Goal: Task Accomplishment & Management: Use online tool/utility

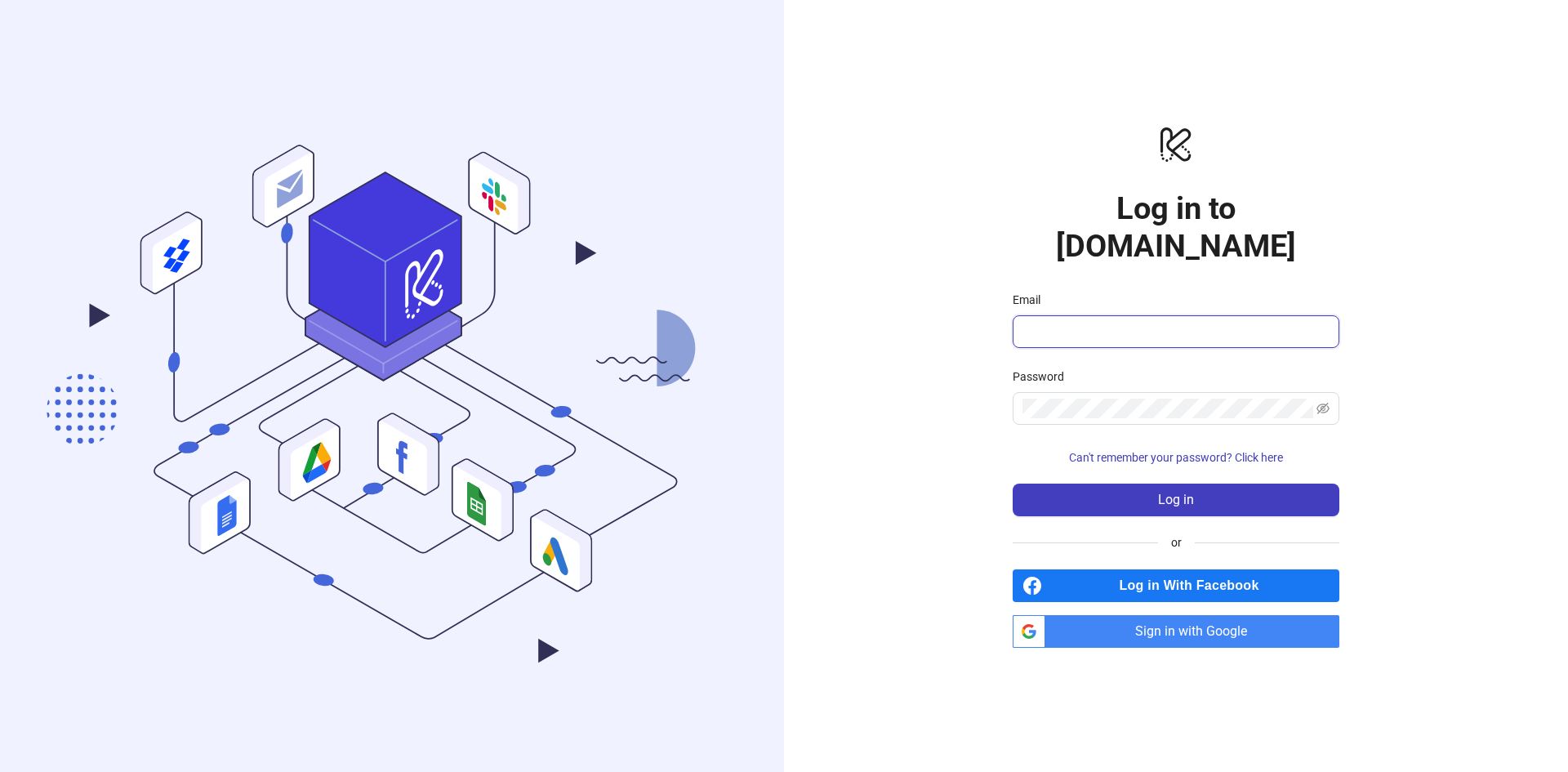
click at [1111, 322] on input "Email" at bounding box center [1174, 332] width 304 height 19
type input "**********"
click at [1219, 615] on span "Sign in with Google" at bounding box center [1196, 632] width 288 height 33
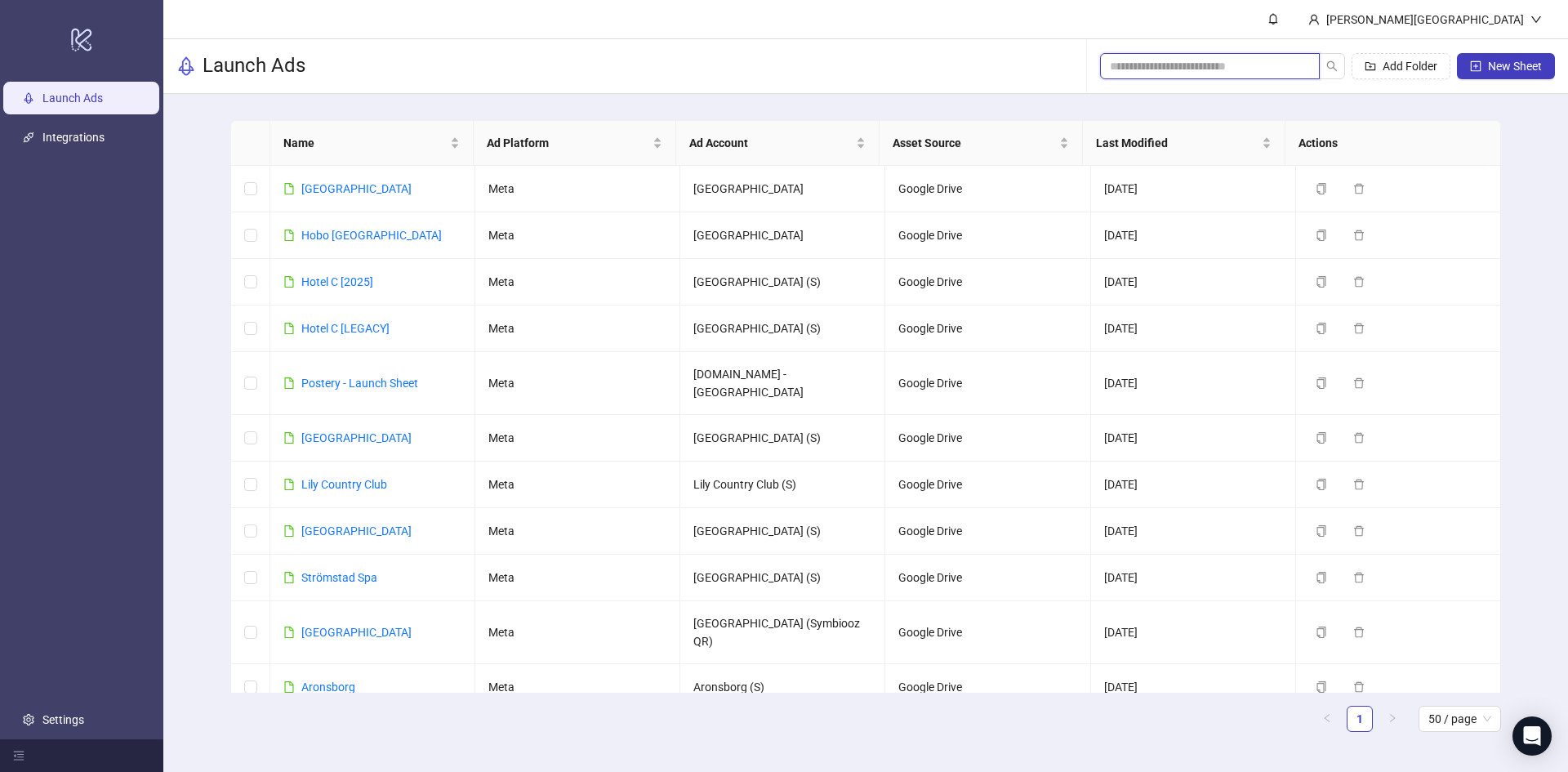
click at [1269, 68] on input "search" at bounding box center [1203, 66] width 187 height 18
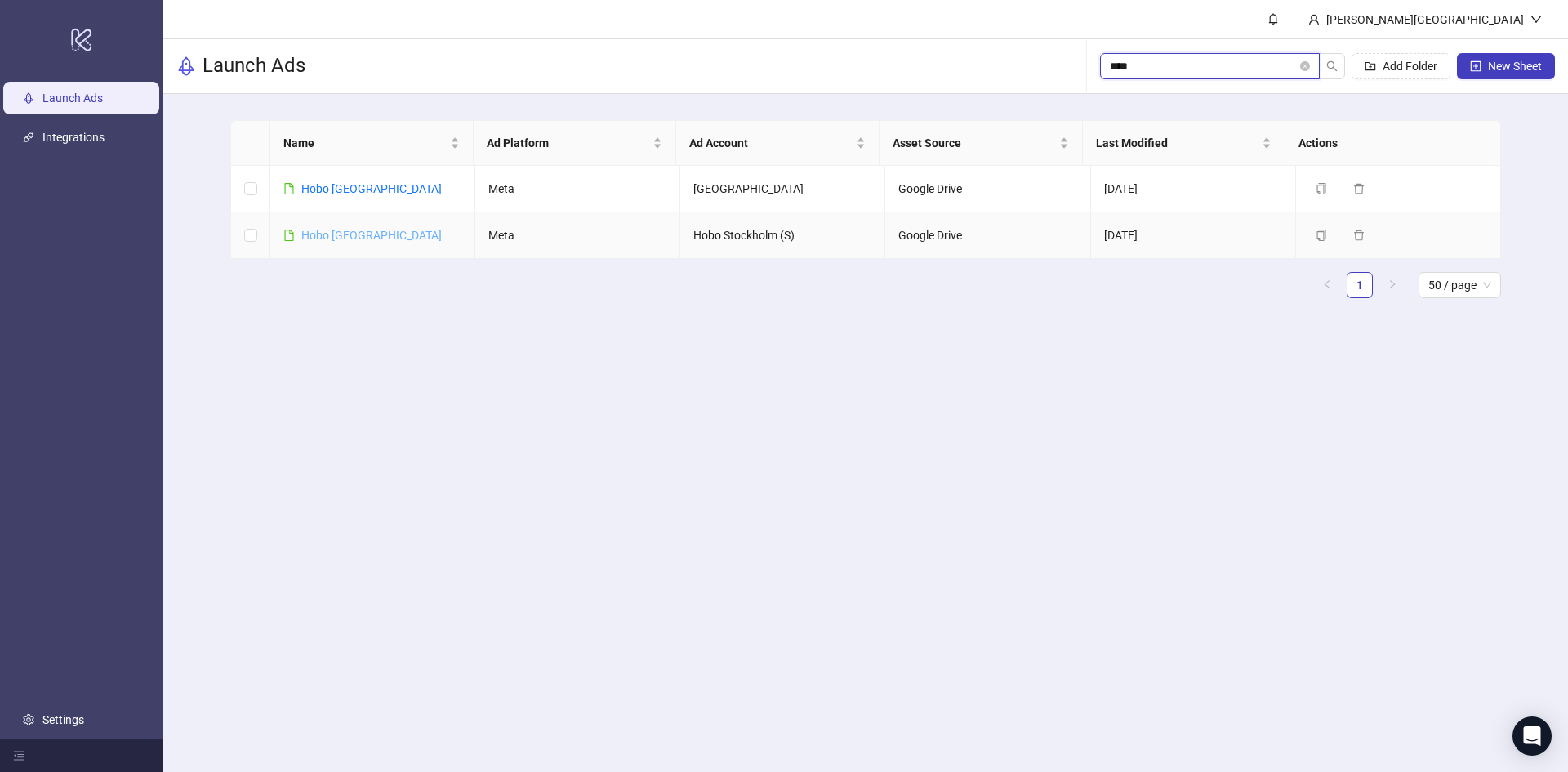
type input "****"
click at [366, 232] on link "Hobo [GEOGRAPHIC_DATA]" at bounding box center [371, 234] width 141 height 13
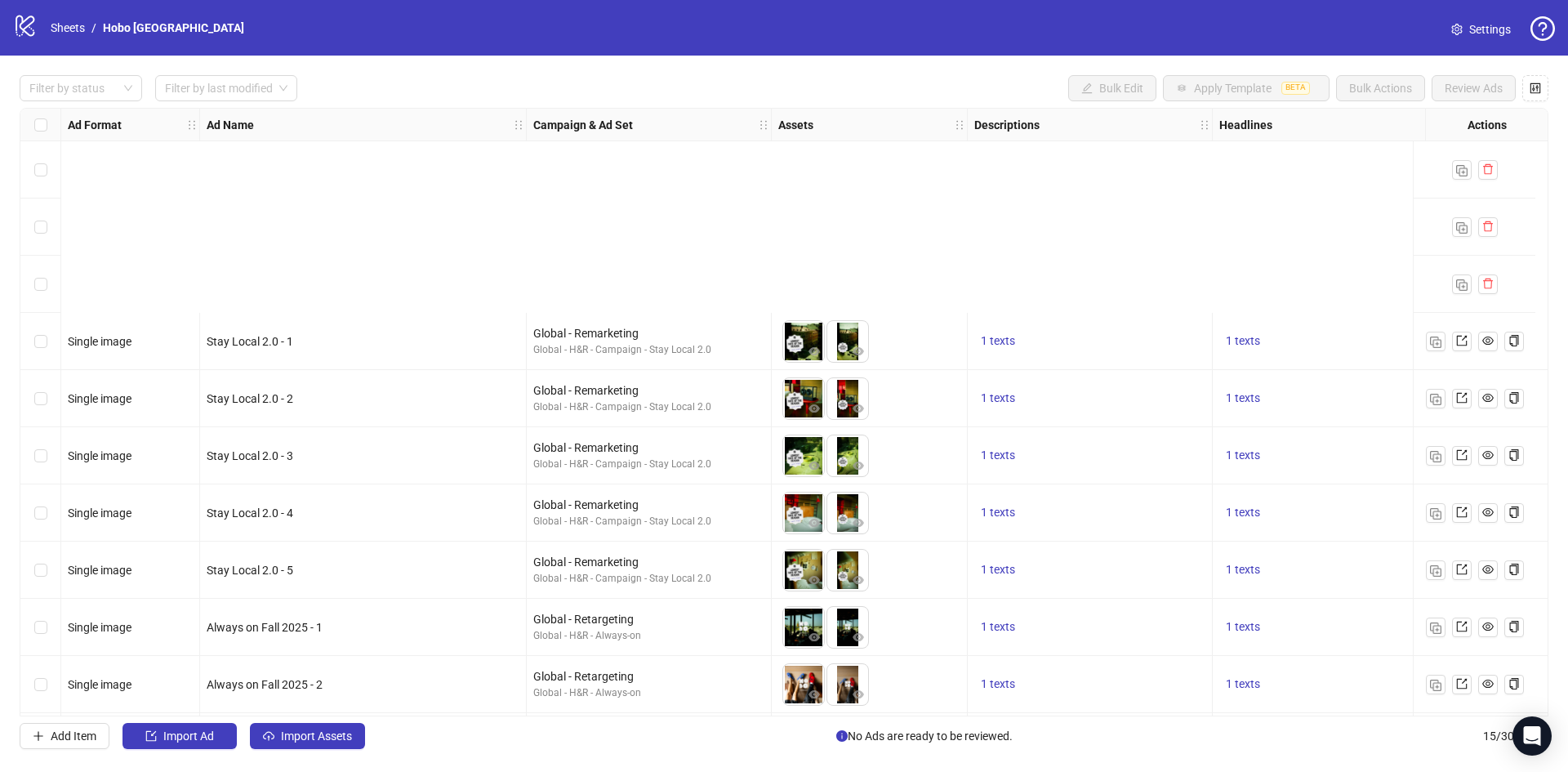
scroll to position [290, 0]
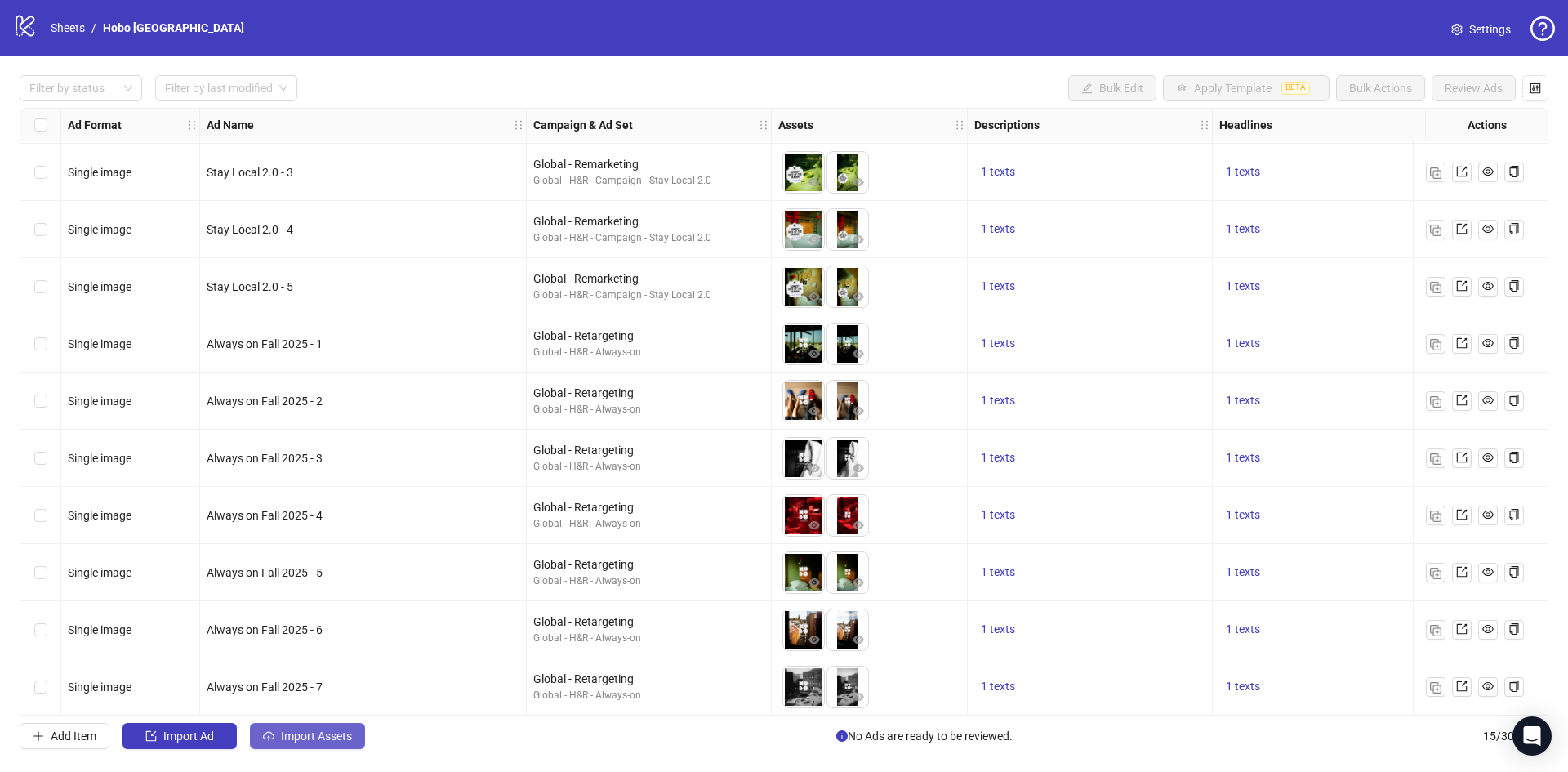
click at [330, 738] on span "Import Assets" at bounding box center [316, 735] width 71 height 13
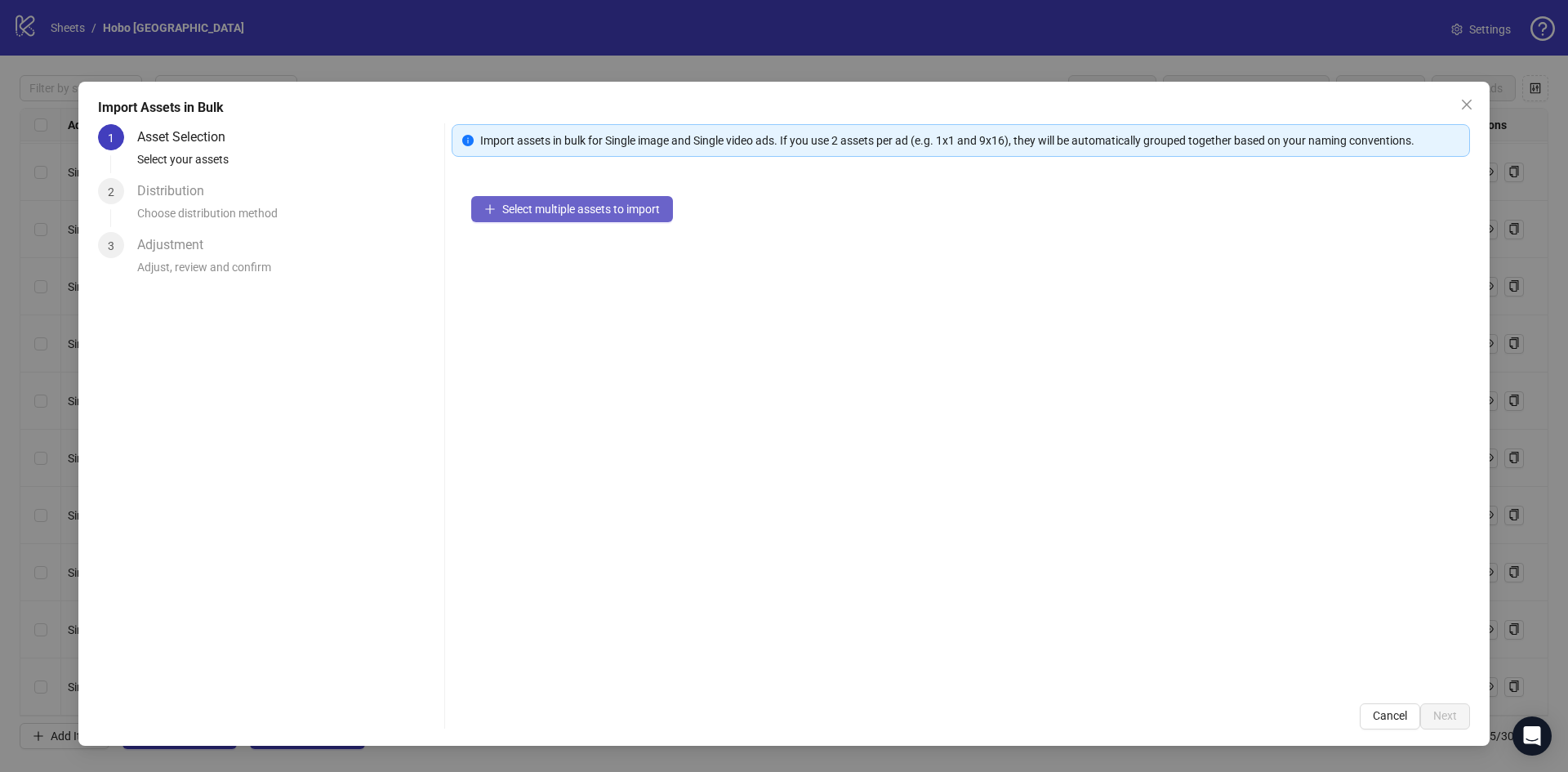
click at [565, 203] on span "Select multiple assets to import" at bounding box center [581, 208] width 157 height 13
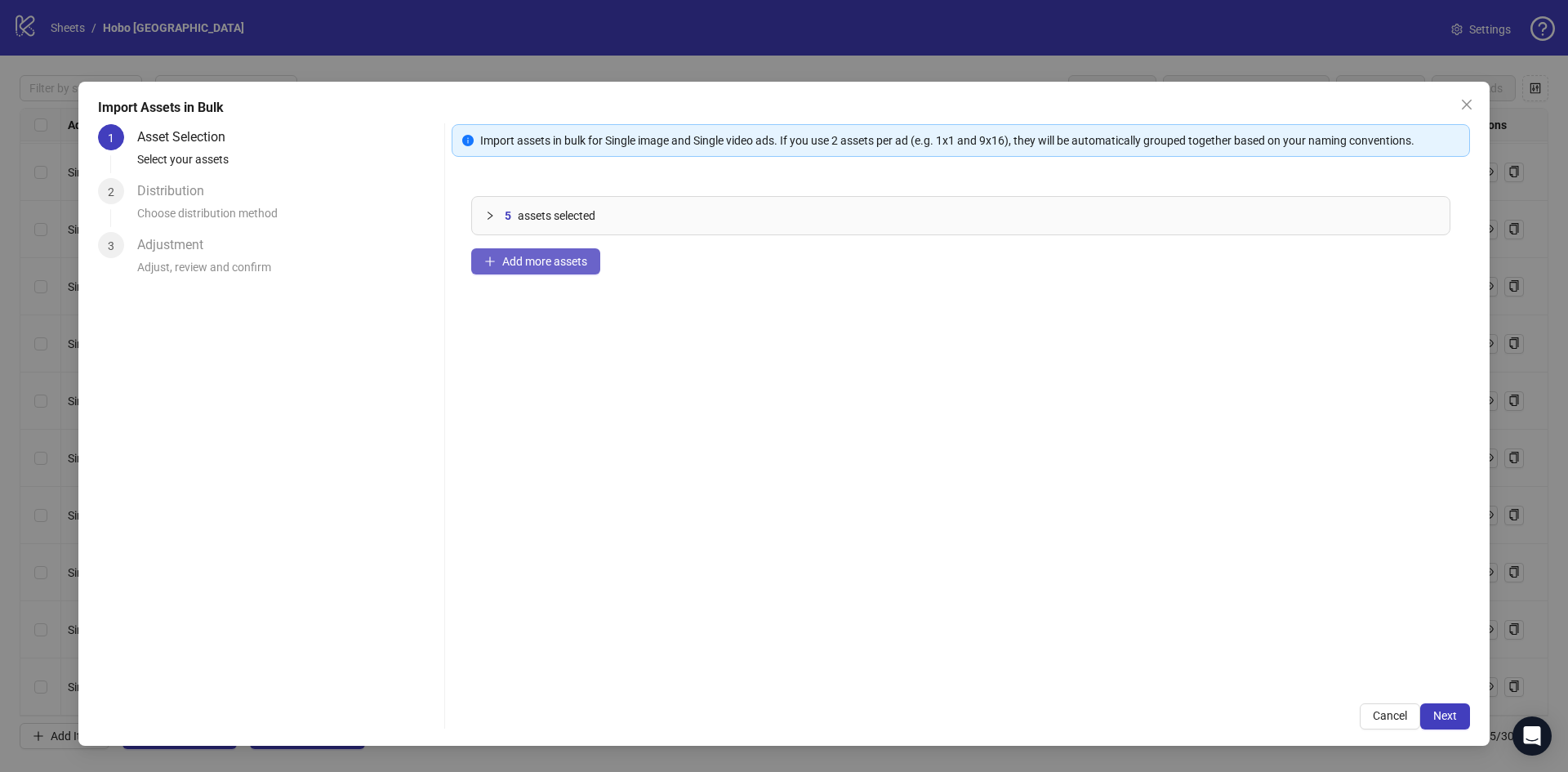
click at [571, 255] on span "Add more assets" at bounding box center [544, 261] width 85 height 13
click at [1458, 722] on button "Next" at bounding box center [1445, 716] width 50 height 26
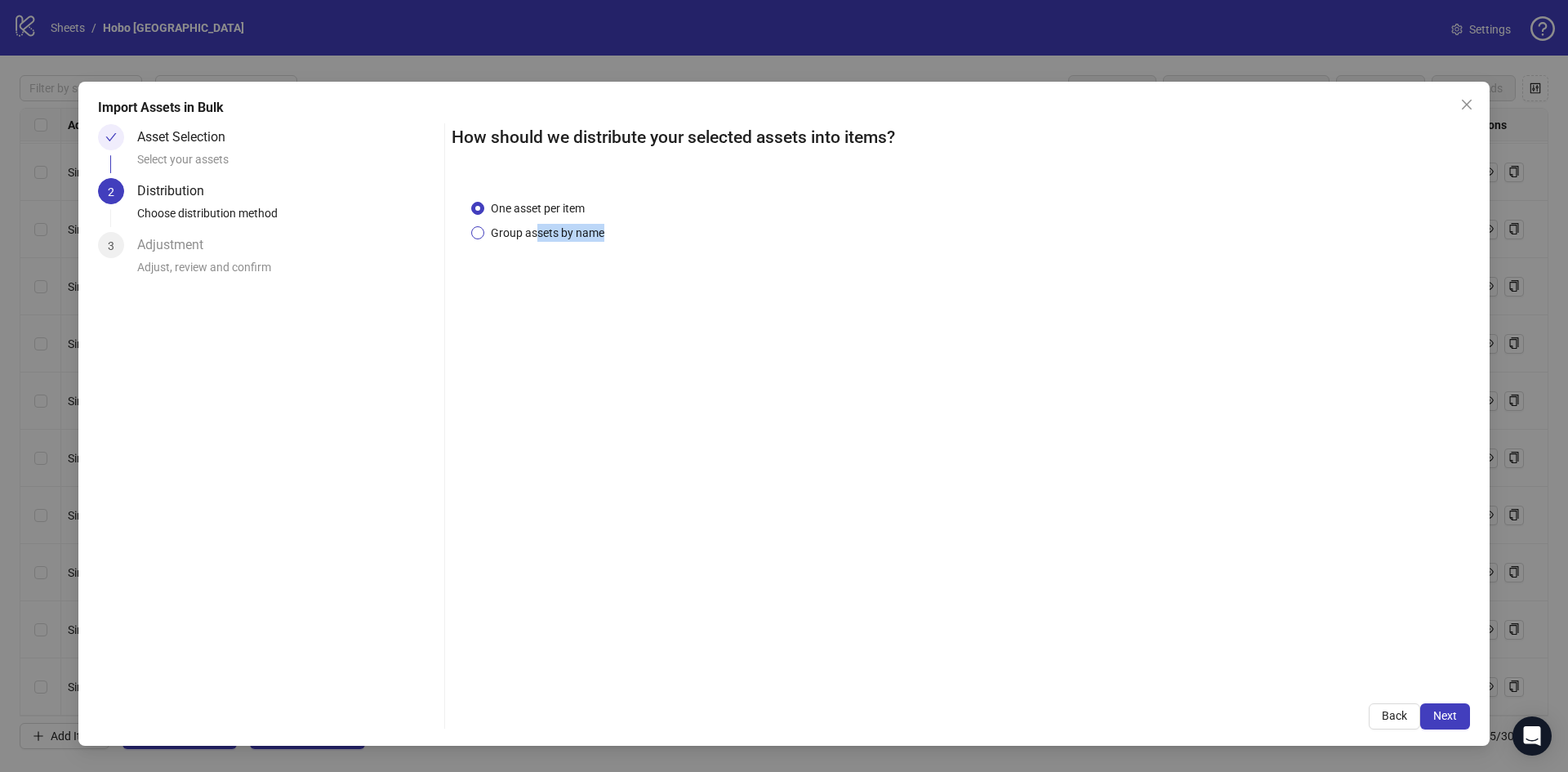
click at [536, 241] on div "One asset per item Group assets by name" at bounding box center [961, 432] width 1019 height 504
click at [503, 233] on span "Group assets by name" at bounding box center [547, 232] width 126 height 18
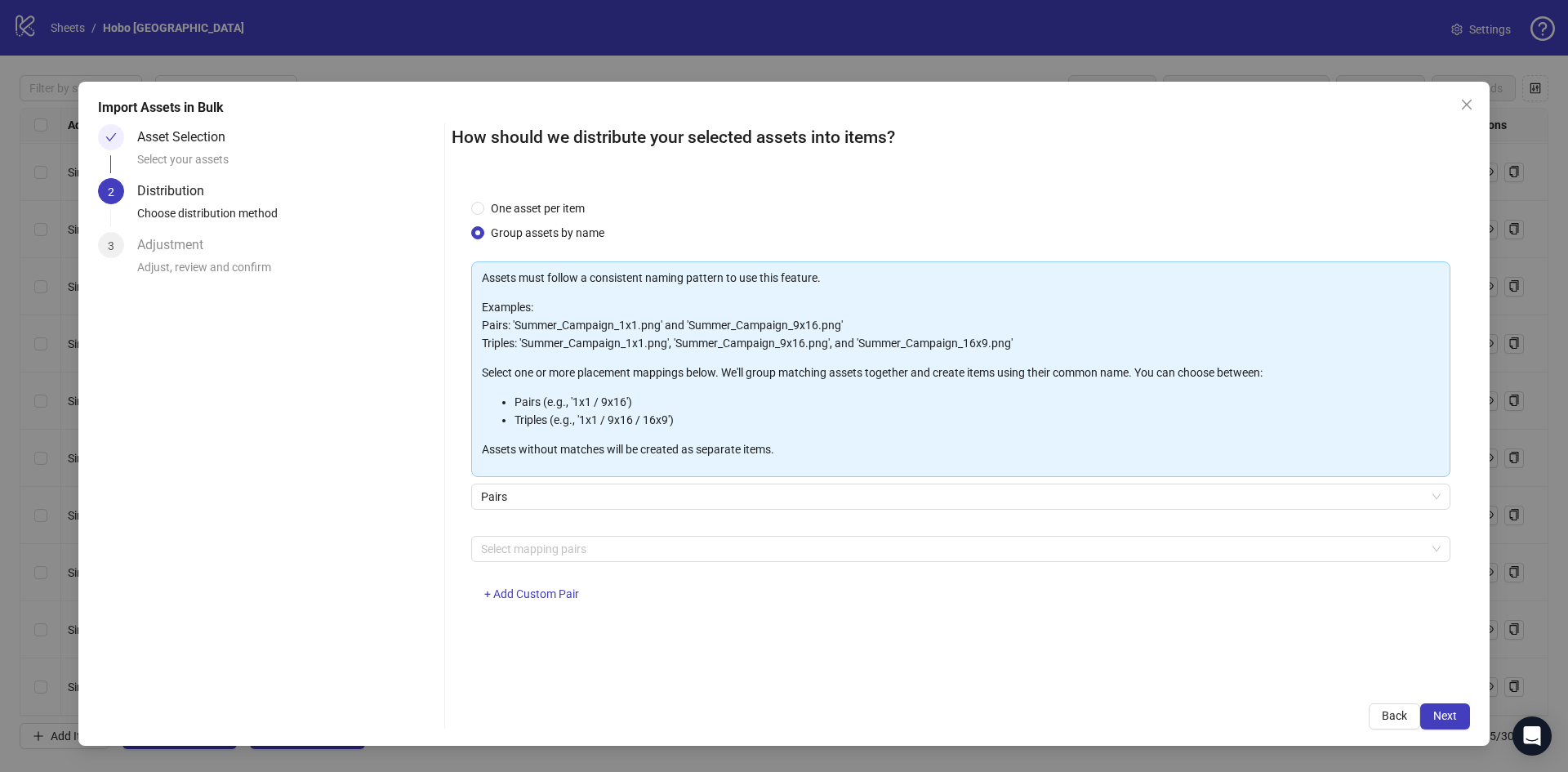
click at [586, 565] on div "Select mapping pairs + Add Custom Pair" at bounding box center [960, 578] width 979 height 85
click at [588, 557] on div at bounding box center [952, 549] width 956 height 23
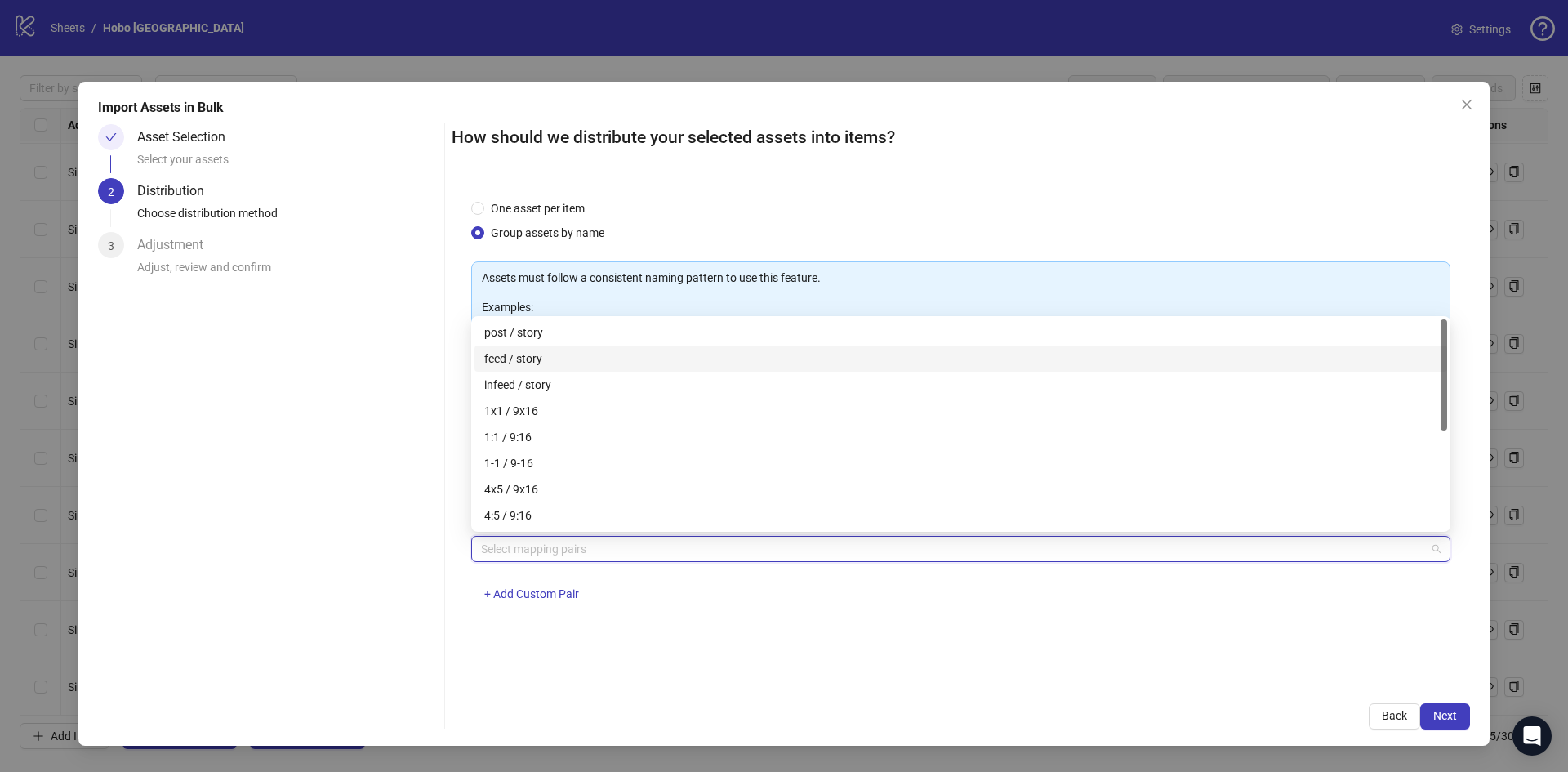
click at [544, 361] on div "feed / story" at bounding box center [960, 359] width 953 height 18
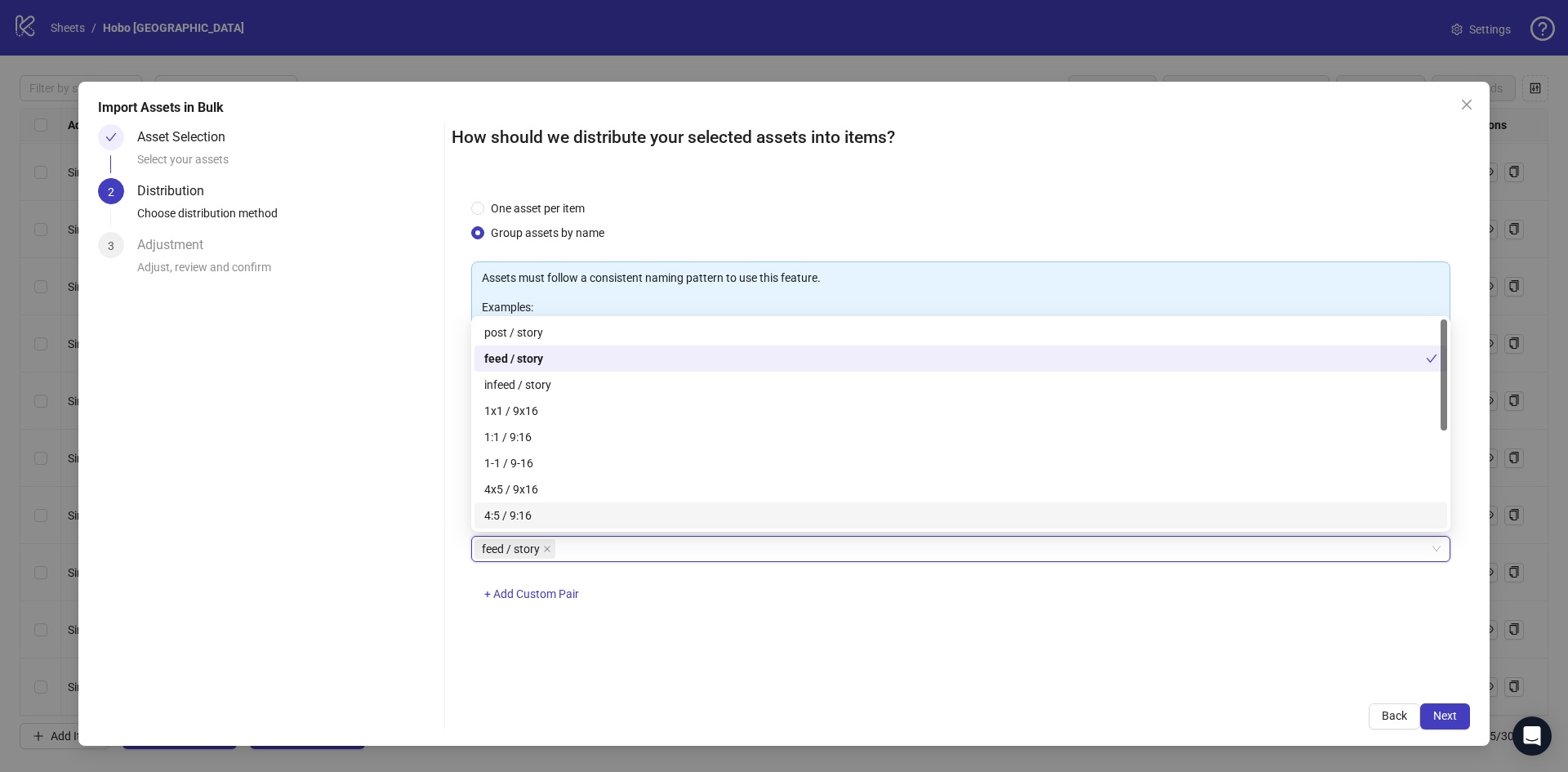
click at [701, 641] on div "One asset per item Group assets by name Assets must follow a consistent naming …" at bounding box center [961, 432] width 1019 height 504
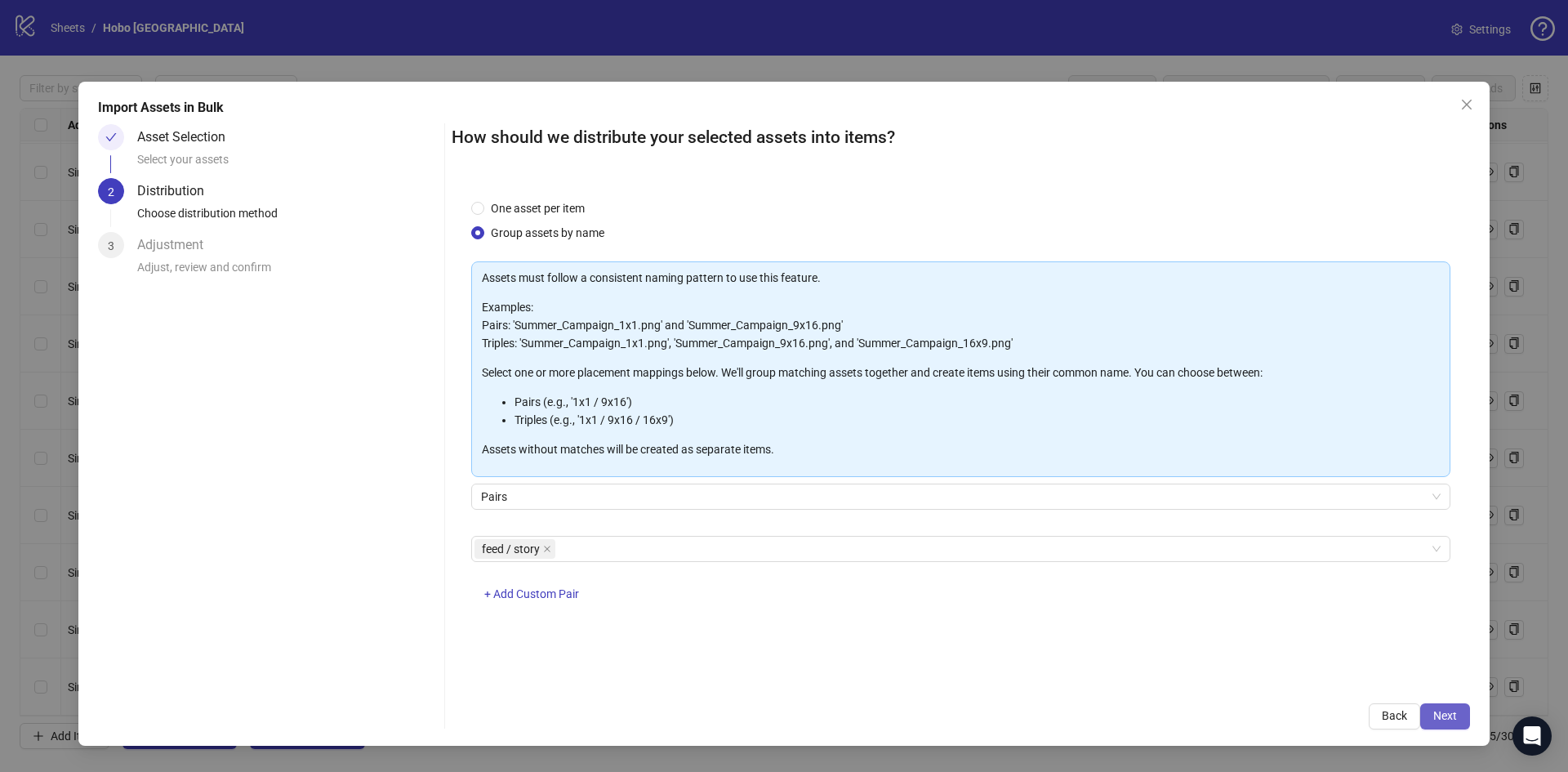
click at [1449, 719] on span "Next" at bounding box center [1445, 715] width 23 height 13
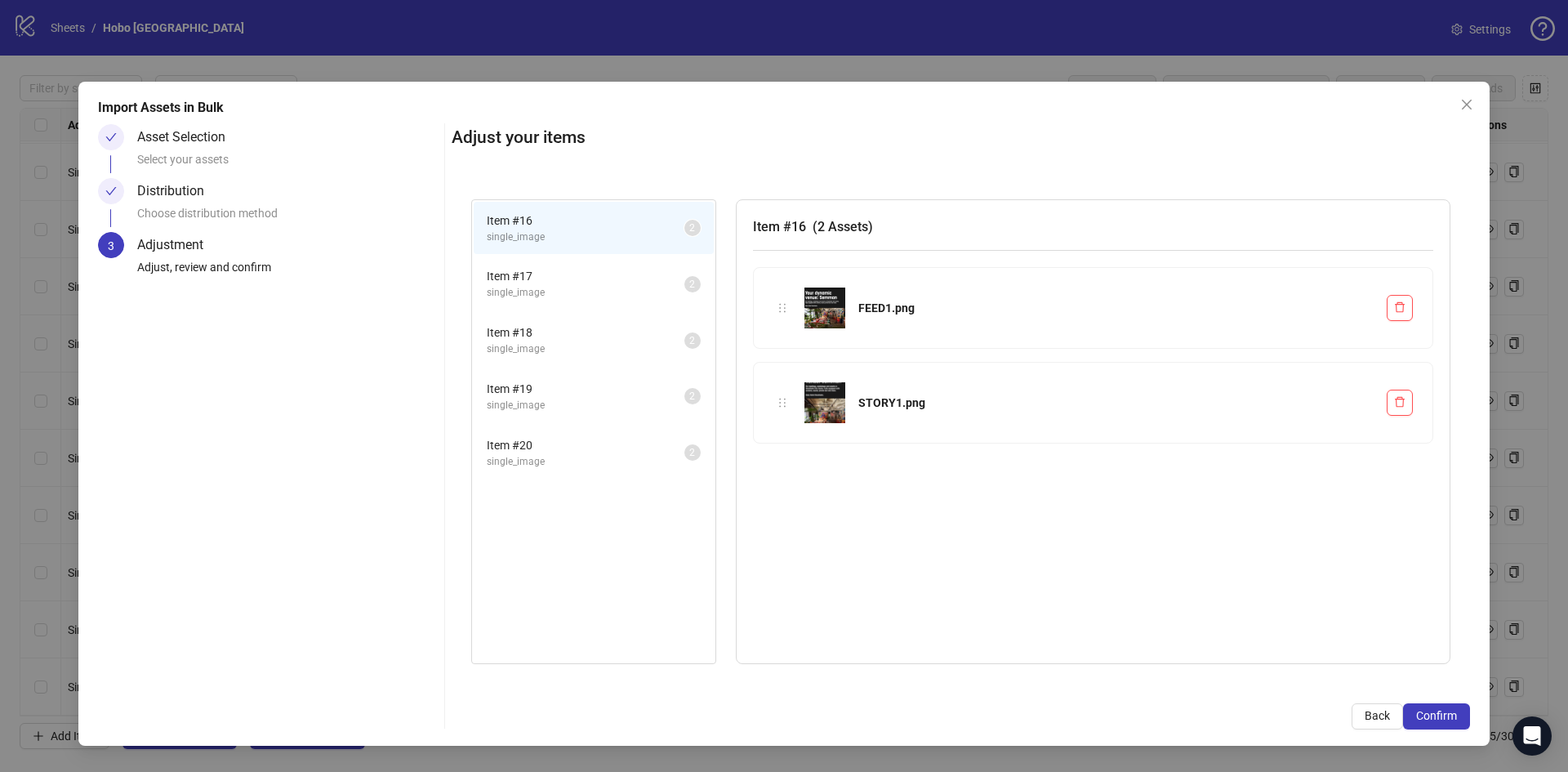
drag, startPoint x: 513, startPoint y: 286, endPoint x: 609, endPoint y: 305, distance: 97.9
click at [513, 286] on span "single_image" at bounding box center [585, 293] width 197 height 16
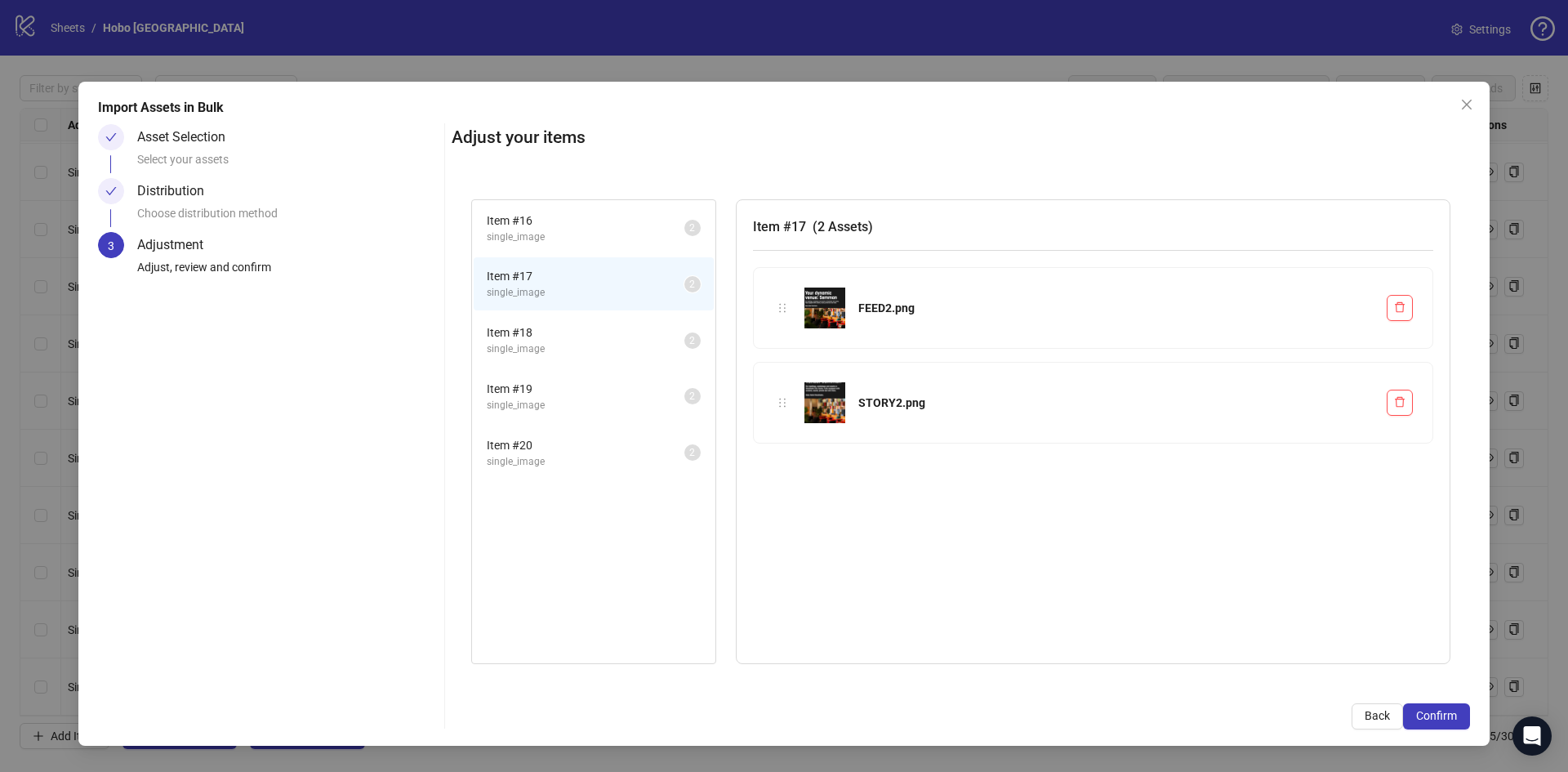
click at [502, 330] on span "Item # 18" at bounding box center [585, 333] width 197 height 18
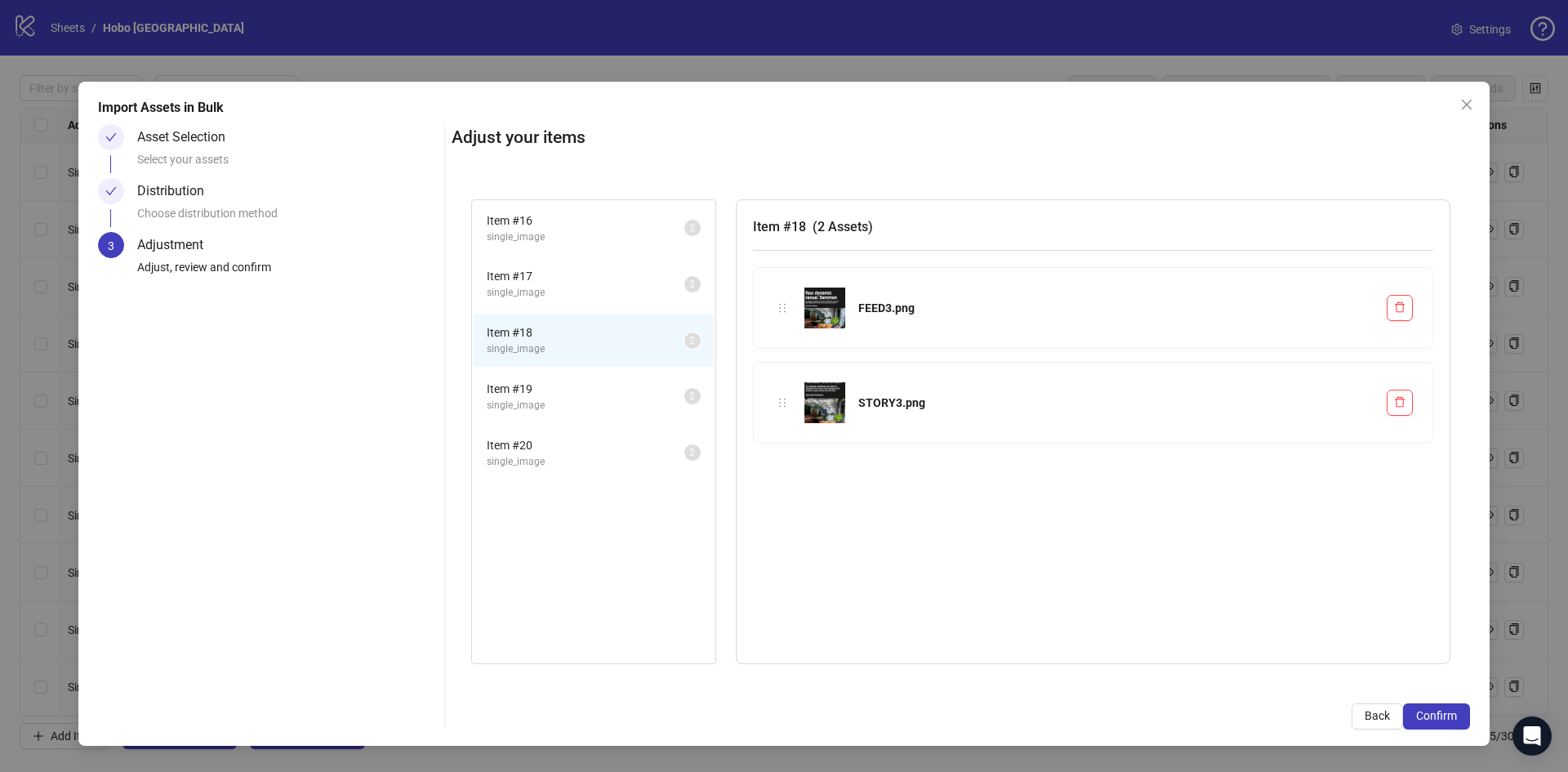
click at [539, 397] on span "Item # 19" at bounding box center [585, 389] width 197 height 18
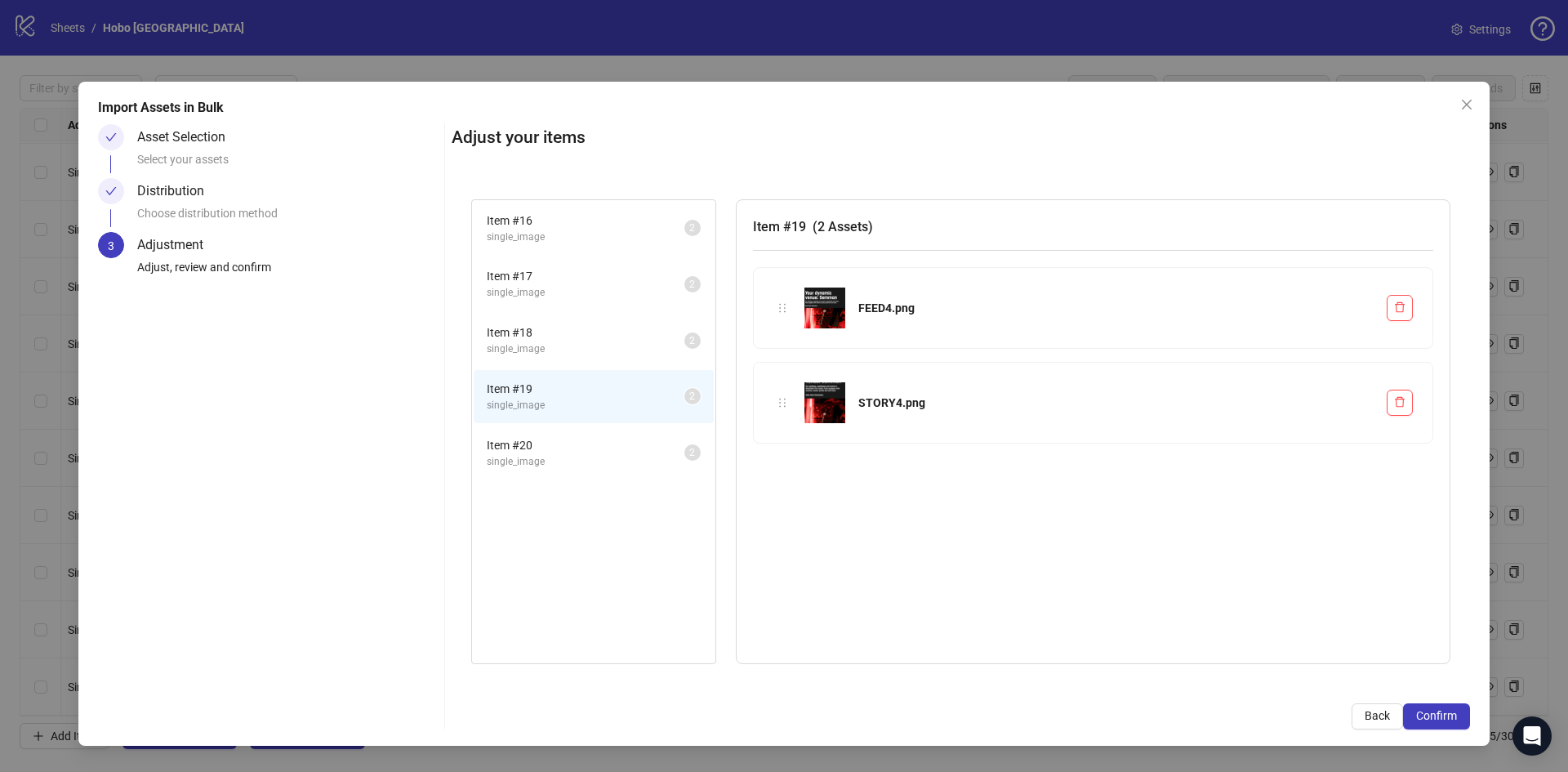
click at [519, 464] on span "single_image" at bounding box center [585, 462] width 197 height 16
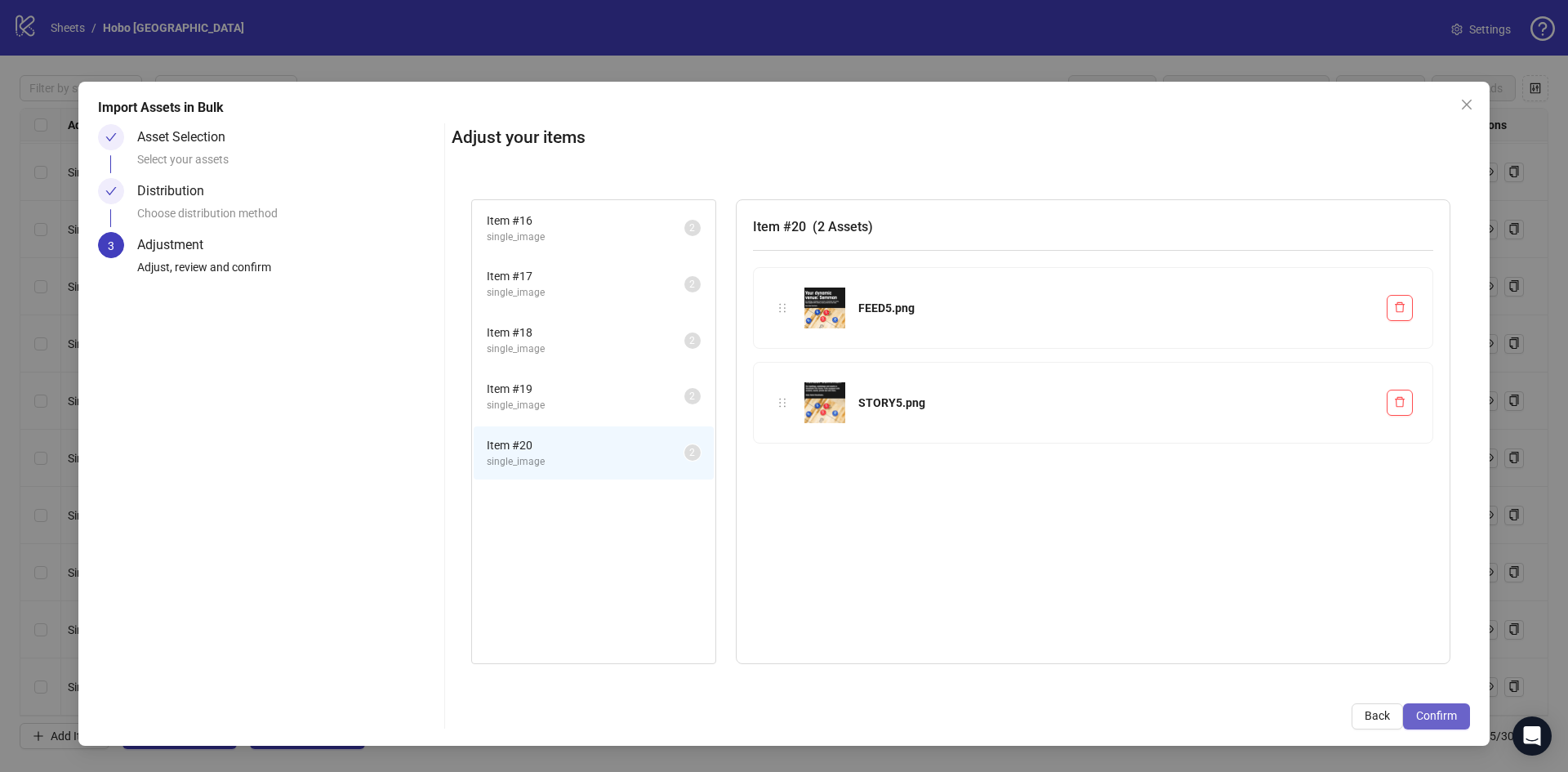
click at [1448, 716] on span "Confirm" at bounding box center [1437, 715] width 41 height 13
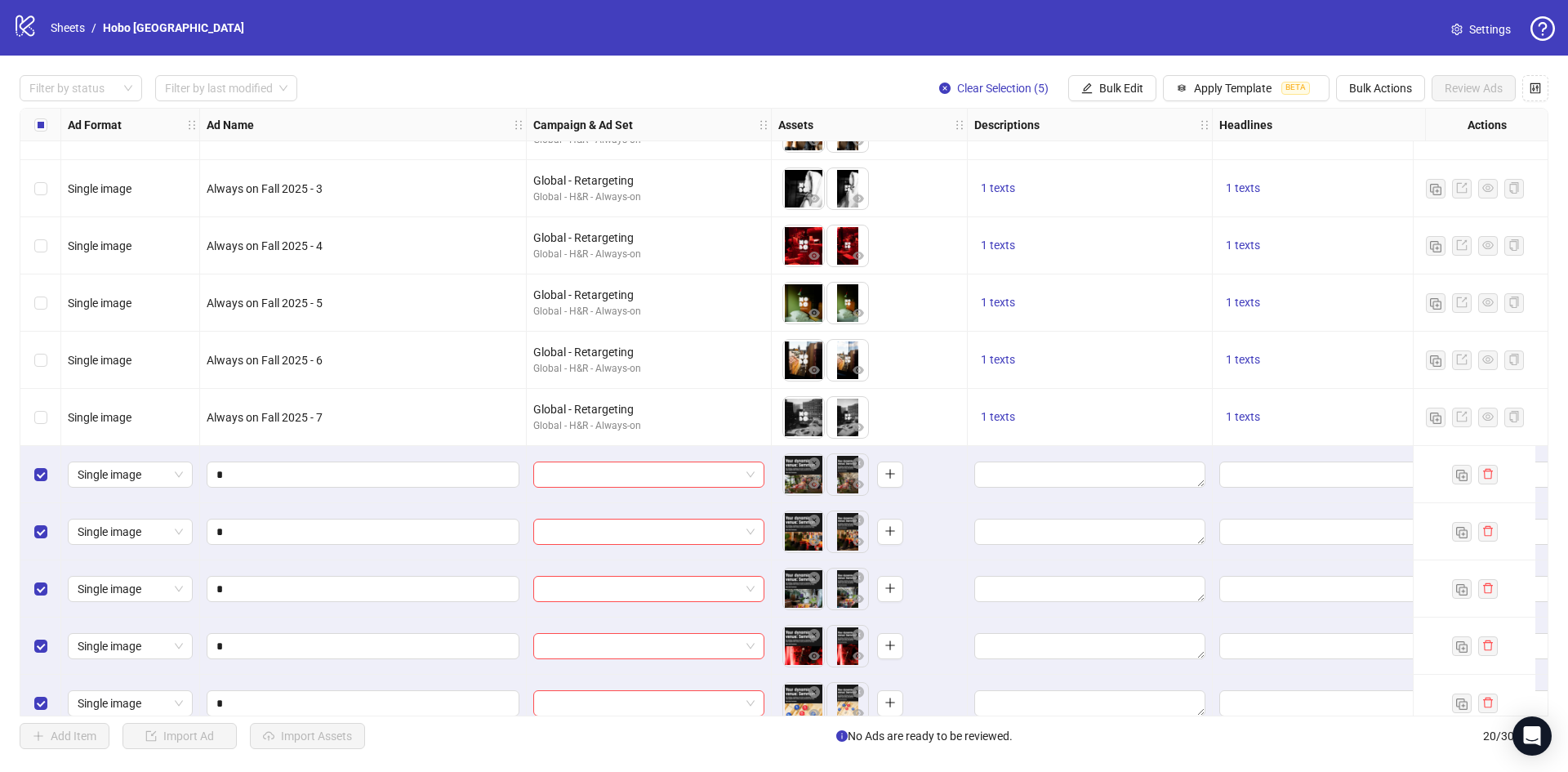
scroll to position [576, 0]
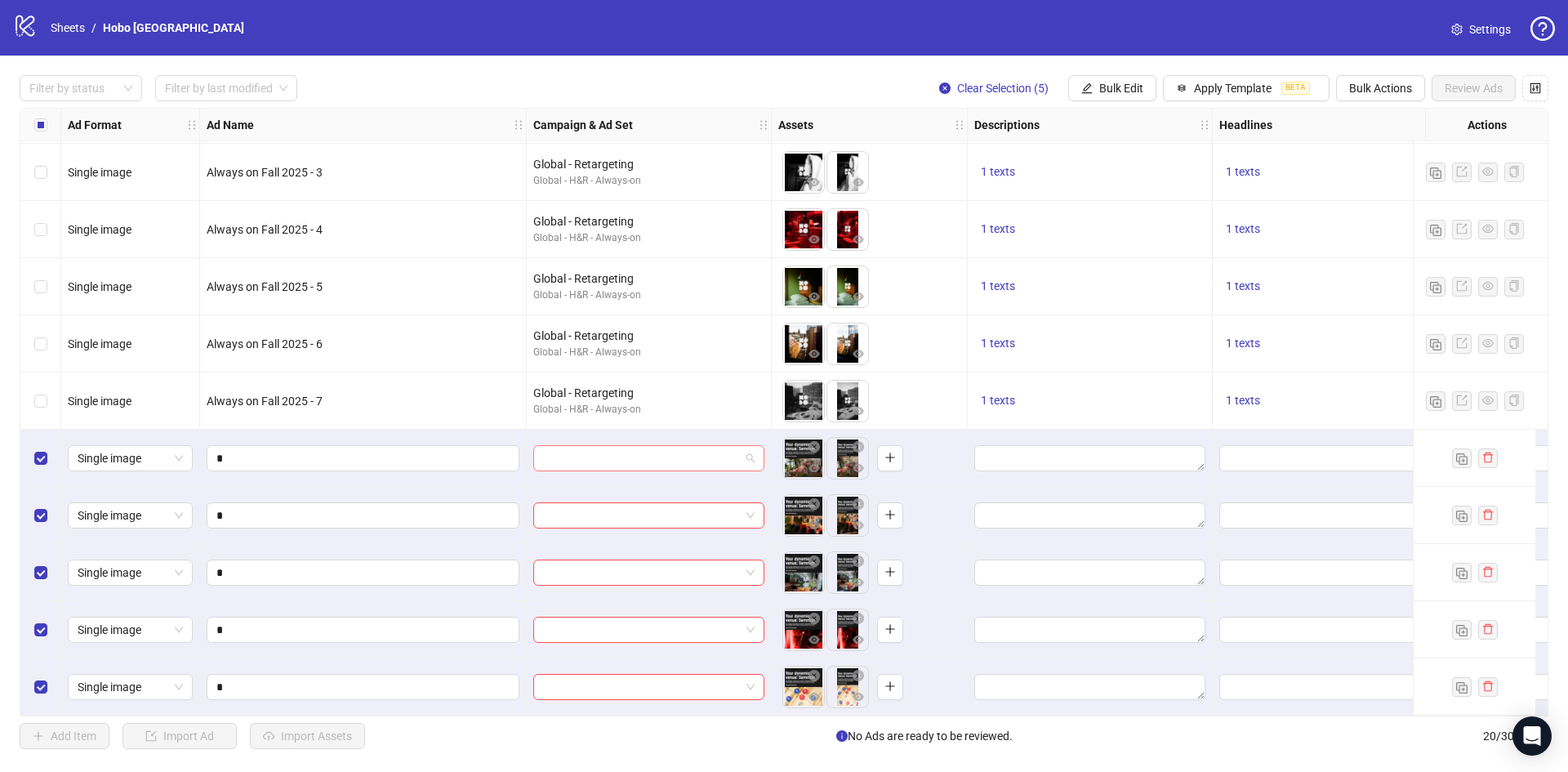
click at [620, 451] on input "search" at bounding box center [642, 458] width 196 height 24
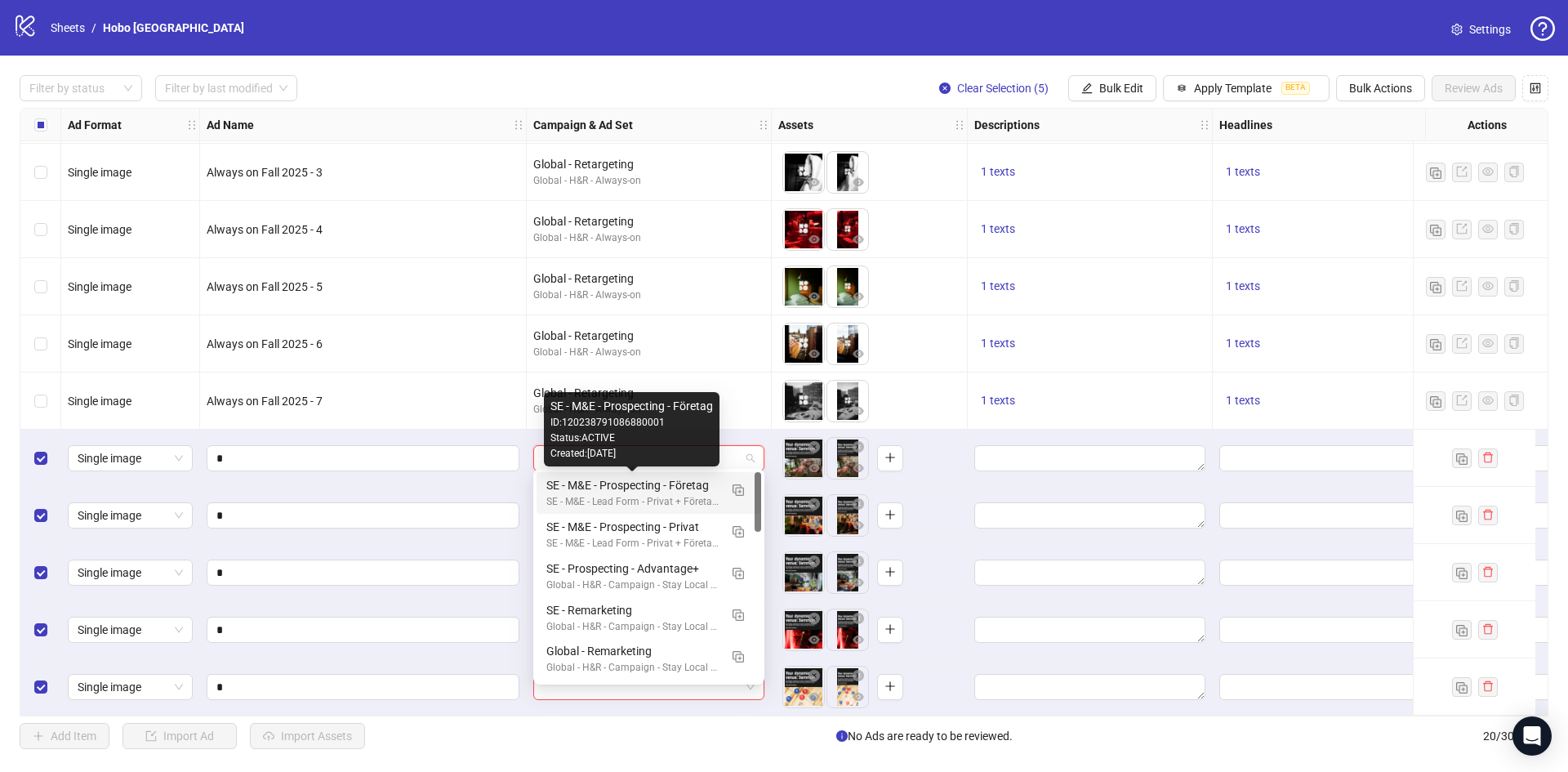
click at [604, 492] on div "SE - M&E - Prospecting - Företag" at bounding box center [632, 485] width 172 height 18
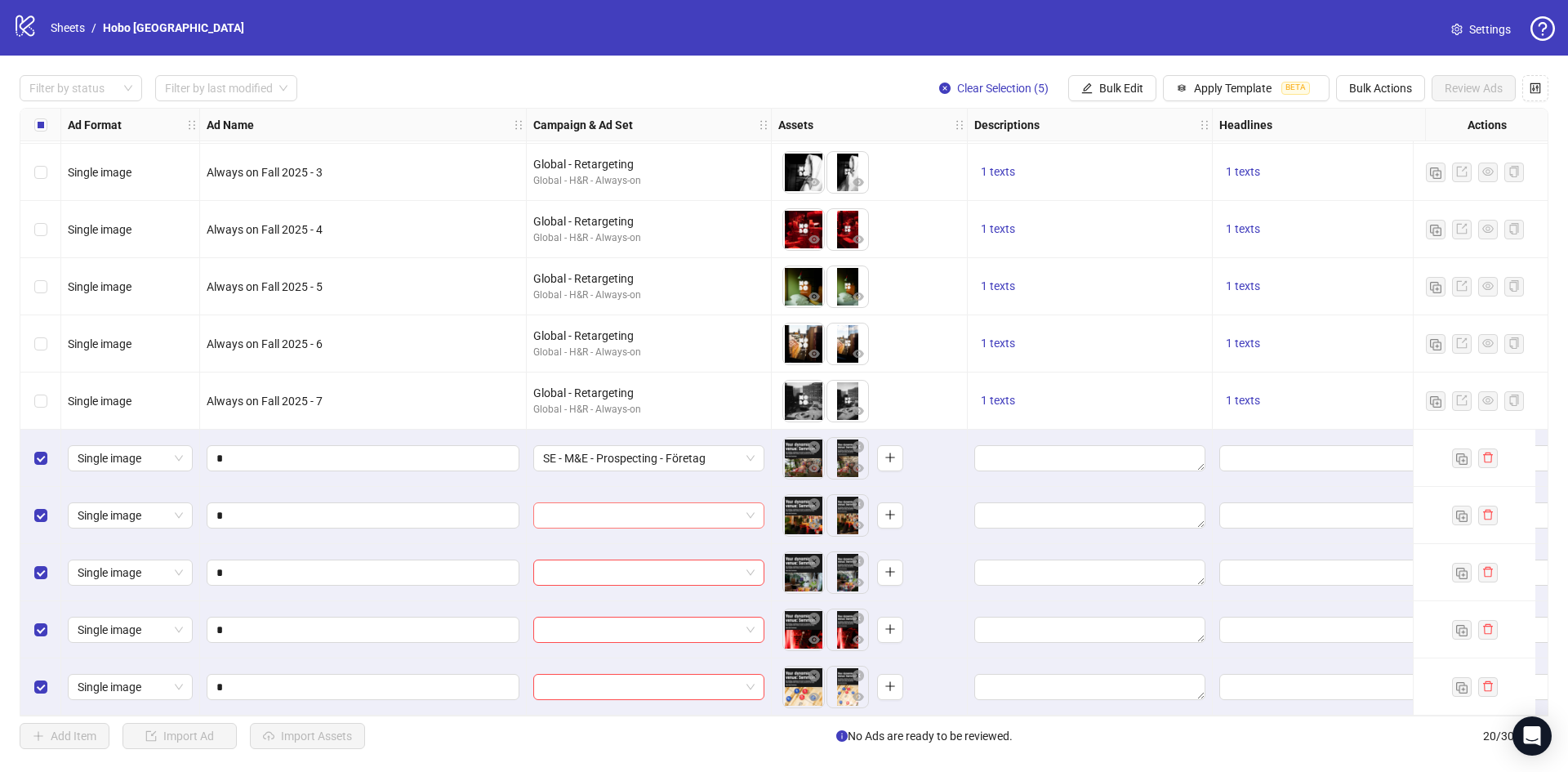
click at [631, 509] on input "search" at bounding box center [642, 515] width 196 height 24
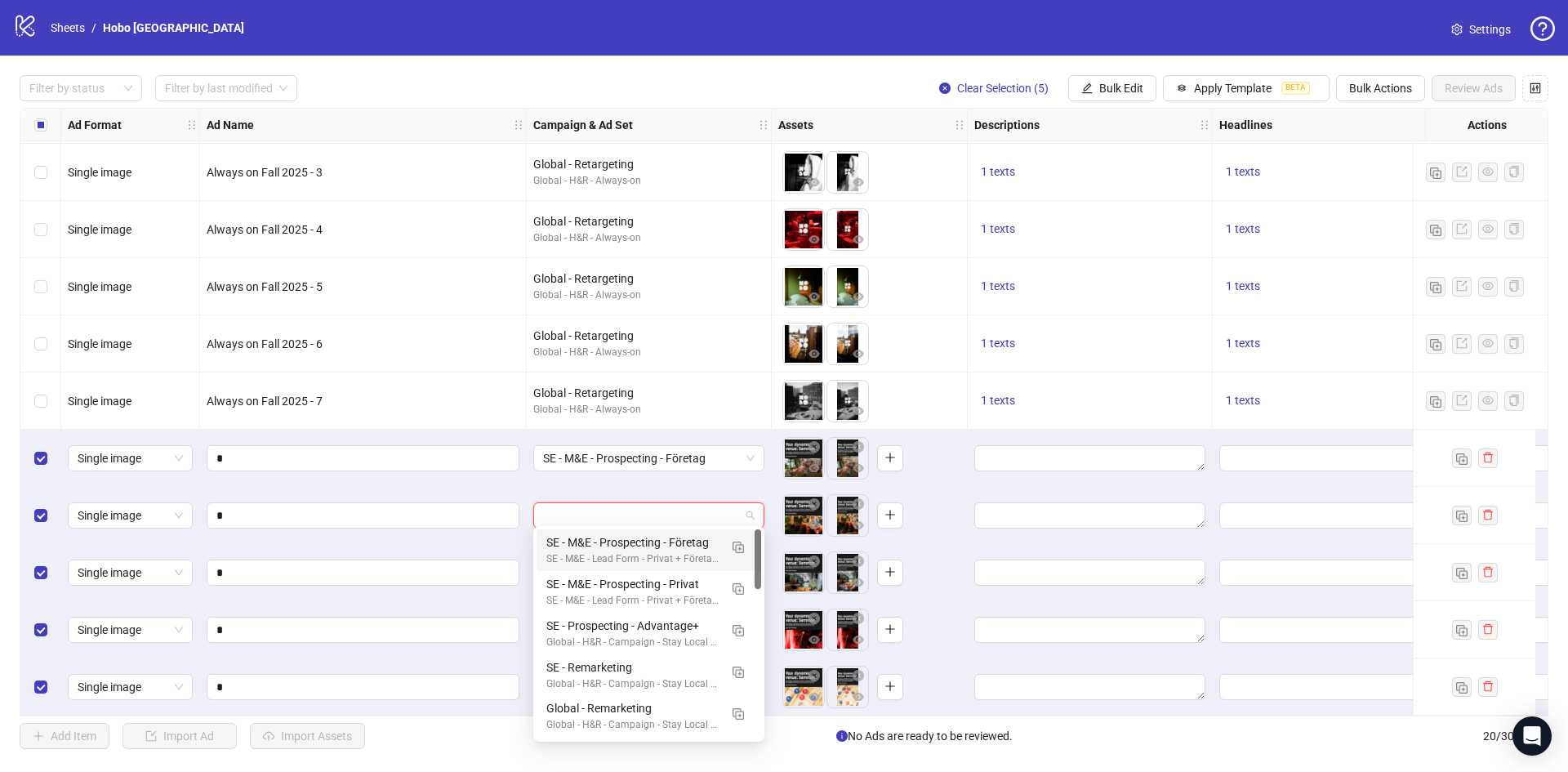
click at [639, 543] on div "SE - M&E - Prospecting - Företag" at bounding box center [632, 543] width 172 height 18
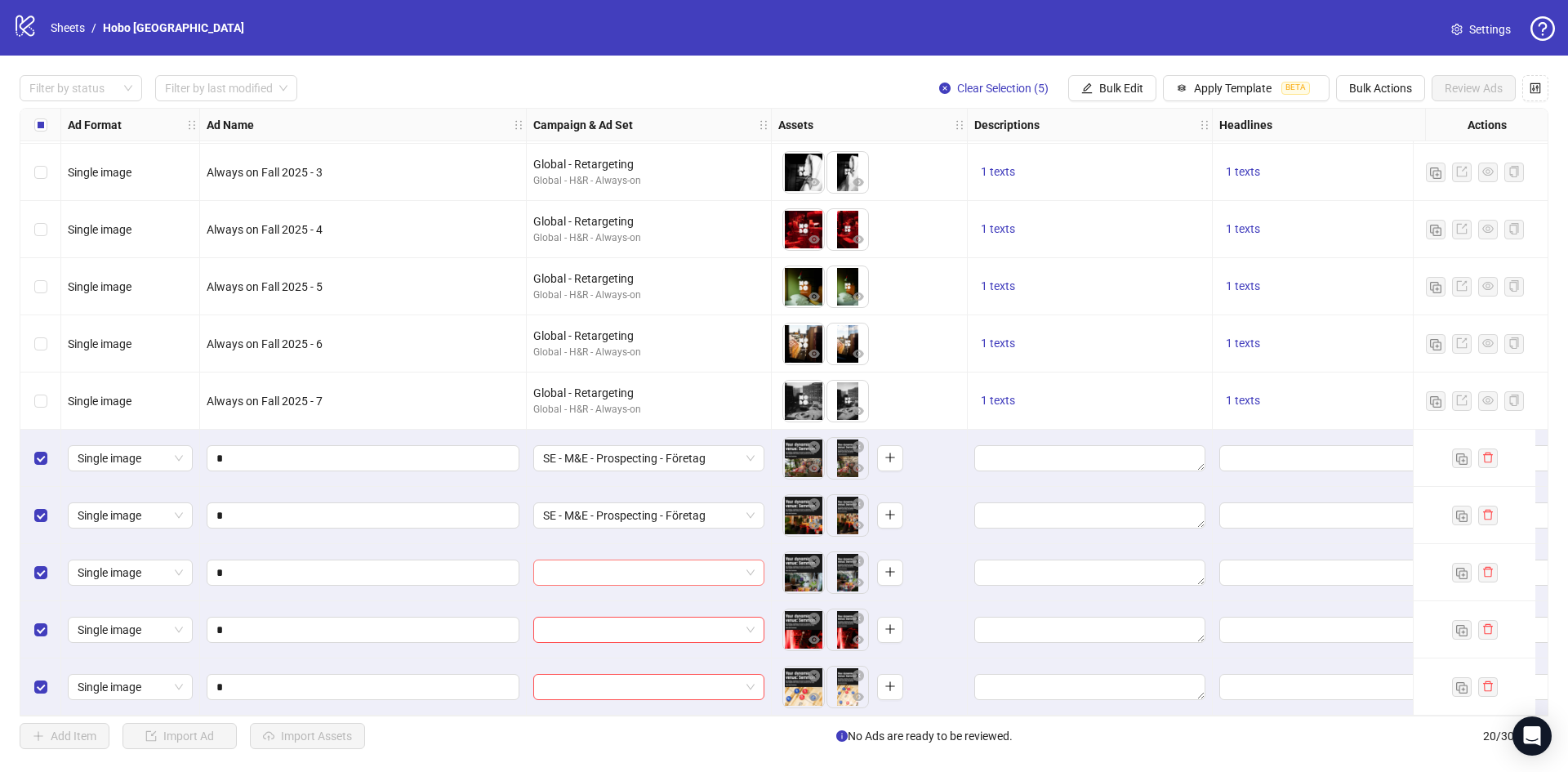
click at [635, 570] on input "search" at bounding box center [642, 572] width 196 height 24
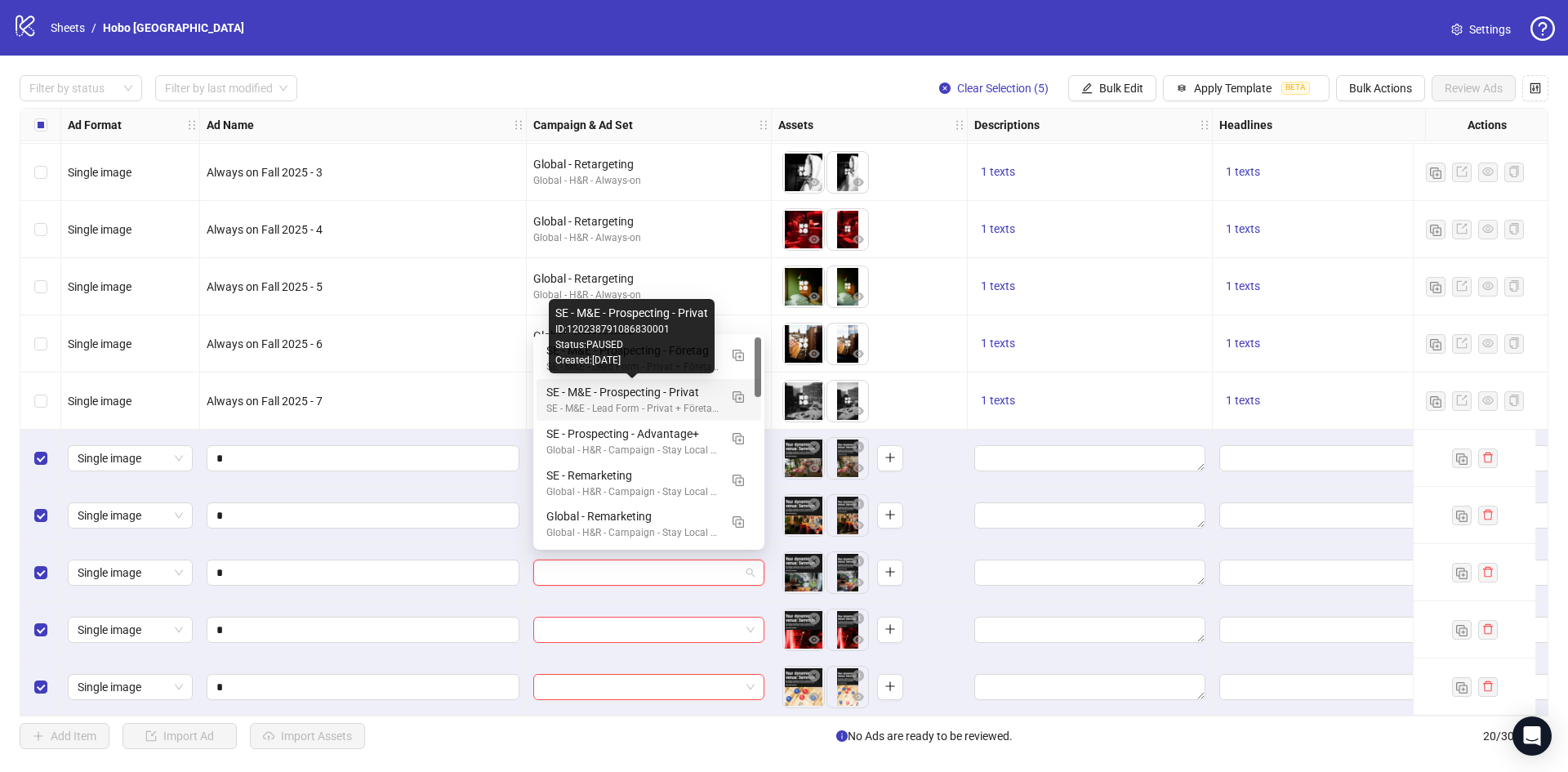
click at [663, 352] on div "Status: PAUSED" at bounding box center [631, 345] width 153 height 16
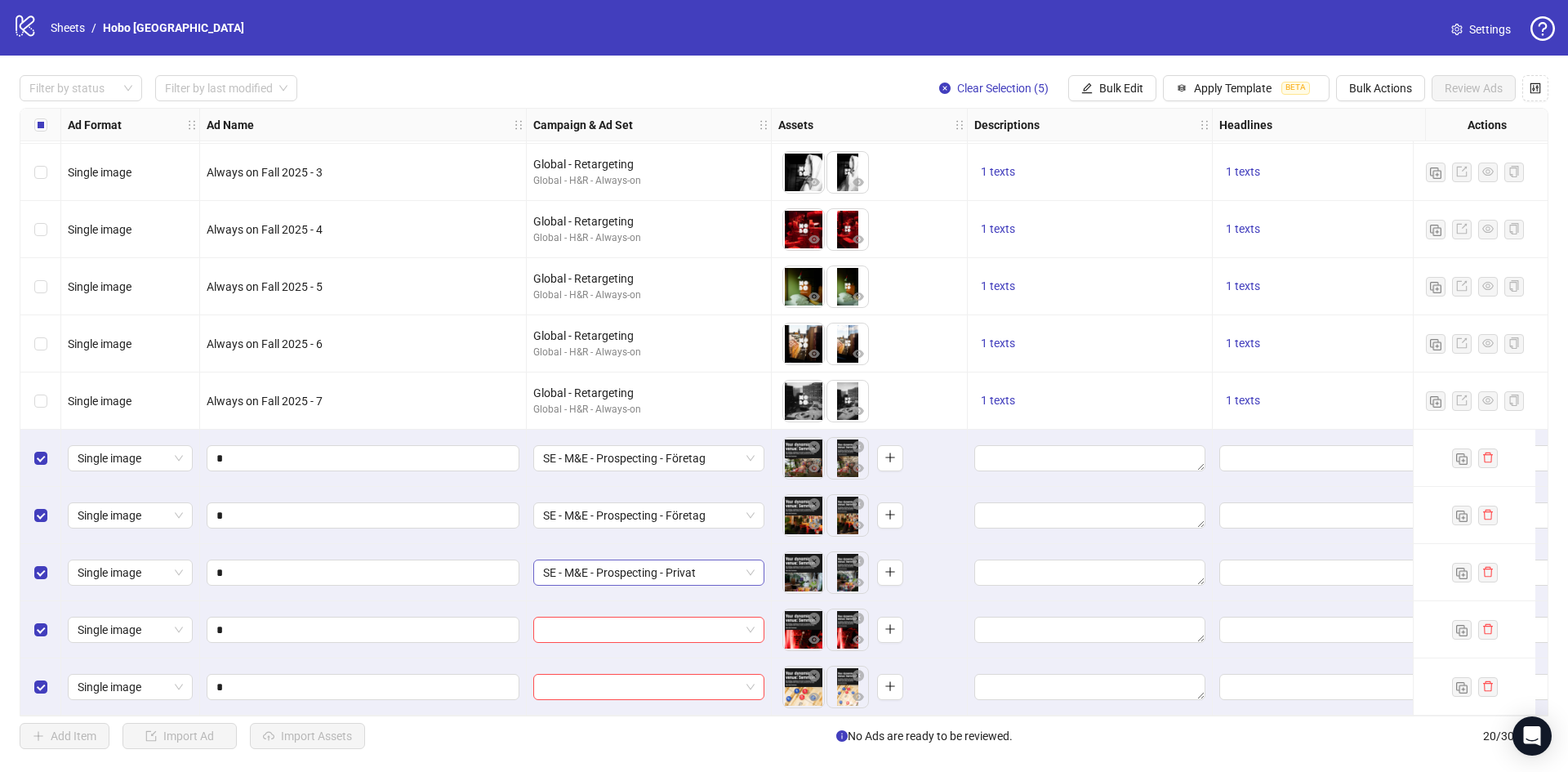
click at [686, 573] on span "SE - M&E - Prospecting - Privat" at bounding box center [649, 572] width 212 height 24
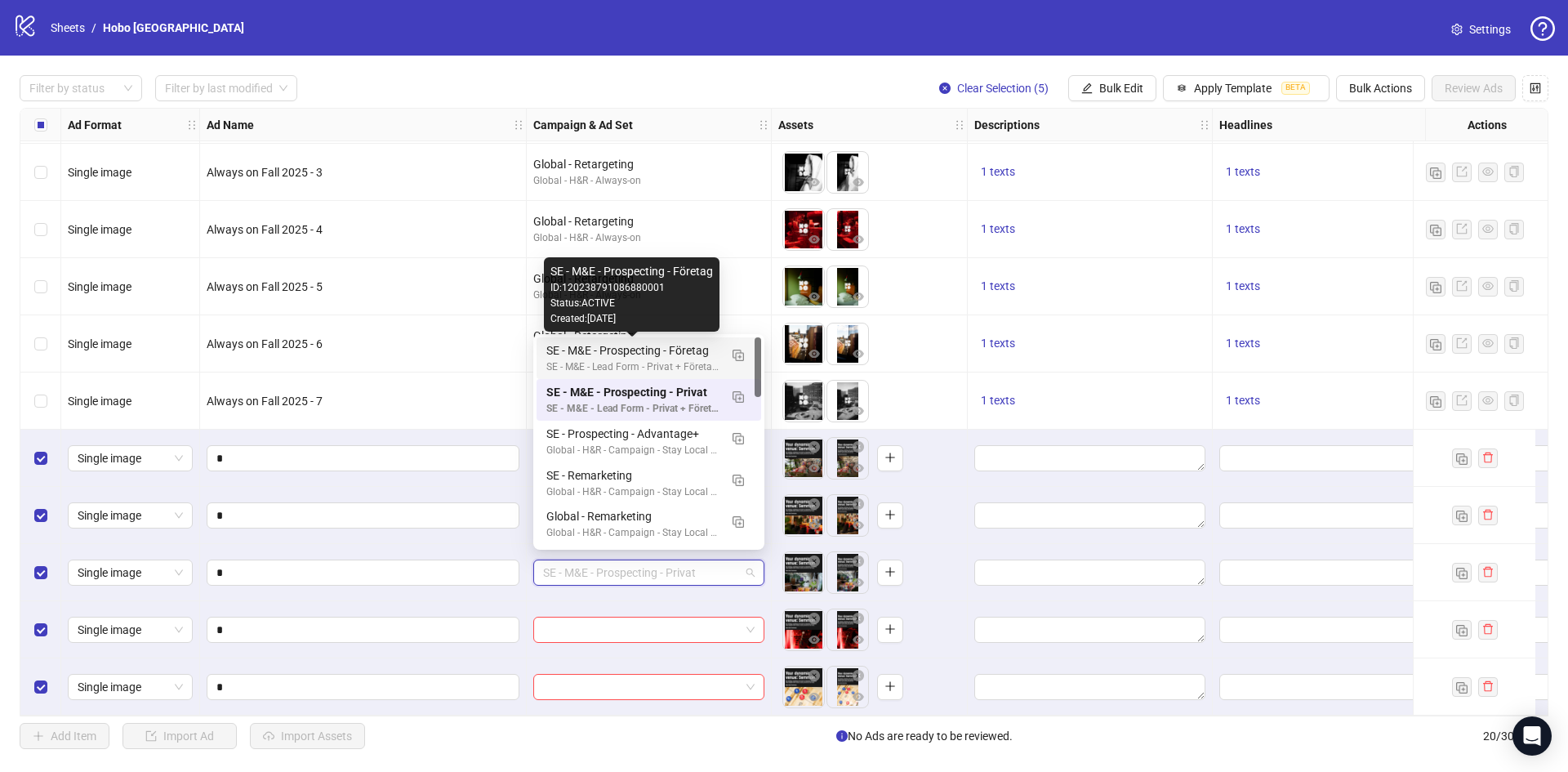
click at [691, 352] on div "SE - M&E - Prospecting - Företag" at bounding box center [632, 350] width 172 height 18
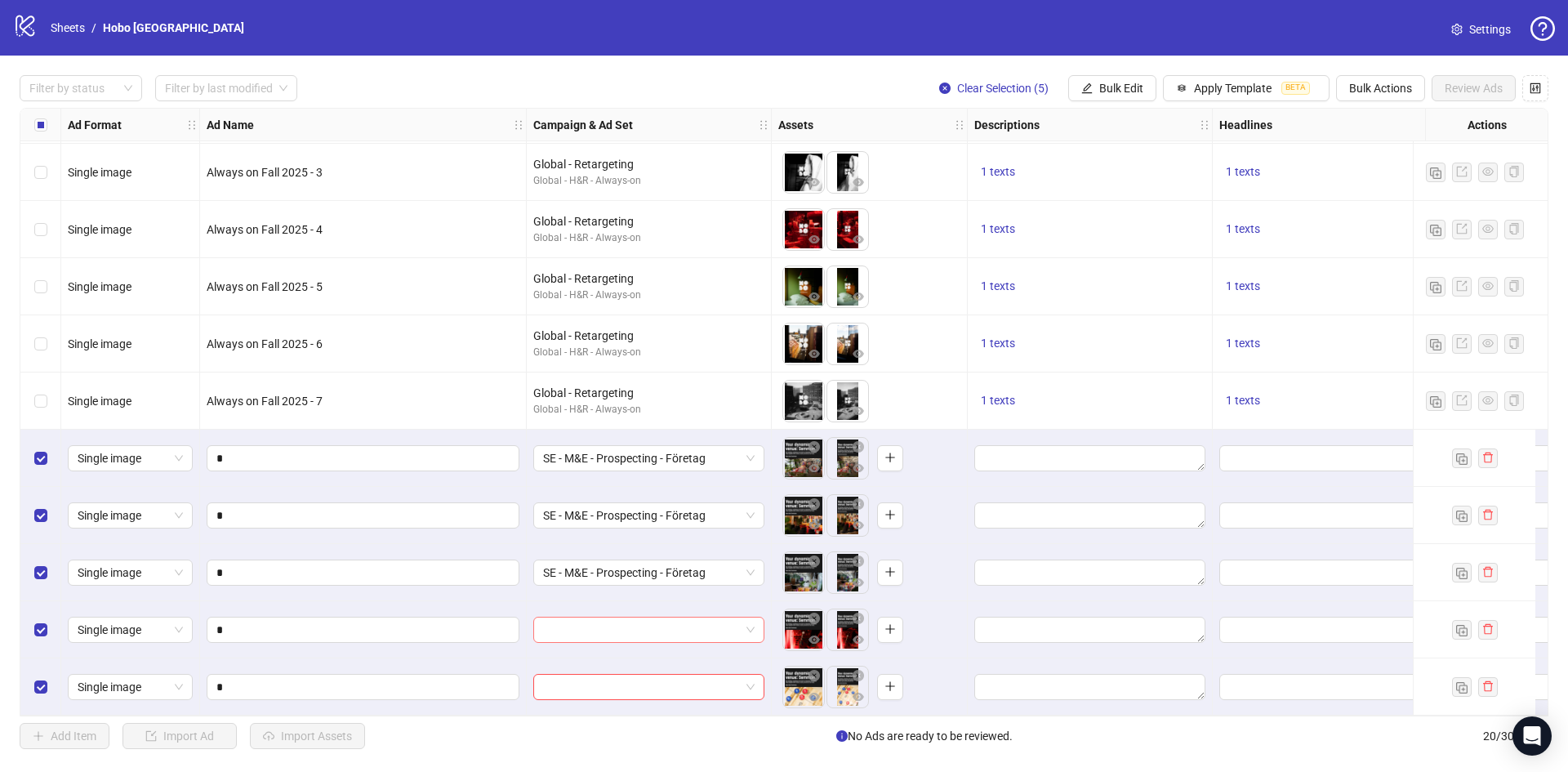
click at [684, 623] on input "search" at bounding box center [642, 629] width 196 height 24
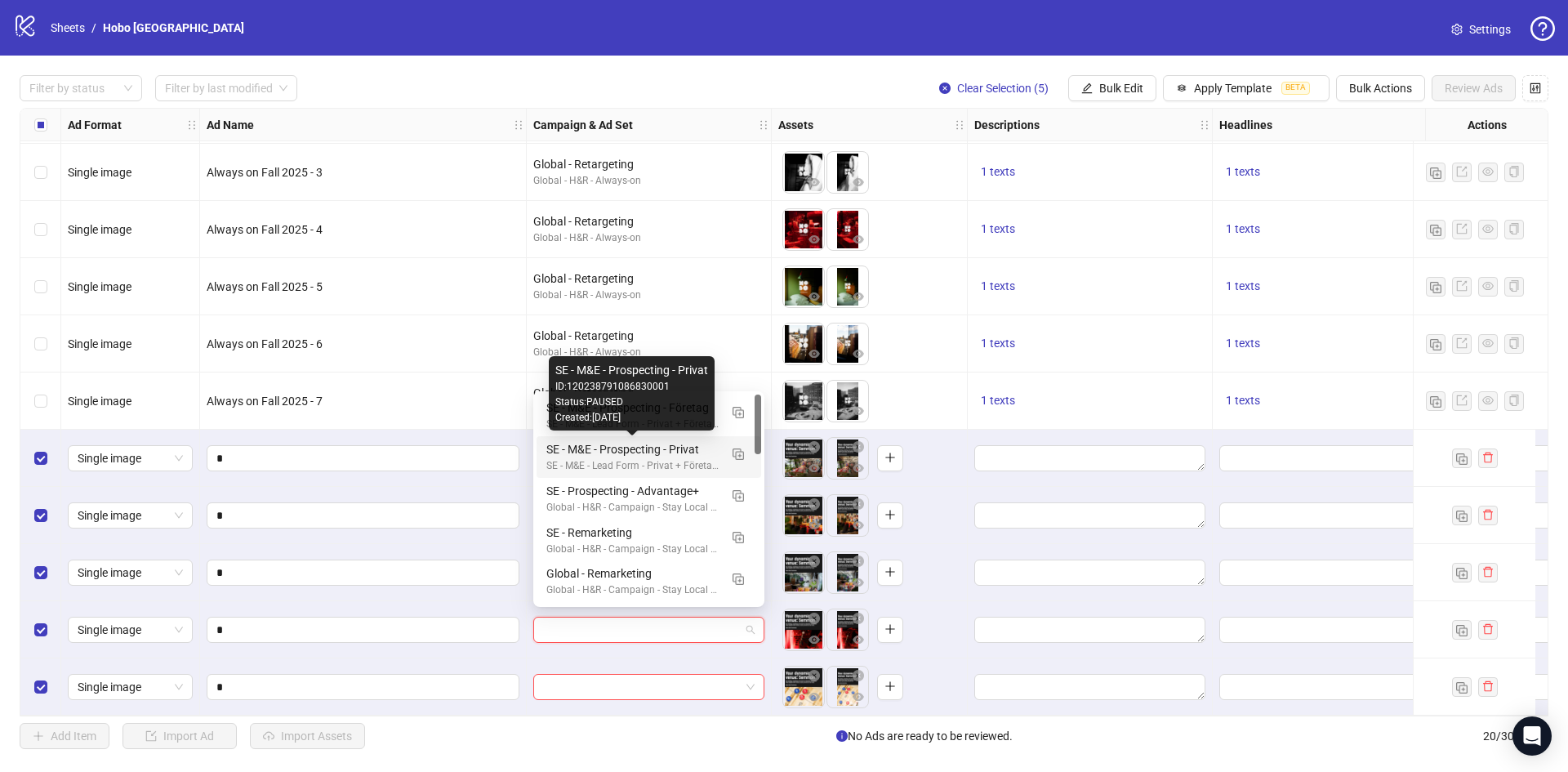
click at [669, 415] on div "Created: [DATE]" at bounding box center [631, 418] width 153 height 16
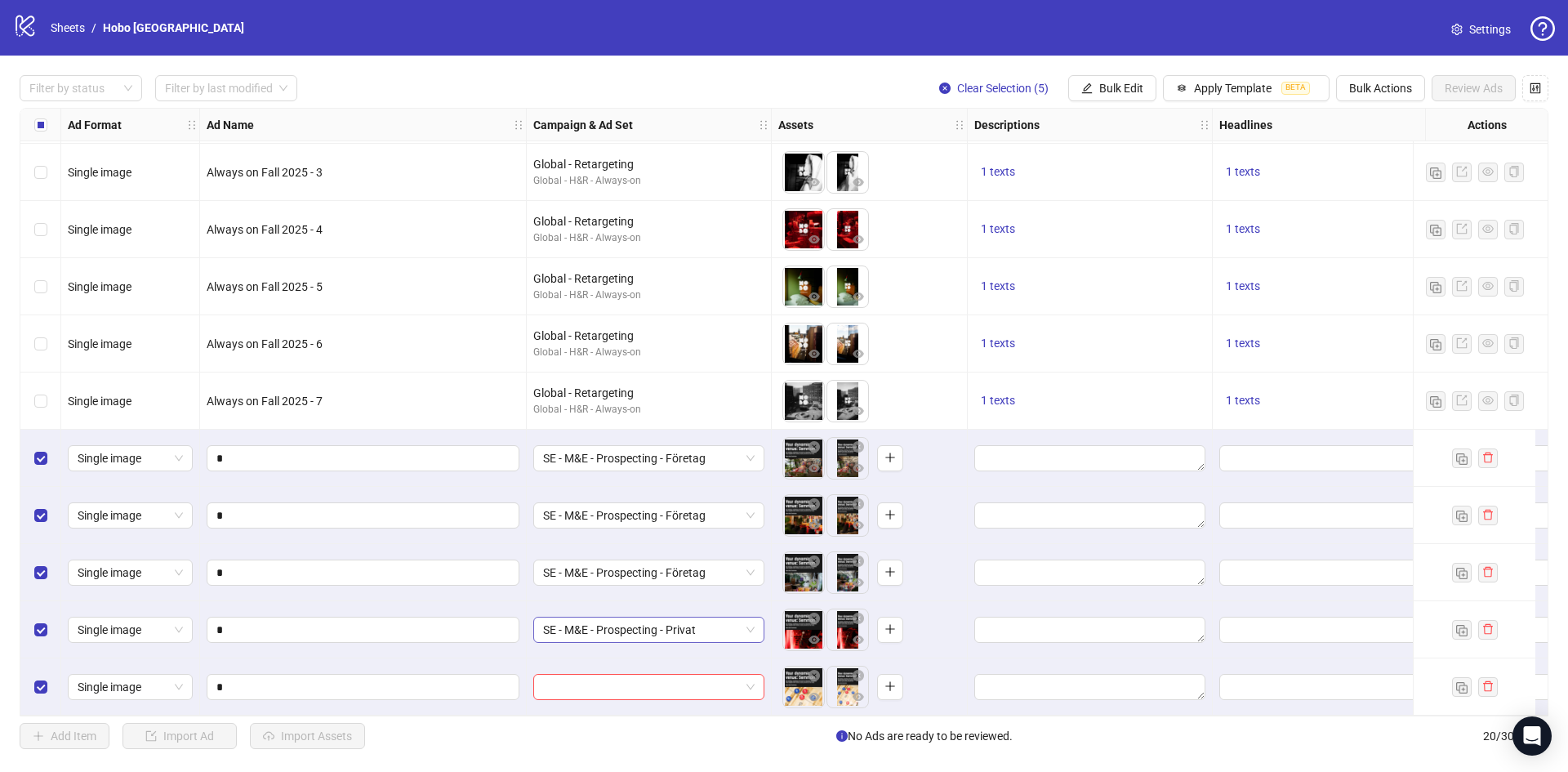
click at [698, 625] on span "SE - M&E - Prospecting - Privat" at bounding box center [649, 629] width 212 height 24
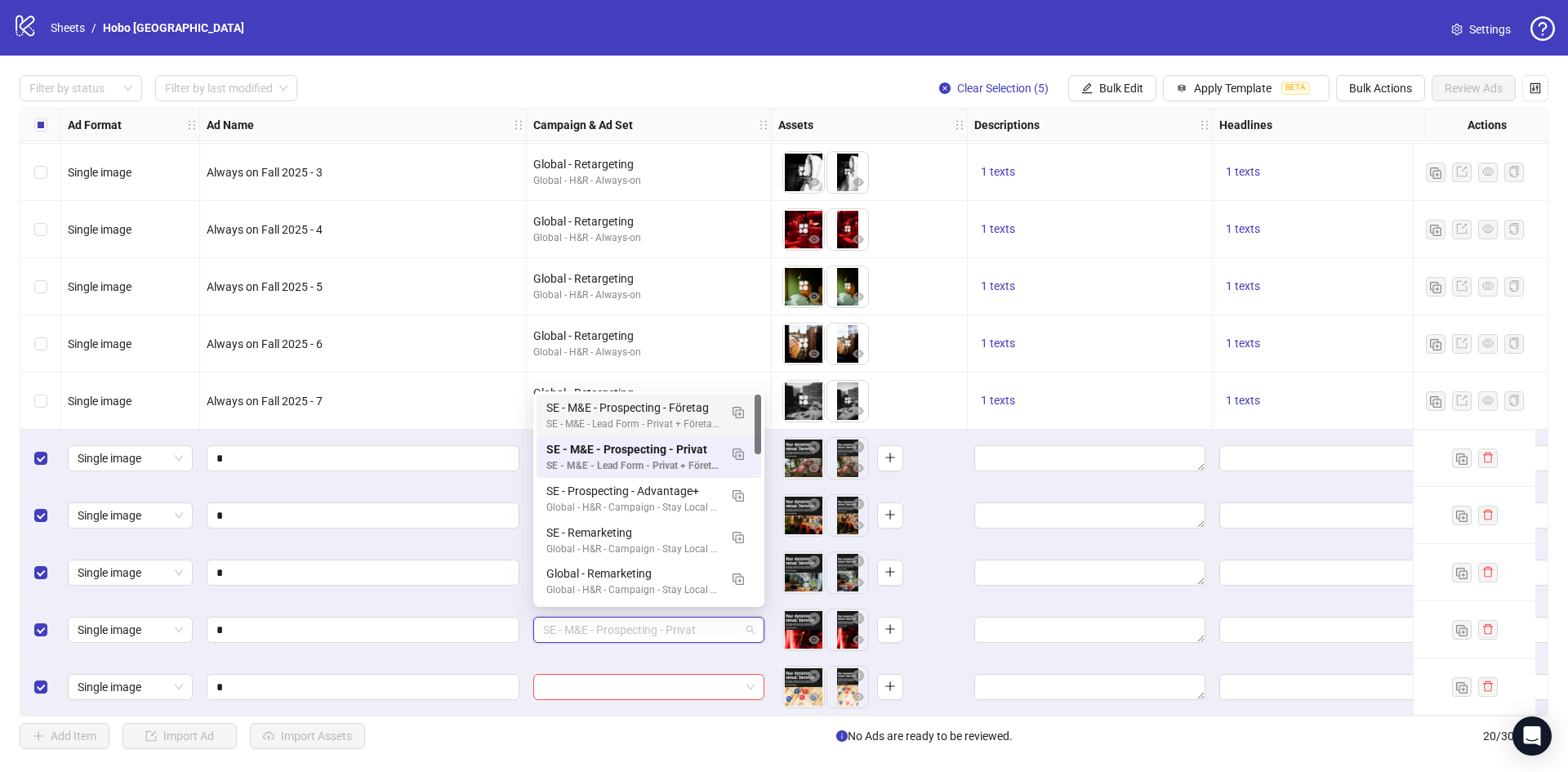
click at [543, 421] on div "SE - M&E - Prospecting - Företag SE - M&E - Lead Form - Privat + Företag - Copy" at bounding box center [648, 415] width 225 height 42
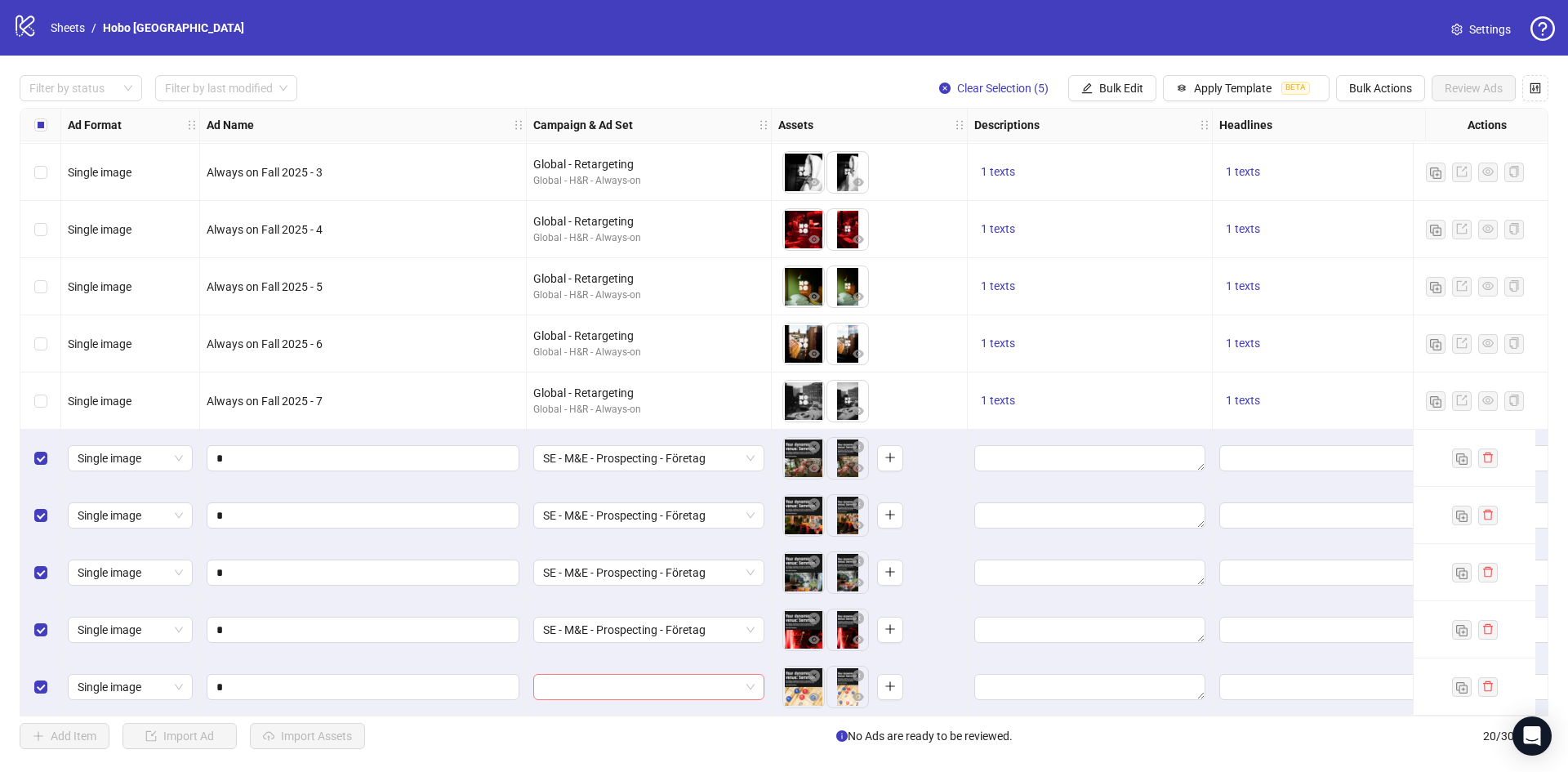
click at [689, 689] on input "search" at bounding box center [642, 686] width 196 height 24
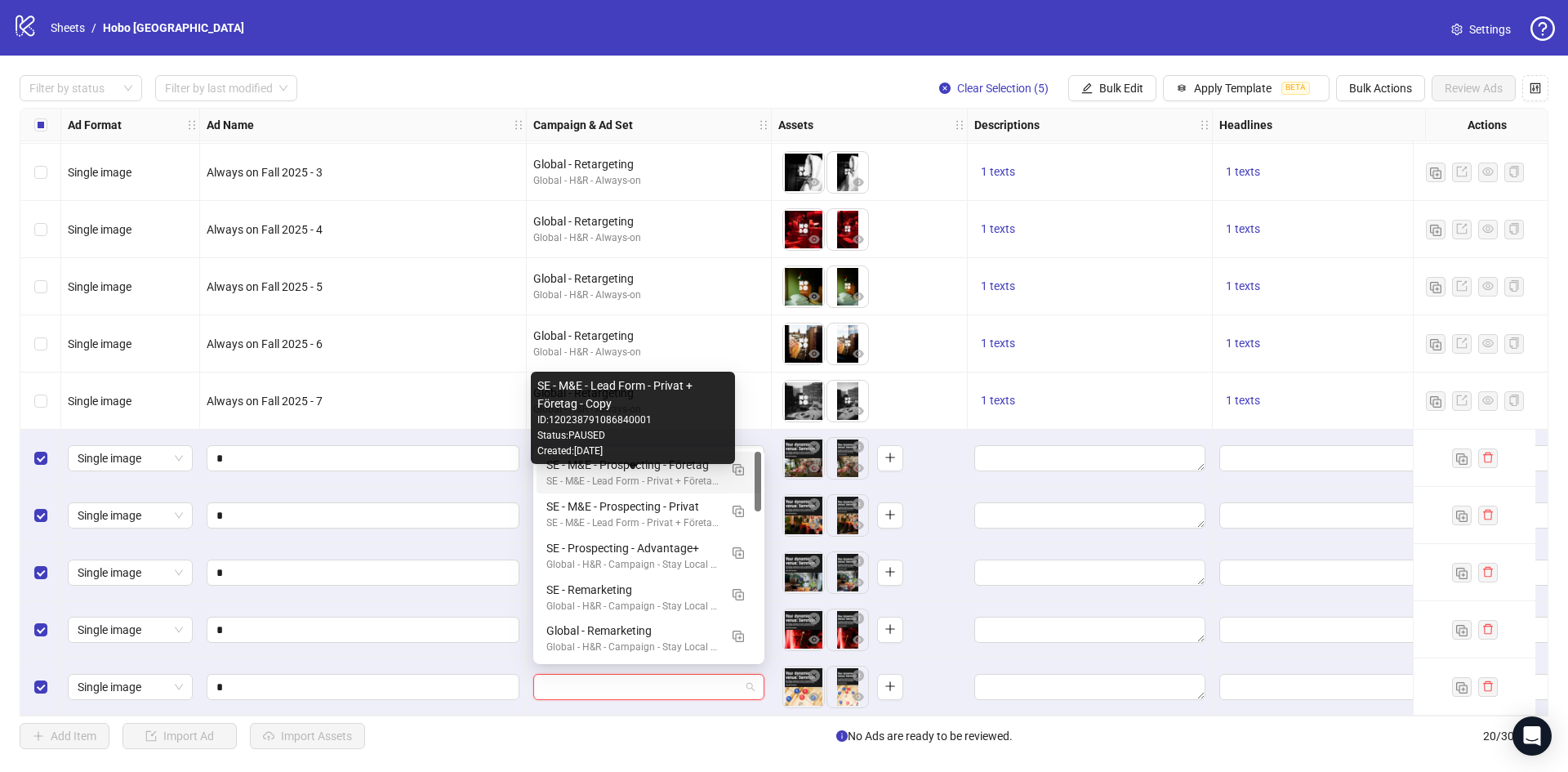
click at [709, 478] on div "SE - M&E - Lead Form - Privat + Företag - Copy" at bounding box center [632, 481] width 172 height 16
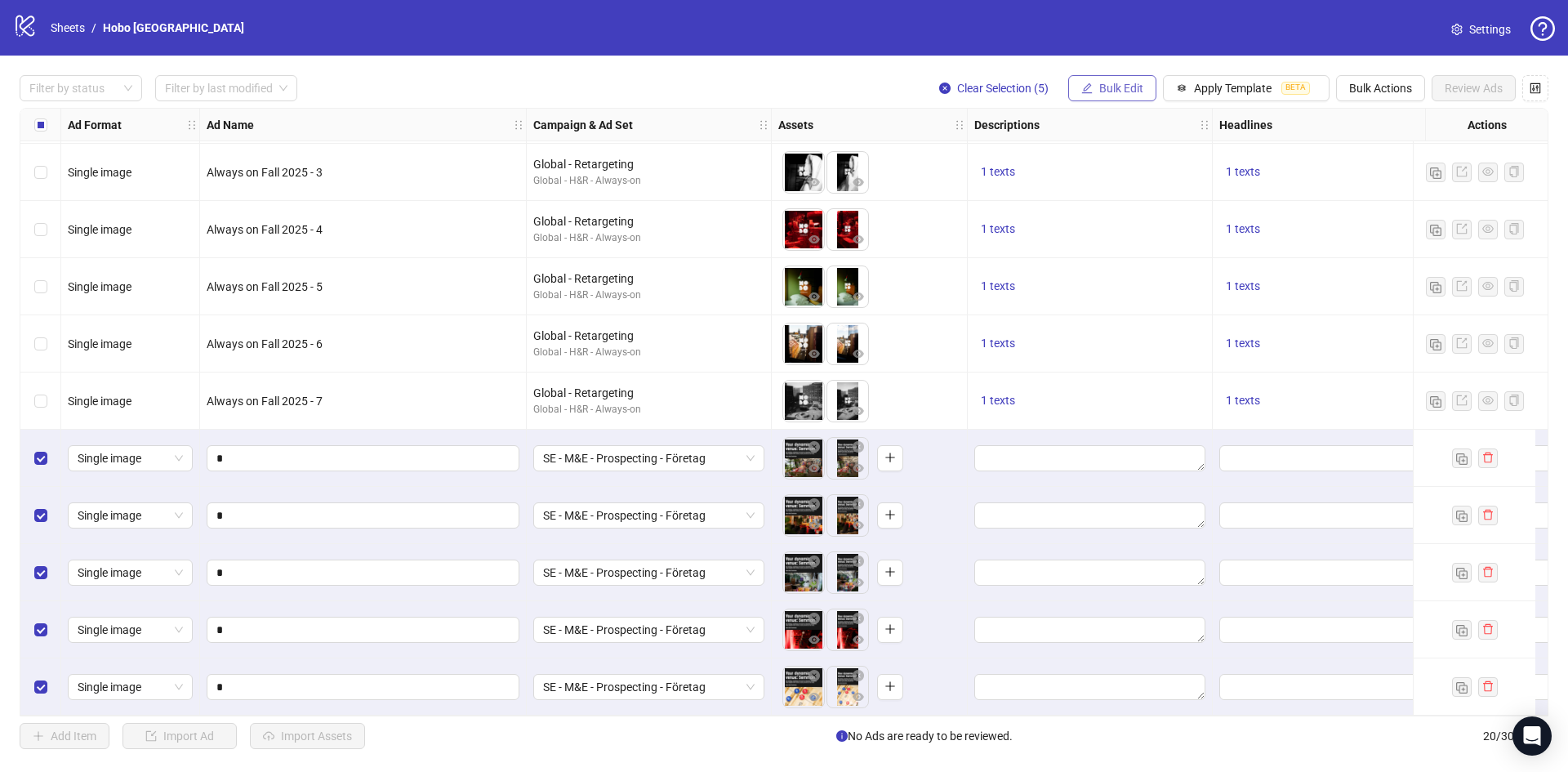
click at [1133, 85] on span "Bulk Edit" at bounding box center [1121, 88] width 44 height 13
click at [1125, 247] on span "Primary Texts" at bounding box center [1129, 252] width 97 height 18
click at [989, 166] on textarea at bounding box center [1066, 167] width 245 height 44
paste textarea "**********"
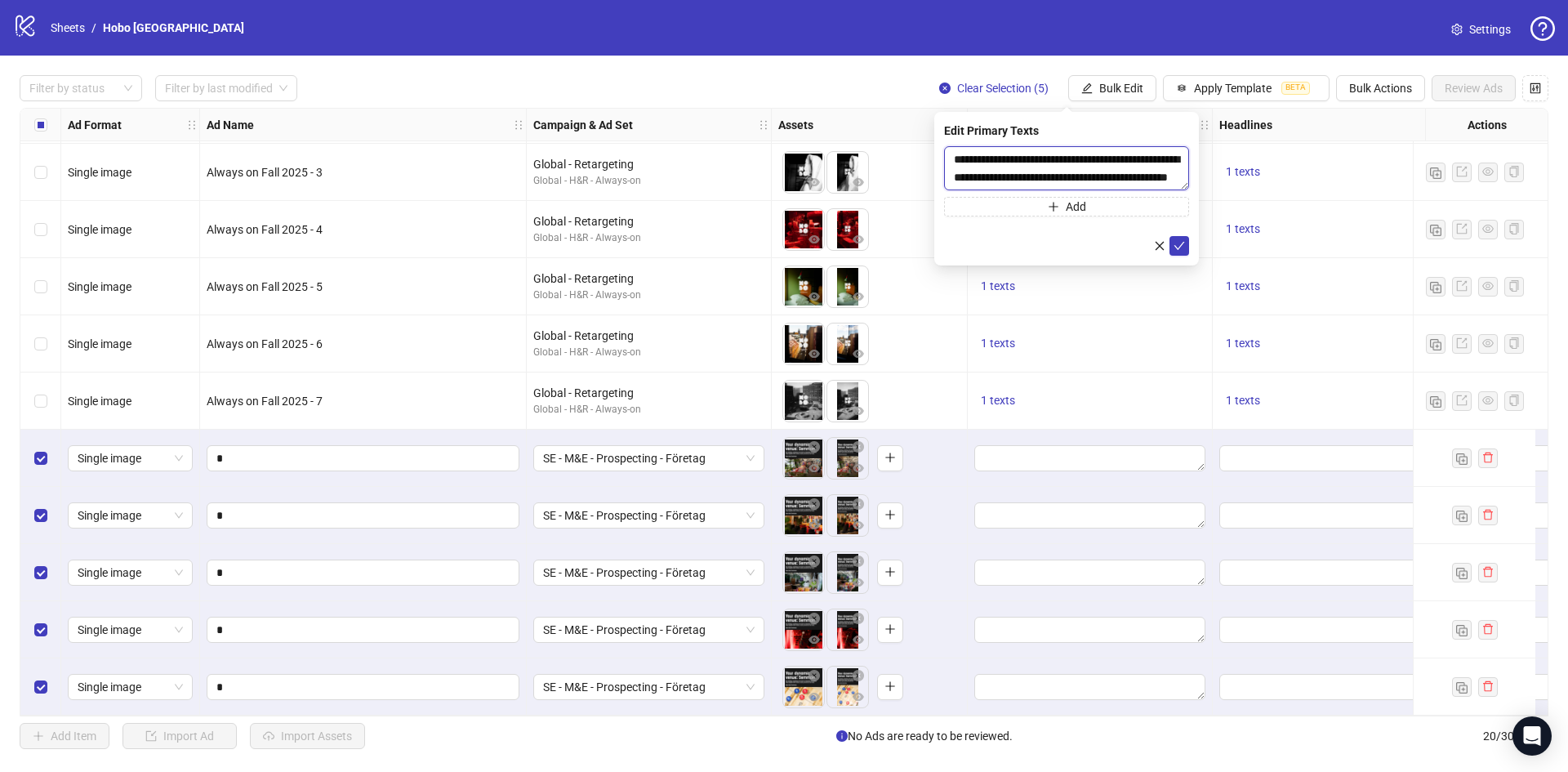
scroll to position [13, 0]
type textarea "**********"
click at [1177, 243] on icon "check" at bounding box center [1179, 246] width 12 height 12
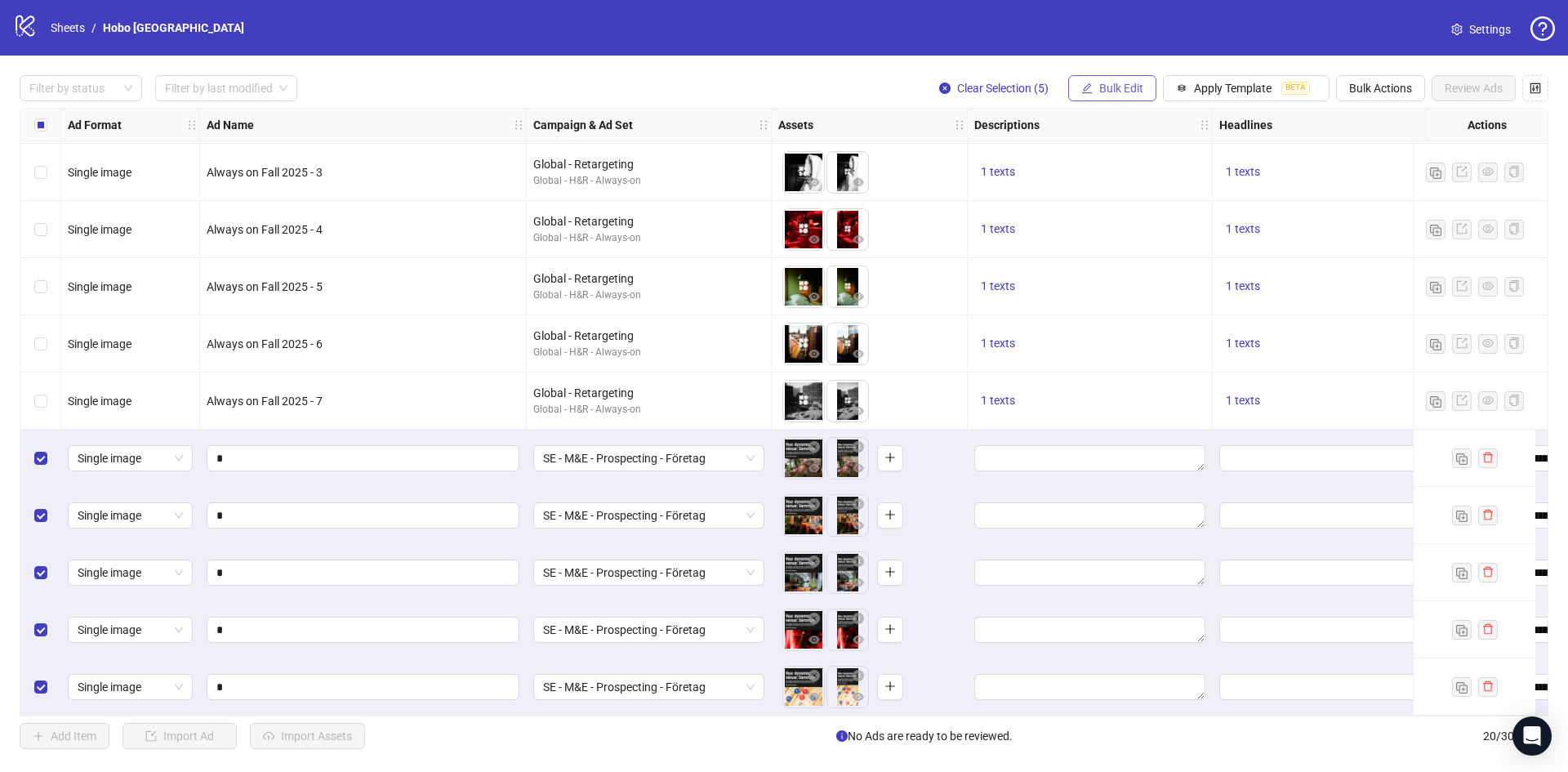
click at [1127, 84] on span "Bulk Edit" at bounding box center [1121, 88] width 44 height 13
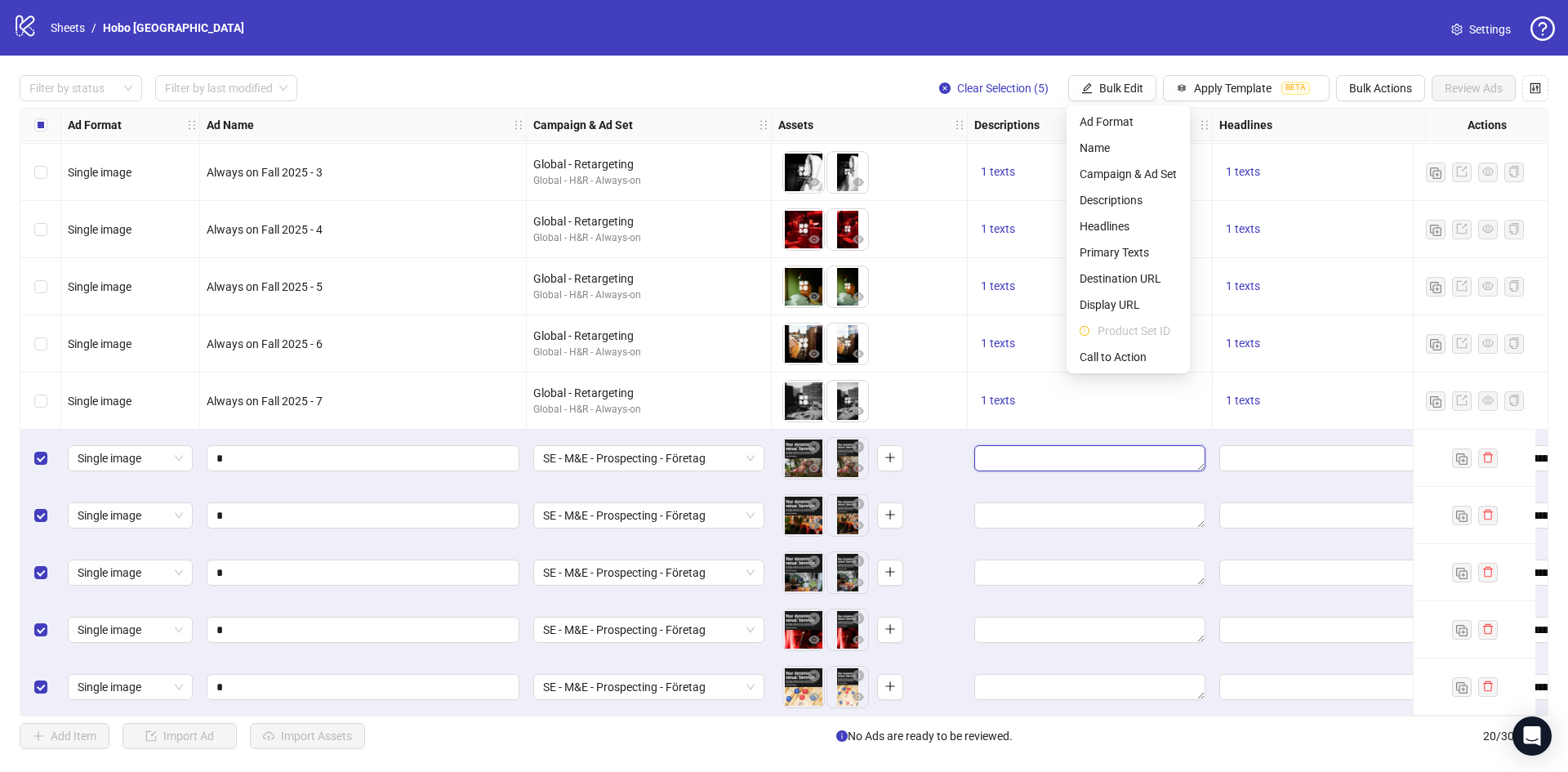
click at [1013, 458] on textarea "Edit values" at bounding box center [1090, 458] width 231 height 26
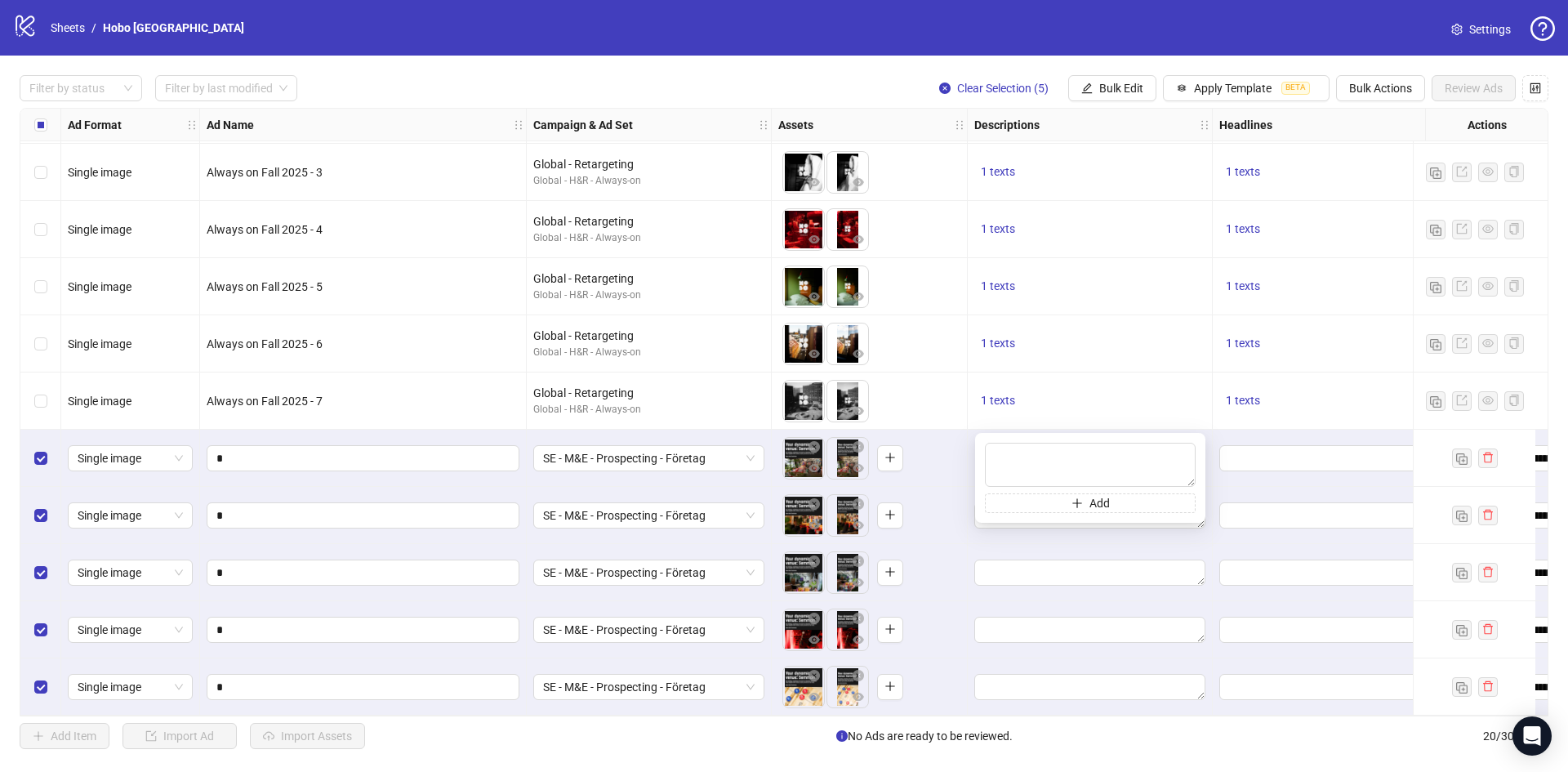
click at [958, 537] on div "To pick up a draggable item, press the space bar. While dragging, use the arrow…" at bounding box center [870, 515] width 196 height 57
click at [1124, 86] on span "Bulk Edit" at bounding box center [1121, 88] width 44 height 13
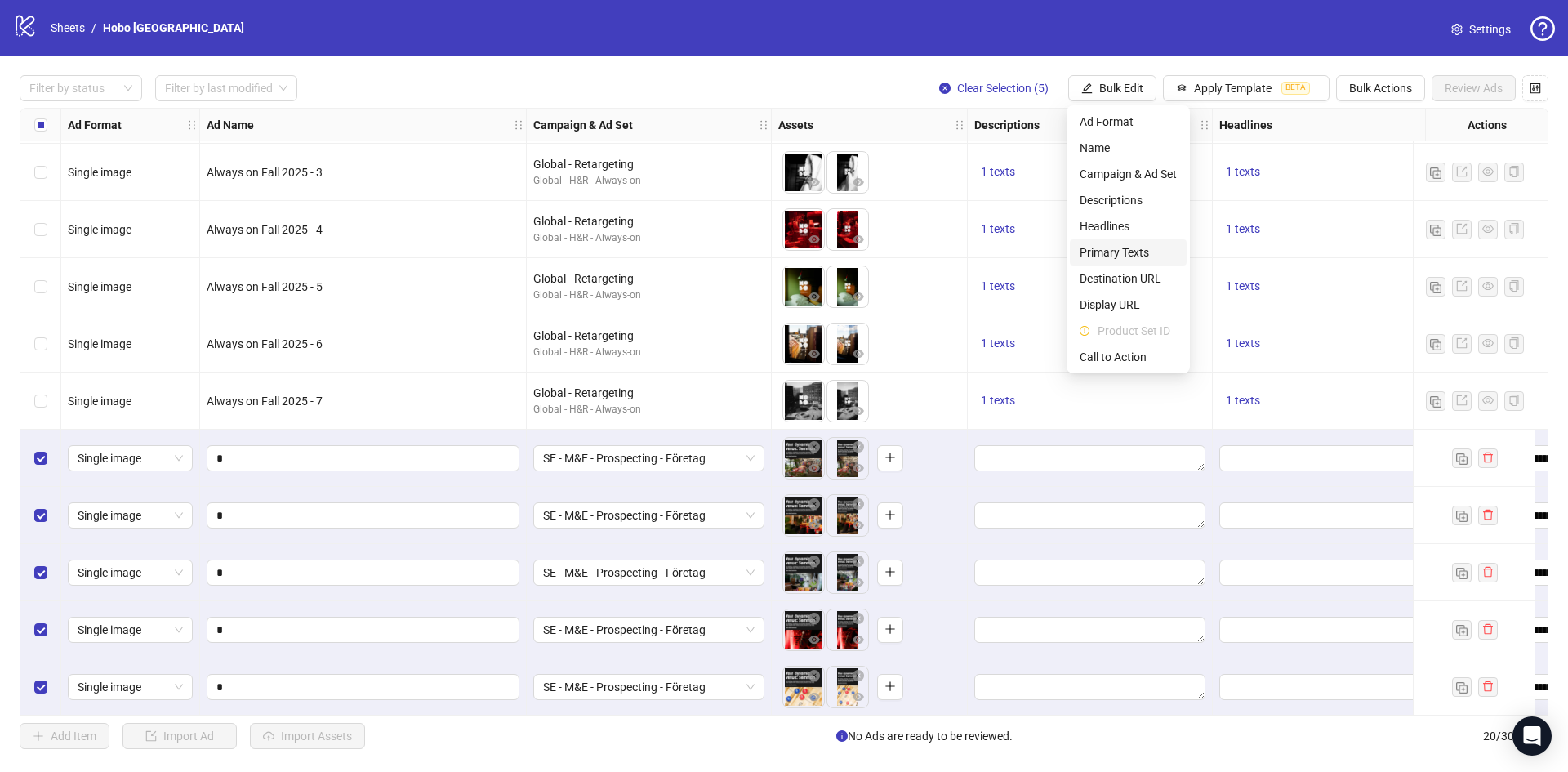
click at [1132, 253] on span "Primary Texts" at bounding box center [1129, 252] width 97 height 18
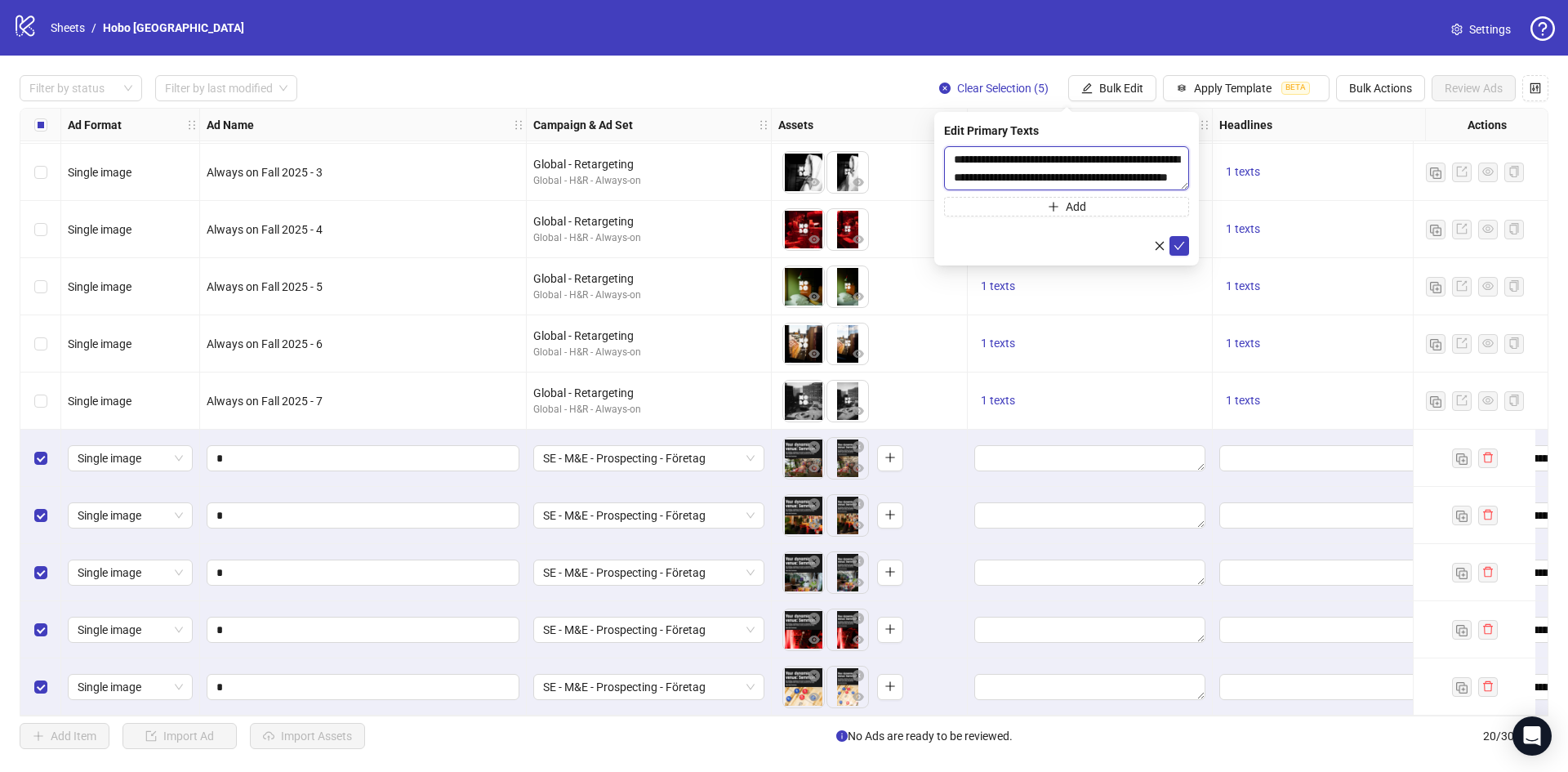
click at [1072, 171] on textarea "**********" at bounding box center [1066, 167] width 245 height 44
click at [1182, 244] on icon "check" at bounding box center [1179, 246] width 11 height 8
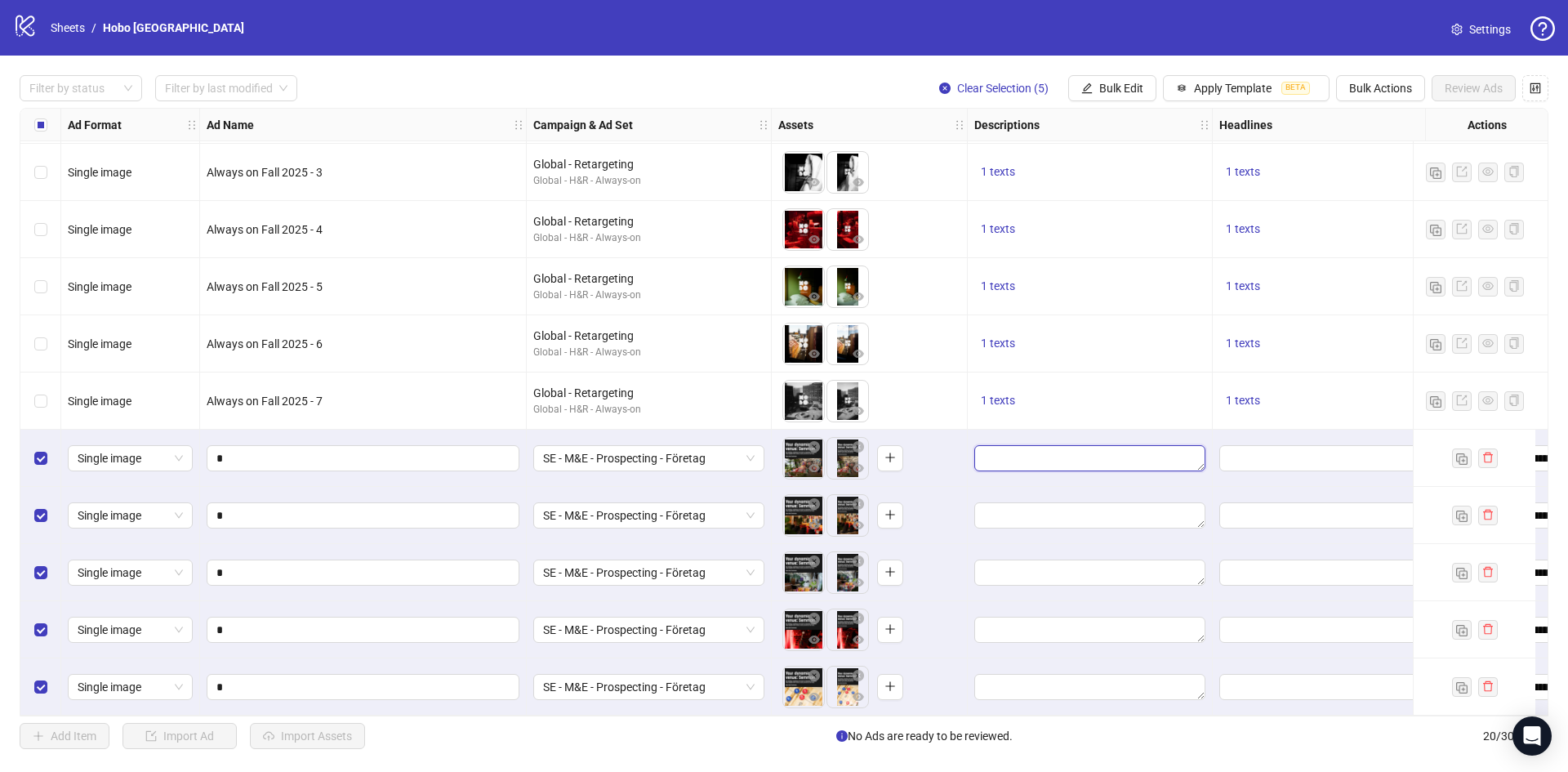
click at [1054, 445] on textarea "Edit values" at bounding box center [1090, 458] width 231 height 26
type textarea "**********"
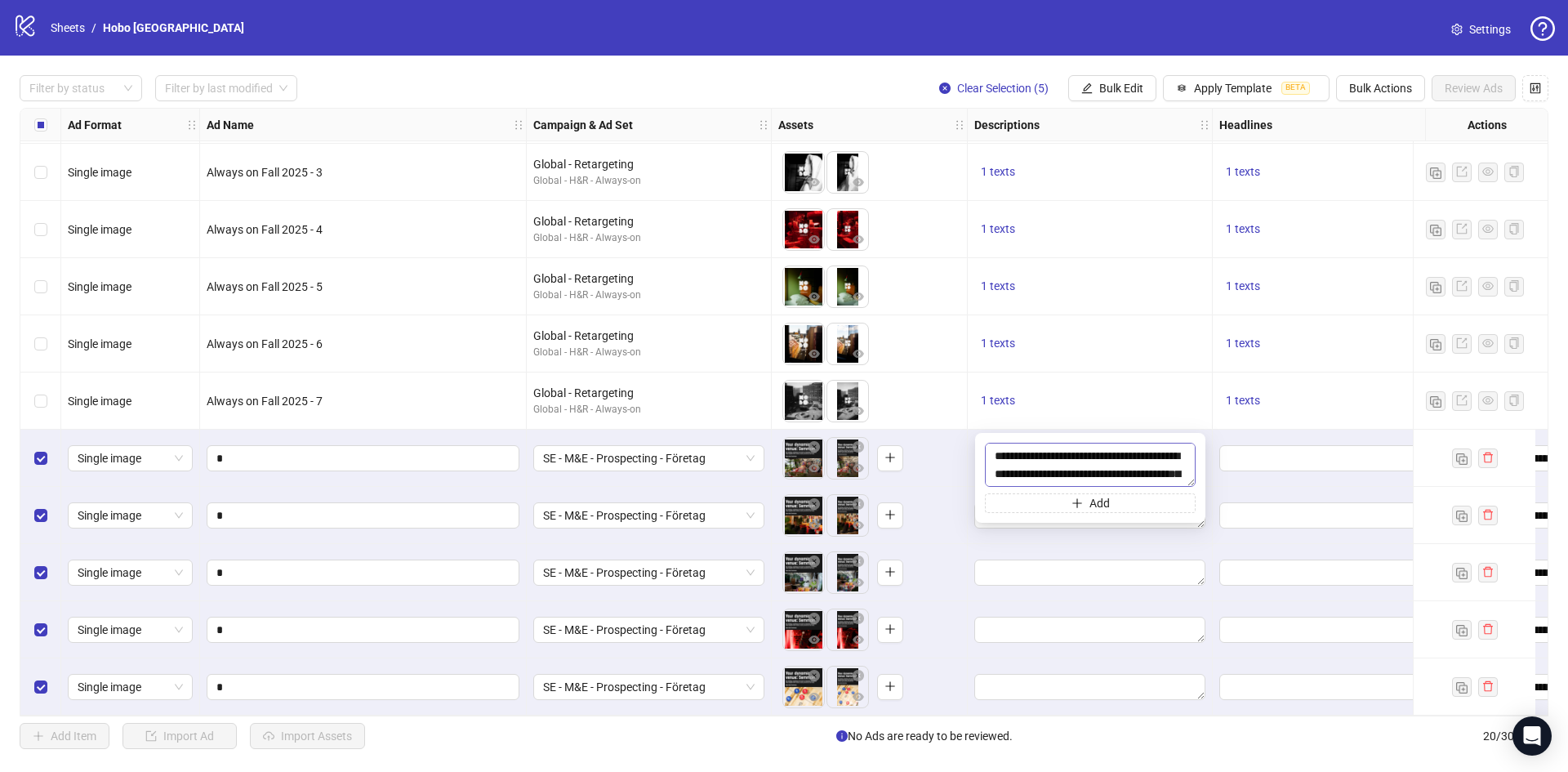
scroll to position [30, 0]
click at [1111, 552] on div at bounding box center [1091, 573] width 245 height 57
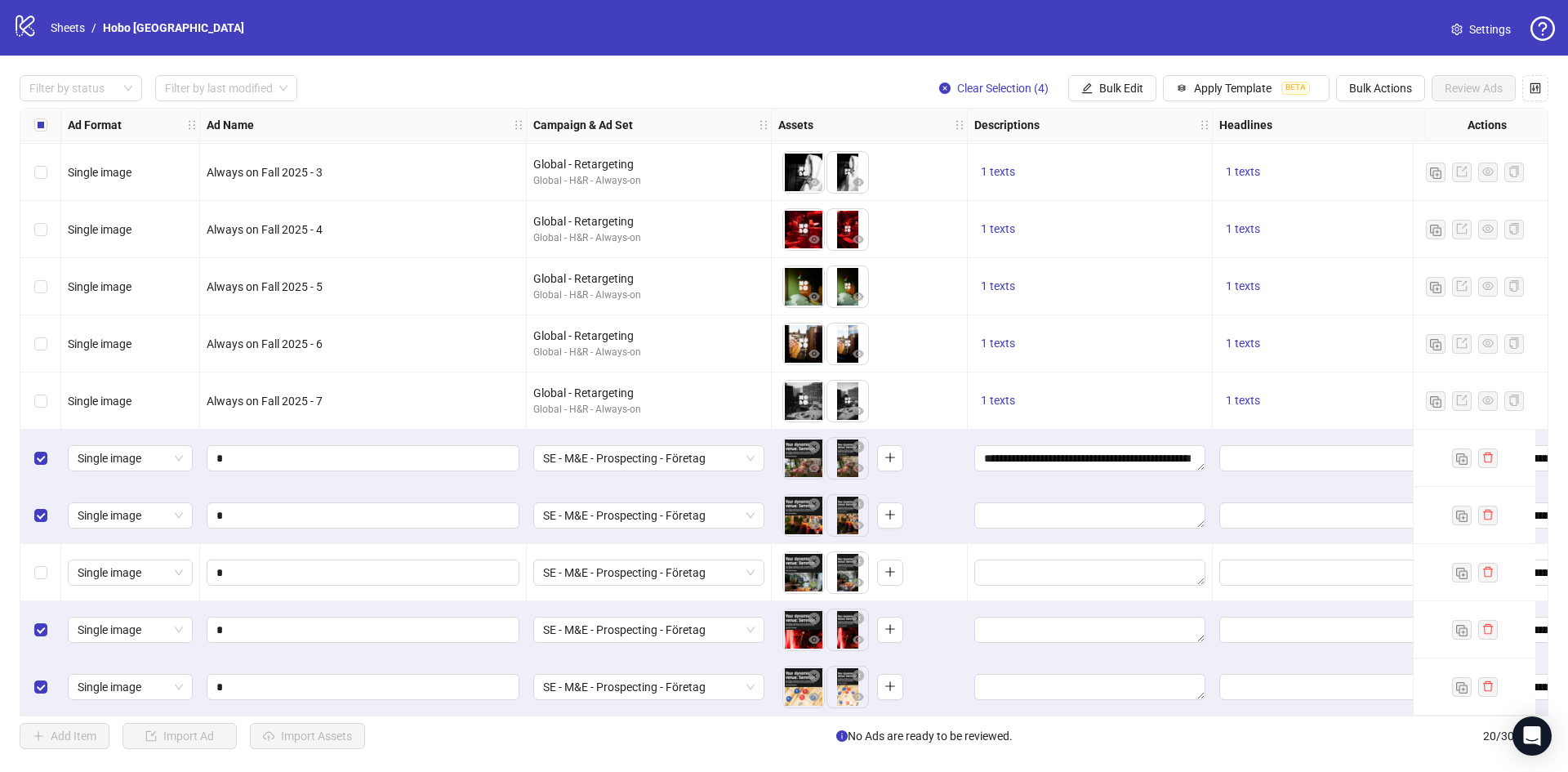
click at [50, 624] on div "Select row 19" at bounding box center [41, 629] width 41 height 57
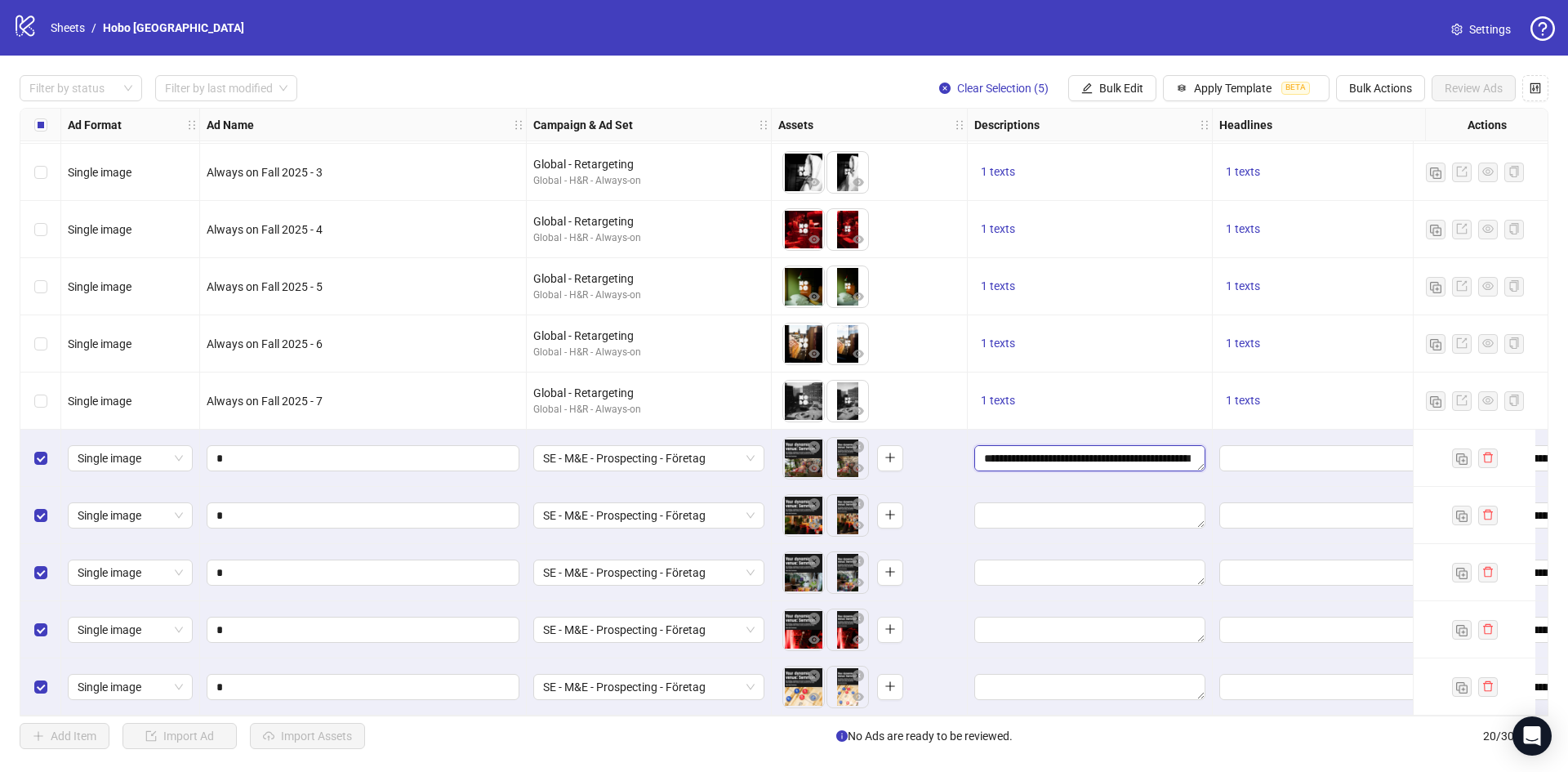
click at [1161, 456] on textarea "**********" at bounding box center [1090, 458] width 231 height 26
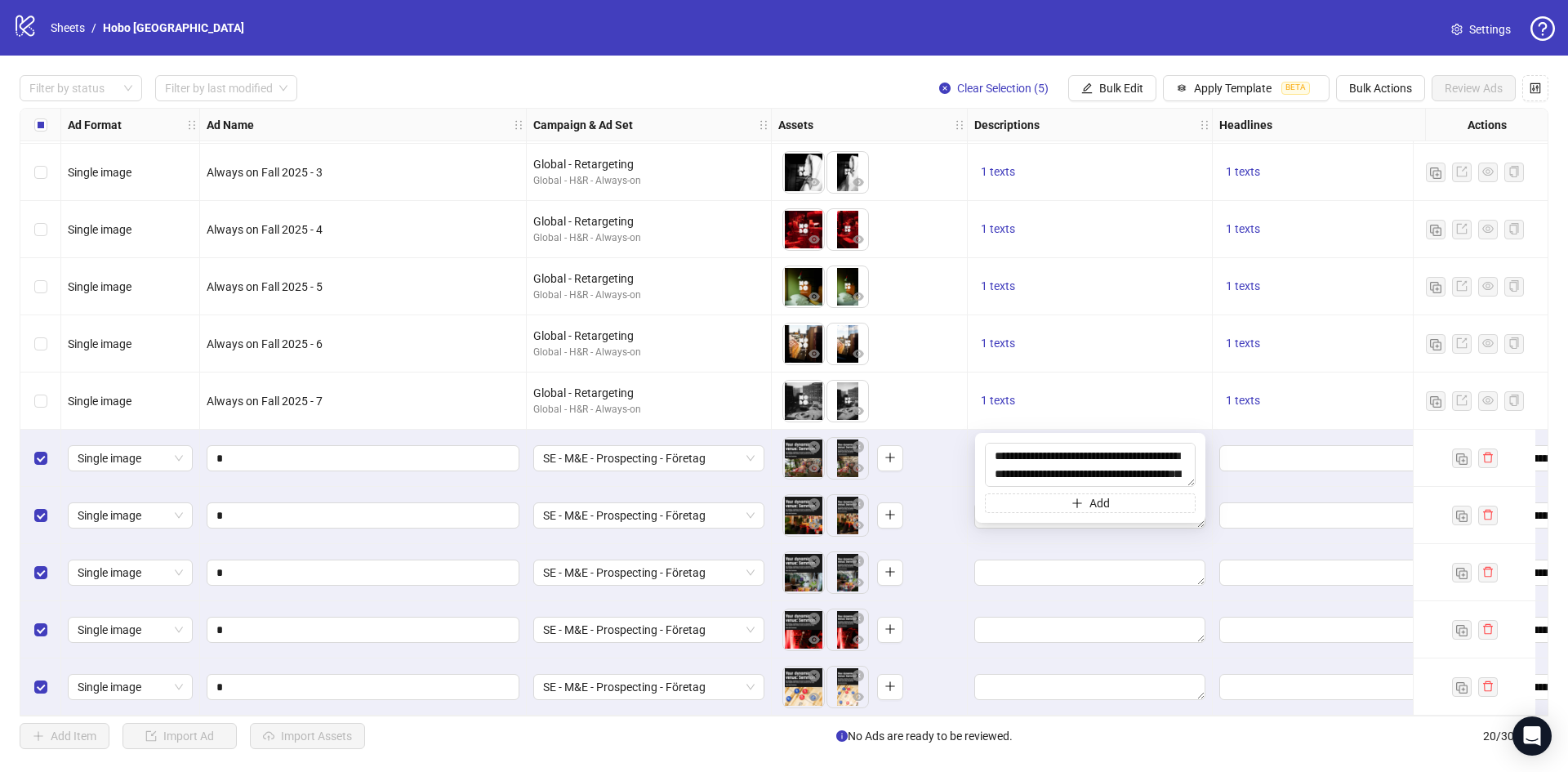
click at [1160, 456] on textarea "**********" at bounding box center [1090, 464] width 211 height 44
click at [1118, 91] on span "Bulk Edit" at bounding box center [1121, 88] width 44 height 13
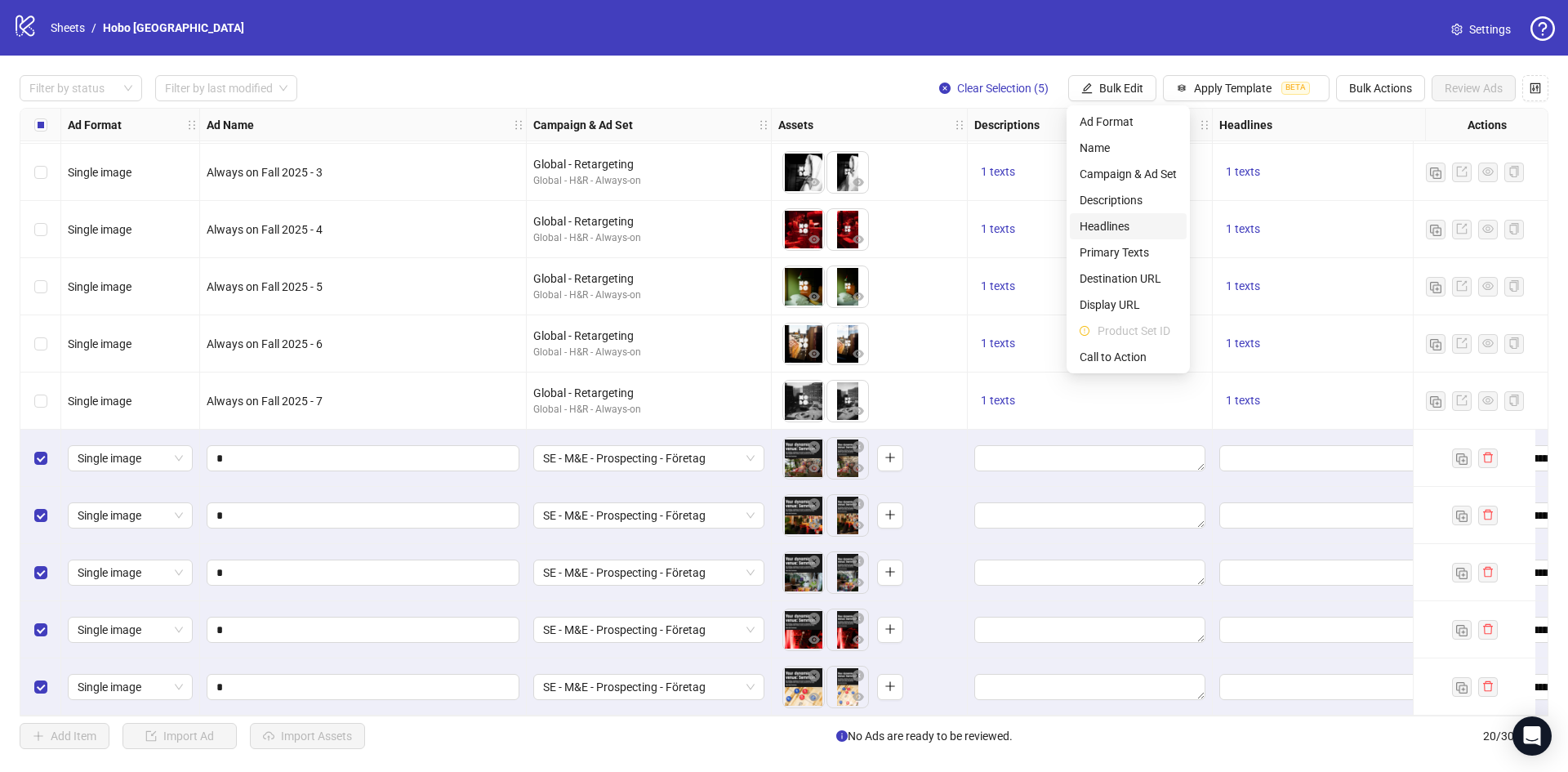
click at [1100, 221] on span "Headlines" at bounding box center [1129, 226] width 97 height 18
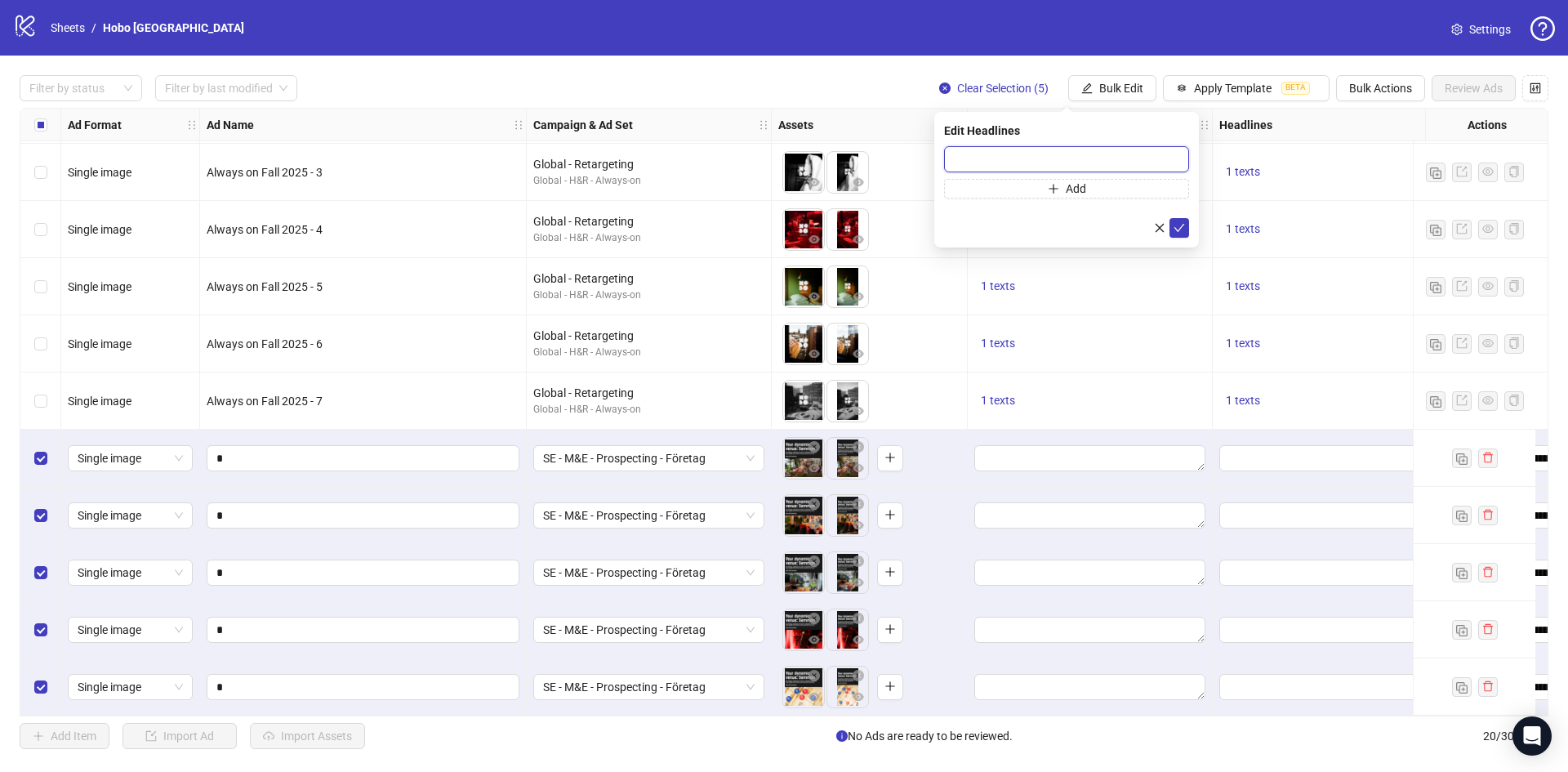
click at [1050, 161] on input "text" at bounding box center [1066, 158] width 245 height 26
paste input "**********"
type input "**********"
click at [1181, 229] on icon "check" at bounding box center [1179, 228] width 12 height 12
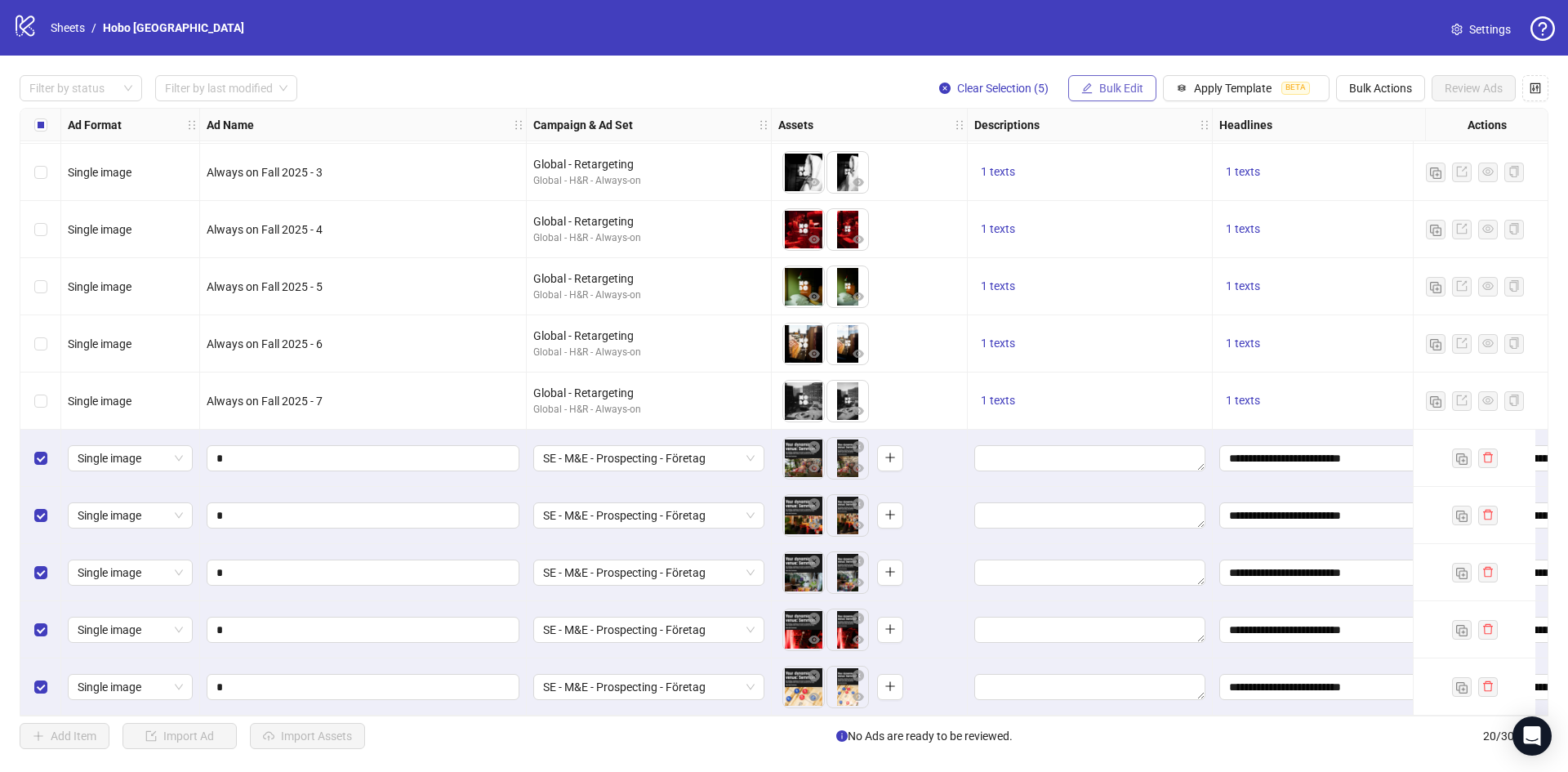
click at [1120, 89] on span "Bulk Edit" at bounding box center [1121, 88] width 44 height 13
click at [1141, 250] on span "Primary Texts" at bounding box center [1129, 252] width 97 height 18
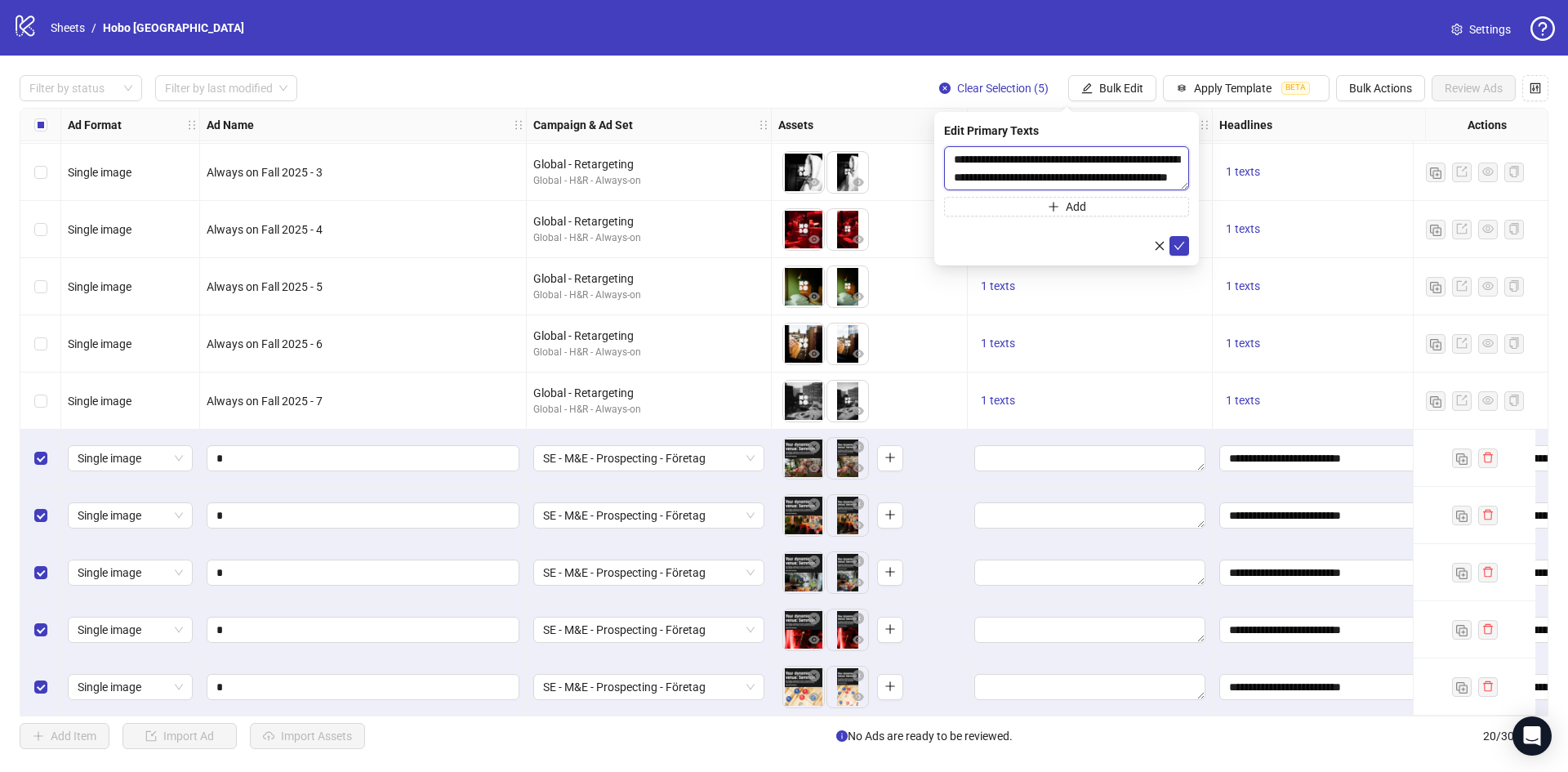
click at [1060, 164] on textarea "**********" at bounding box center [1066, 167] width 245 height 44
paste textarea "**********"
type textarea "**********"
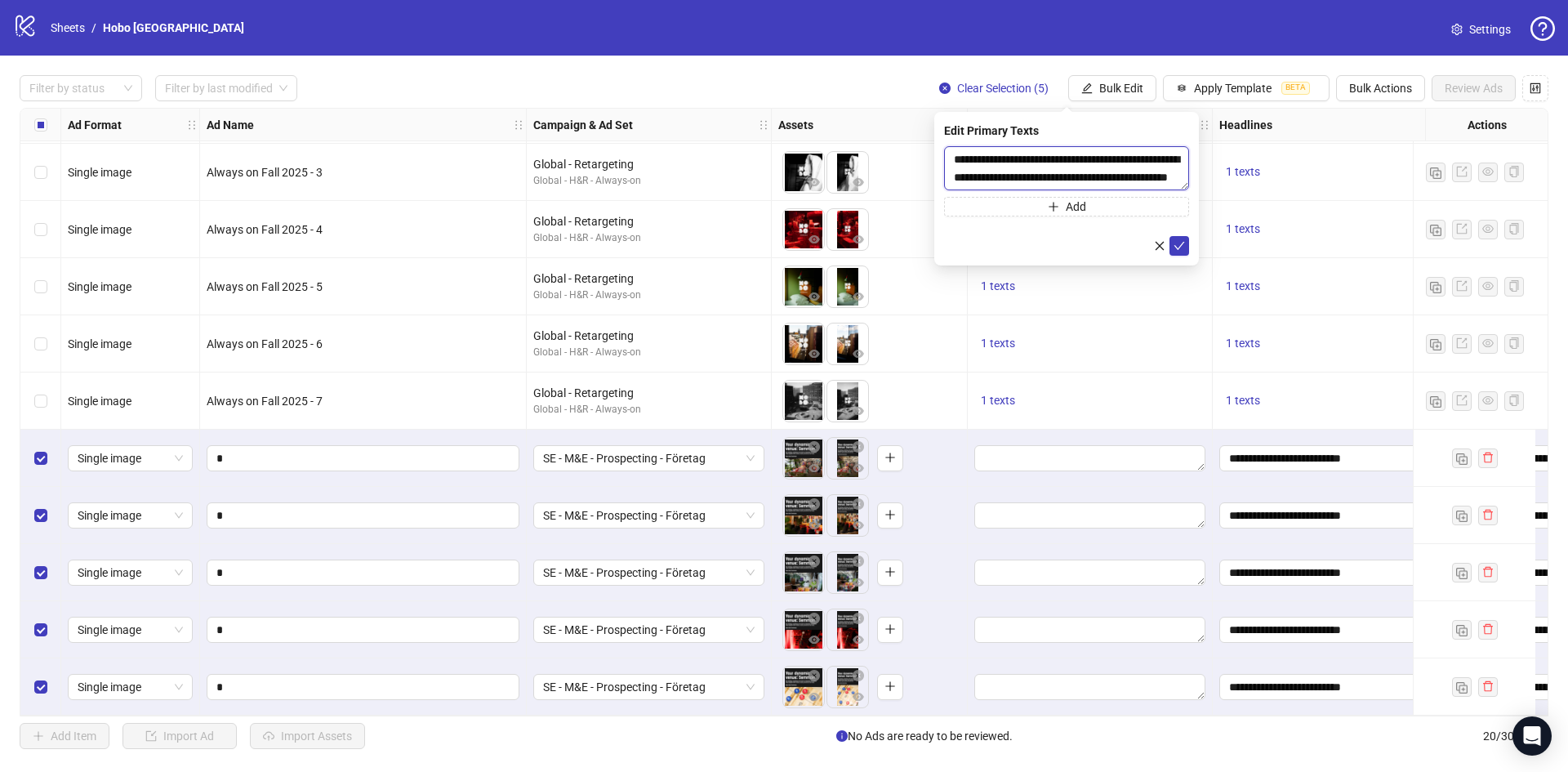
scroll to position [13, 0]
click at [1182, 244] on icon "check" at bounding box center [1179, 246] width 11 height 8
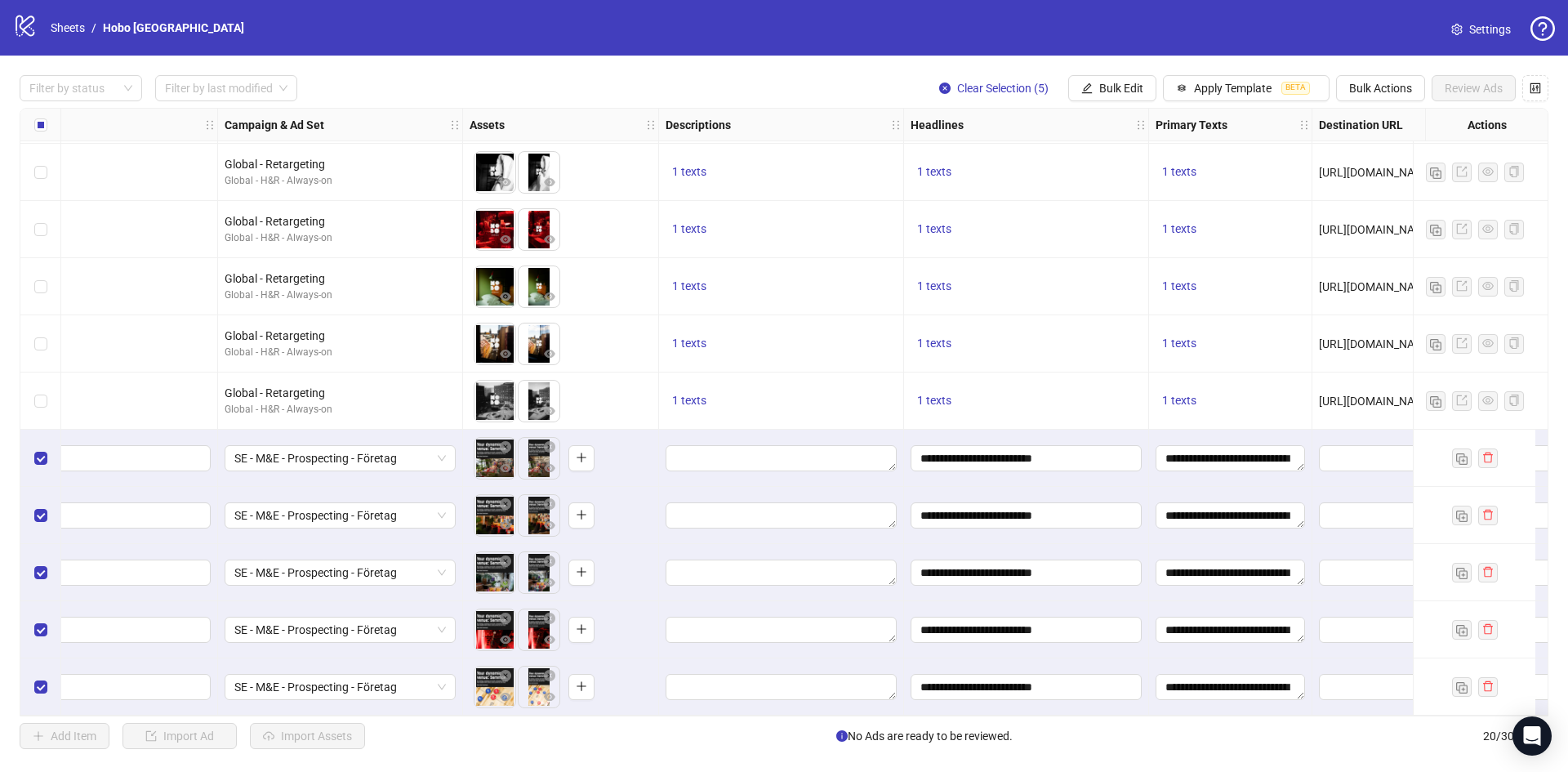
scroll to position [576, 360]
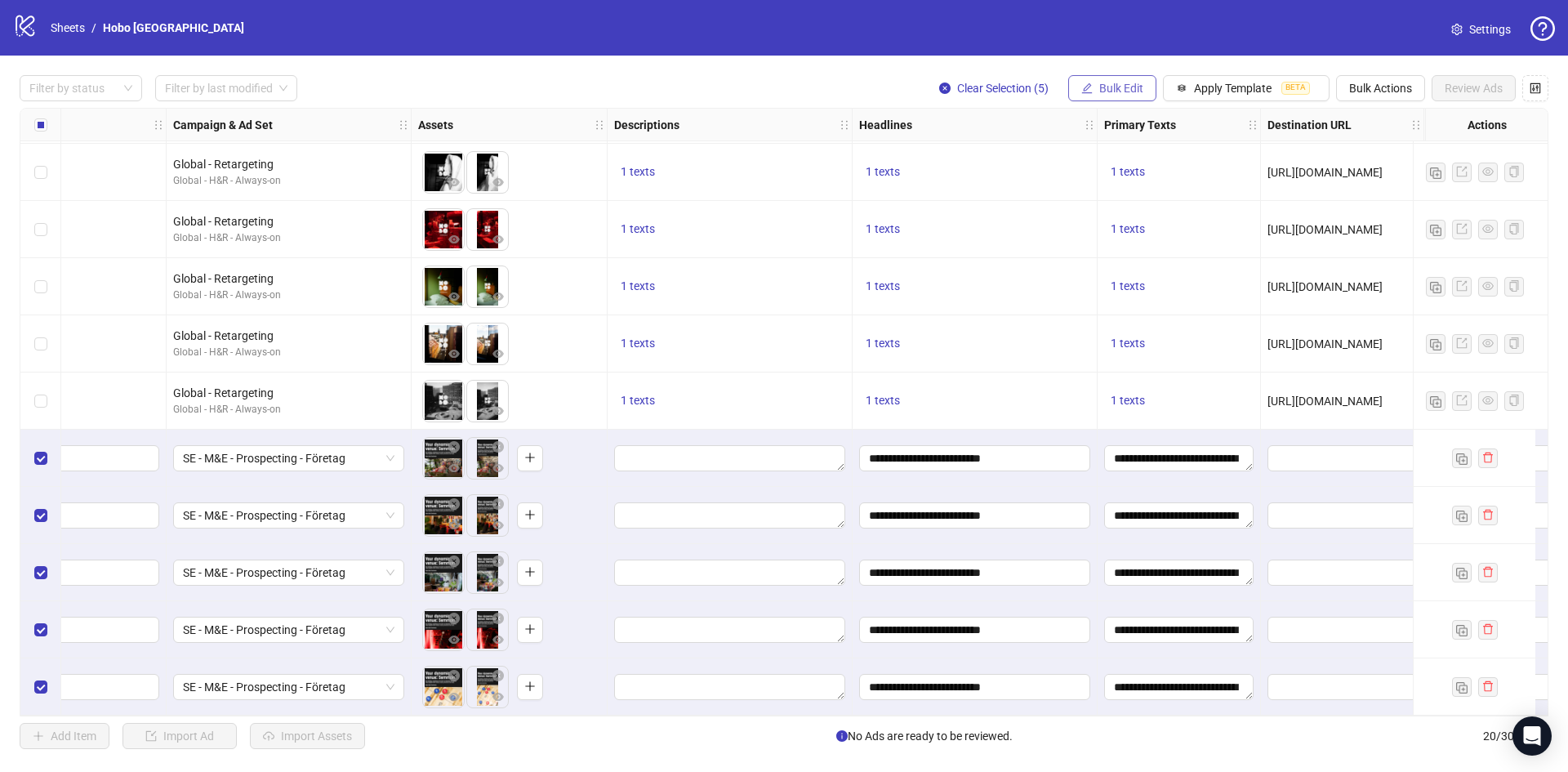
click at [1125, 91] on span "Bulk Edit" at bounding box center [1121, 88] width 44 height 13
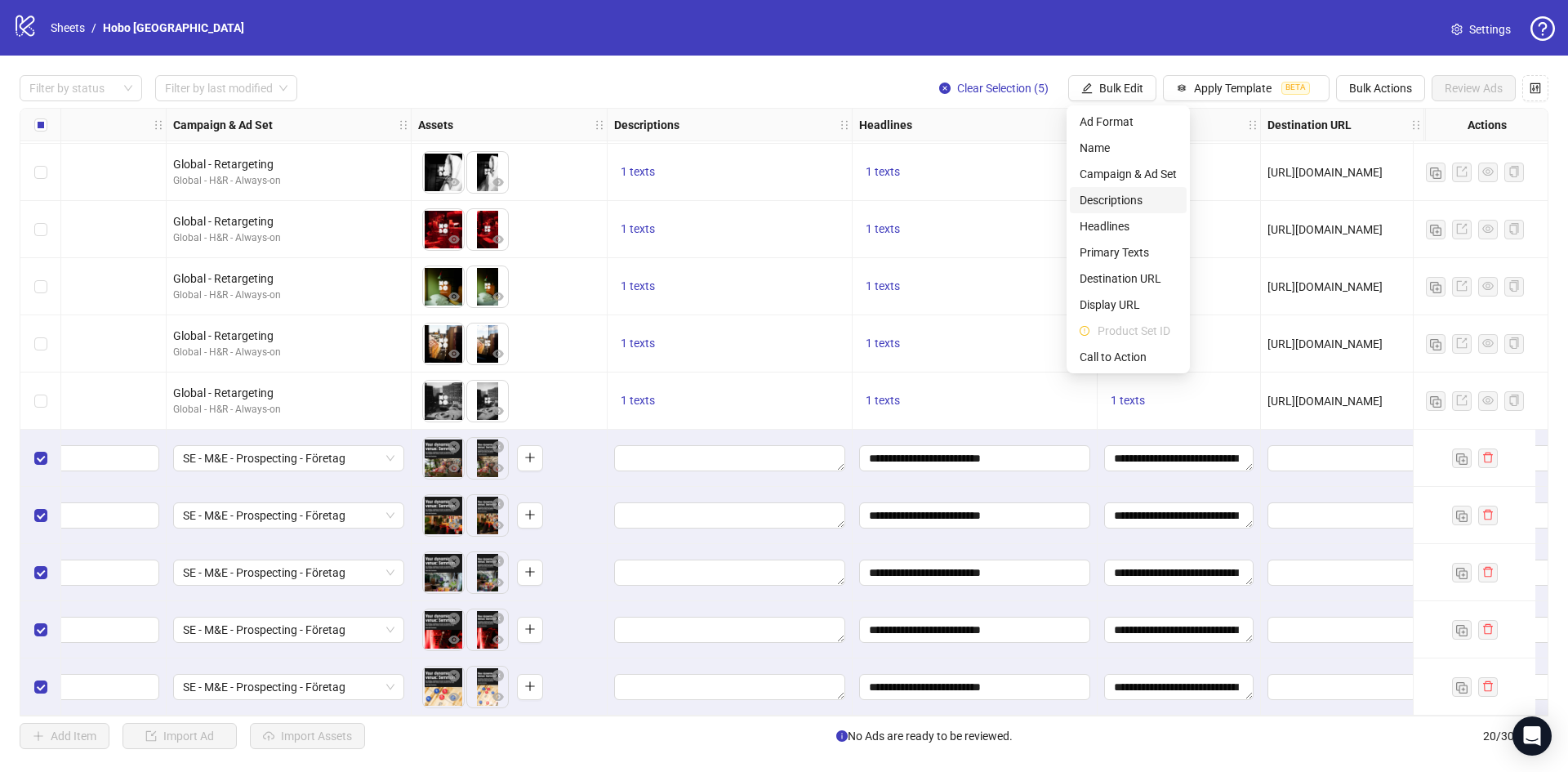
click at [1116, 193] on span "Descriptions" at bounding box center [1129, 200] width 97 height 18
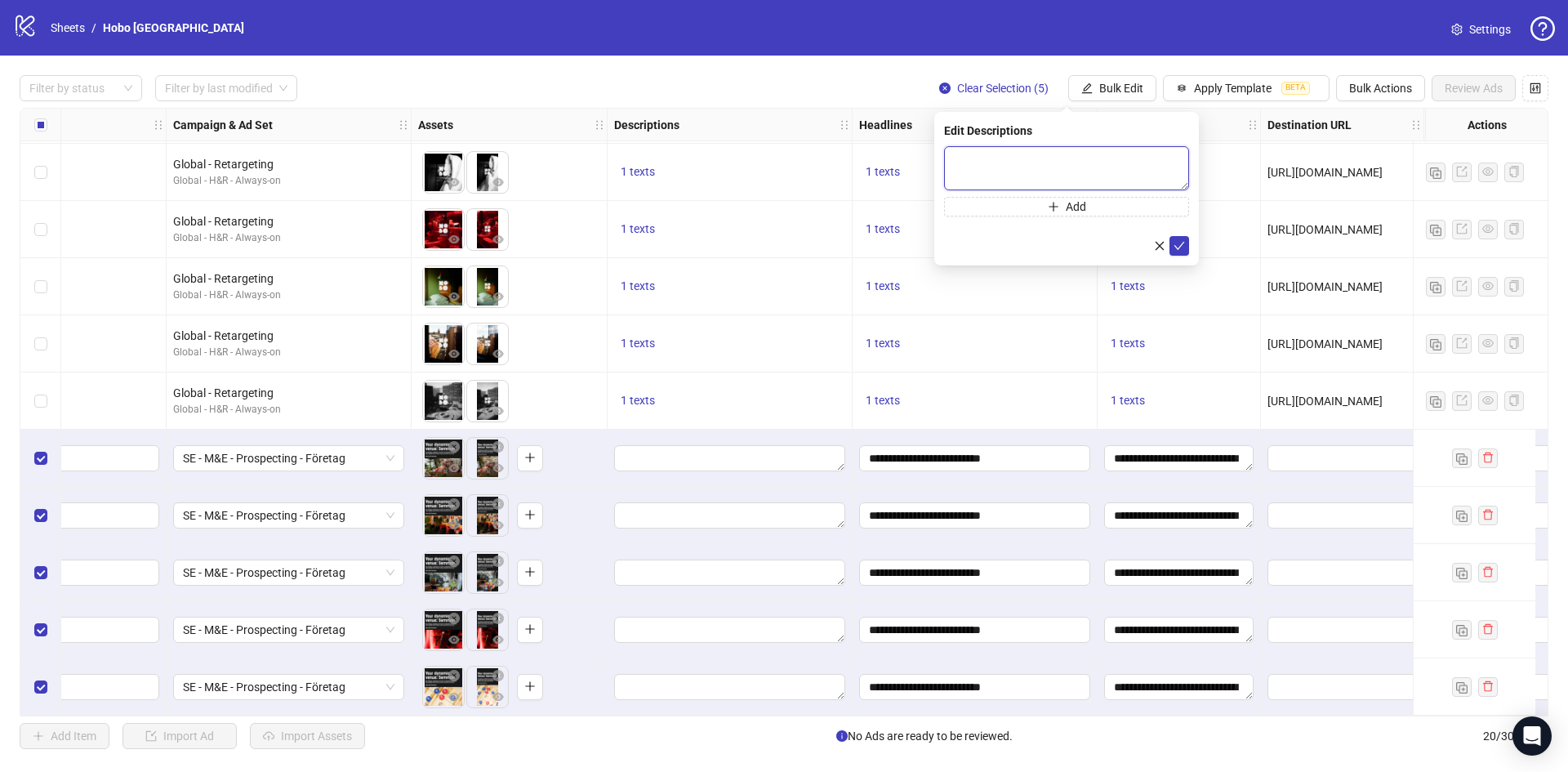
click at [1014, 160] on textarea at bounding box center [1066, 167] width 245 height 44
paste textarea "**********"
type textarea "**********"
click at [1181, 246] on icon "check" at bounding box center [1179, 246] width 12 height 12
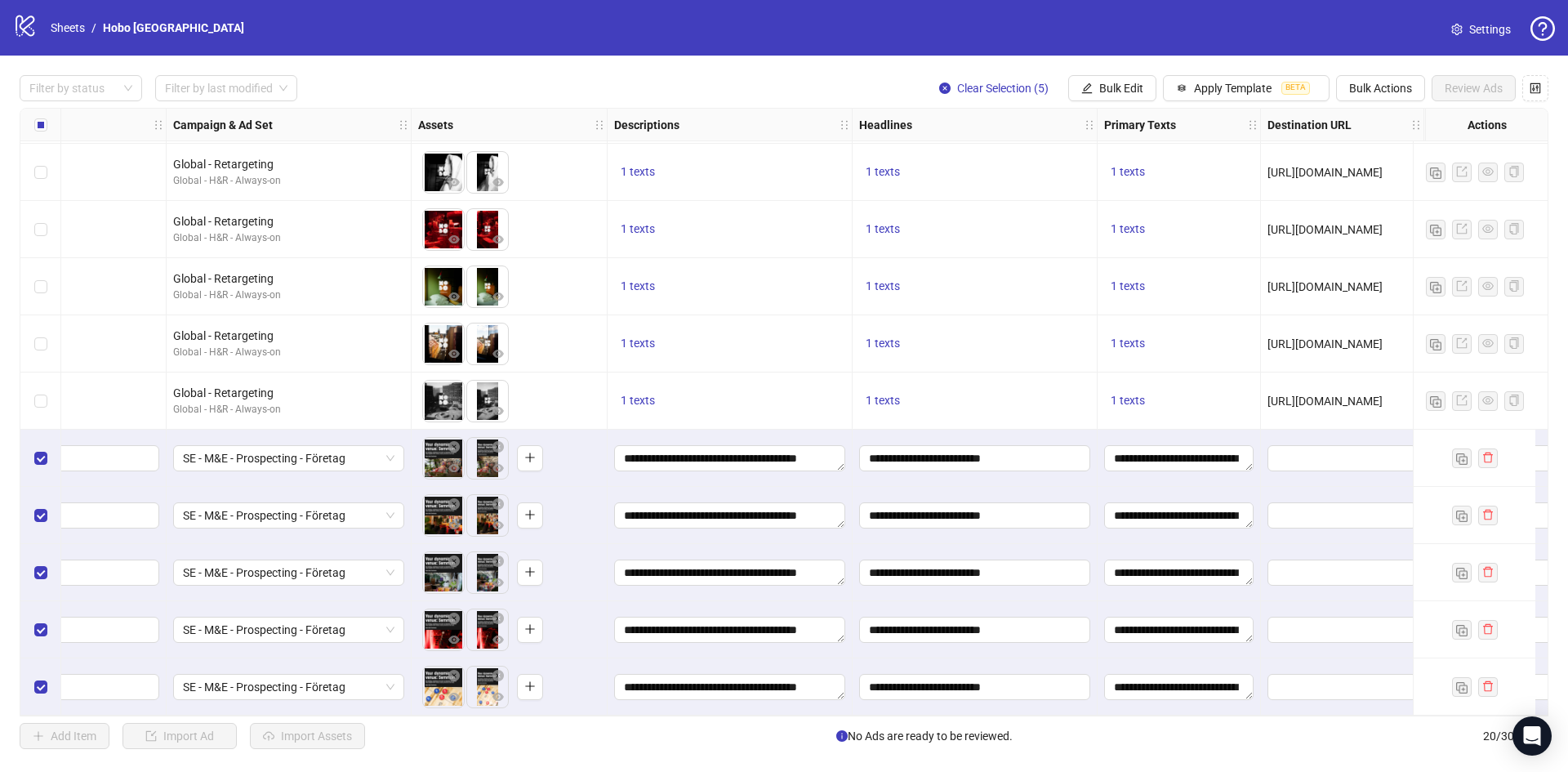
drag, startPoint x: 920, startPoint y: 717, endPoint x: 1023, endPoint y: 721, distance: 103.1
click at [1023, 721] on div "Filter by status Filter by last modified Clear Selection (5) Bulk Edit Apply Te…" at bounding box center [784, 411] width 1568 height 713
click at [1061, 738] on div "Add Item Import Ad Import Assets No Ads are ready to be reviewed. 20 / 300 items" at bounding box center [784, 736] width 1529 height 26
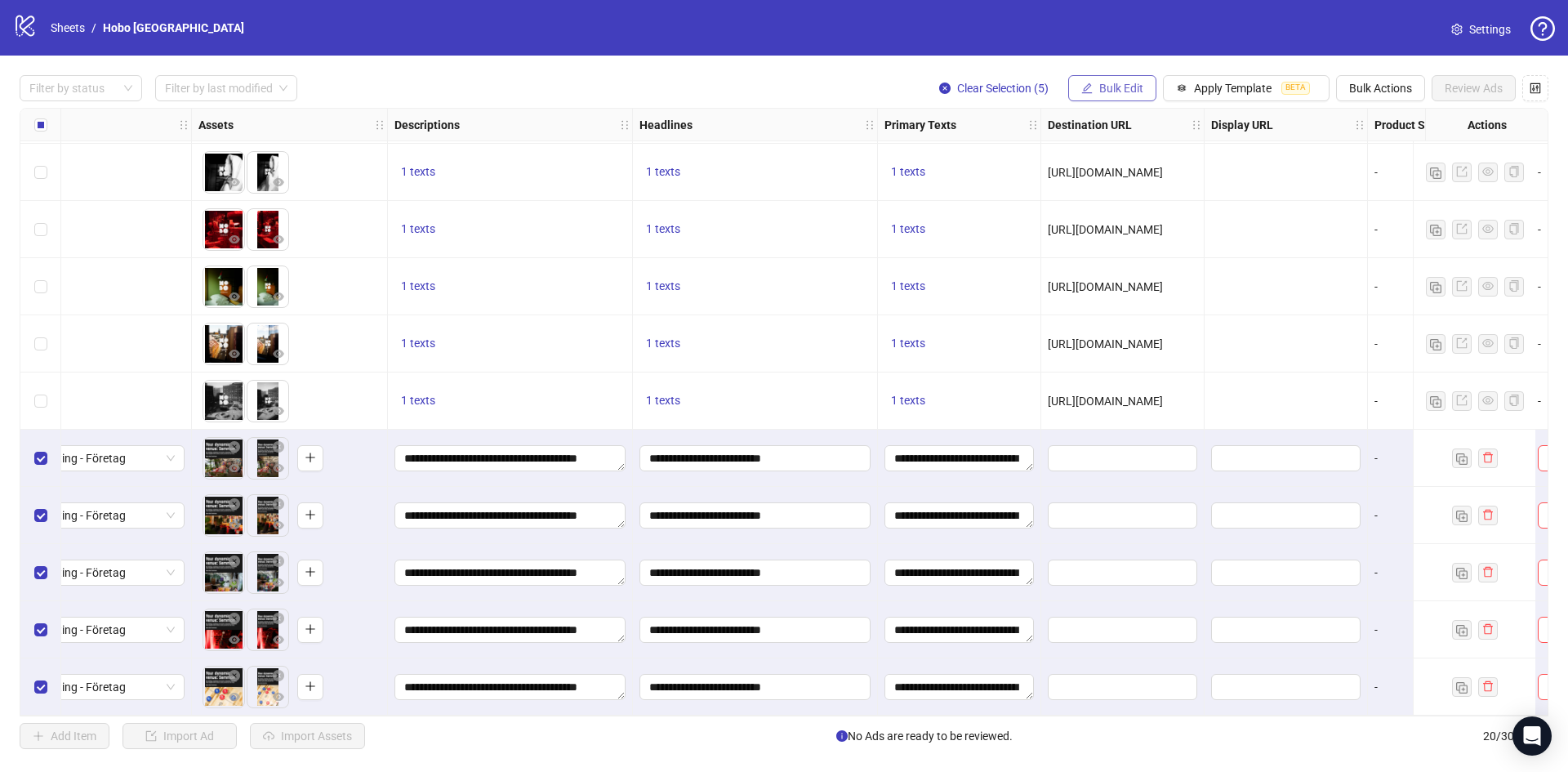
click at [1128, 94] on span "Bulk Edit" at bounding box center [1121, 88] width 44 height 13
click at [1129, 271] on span "Destination URL" at bounding box center [1129, 278] width 97 height 18
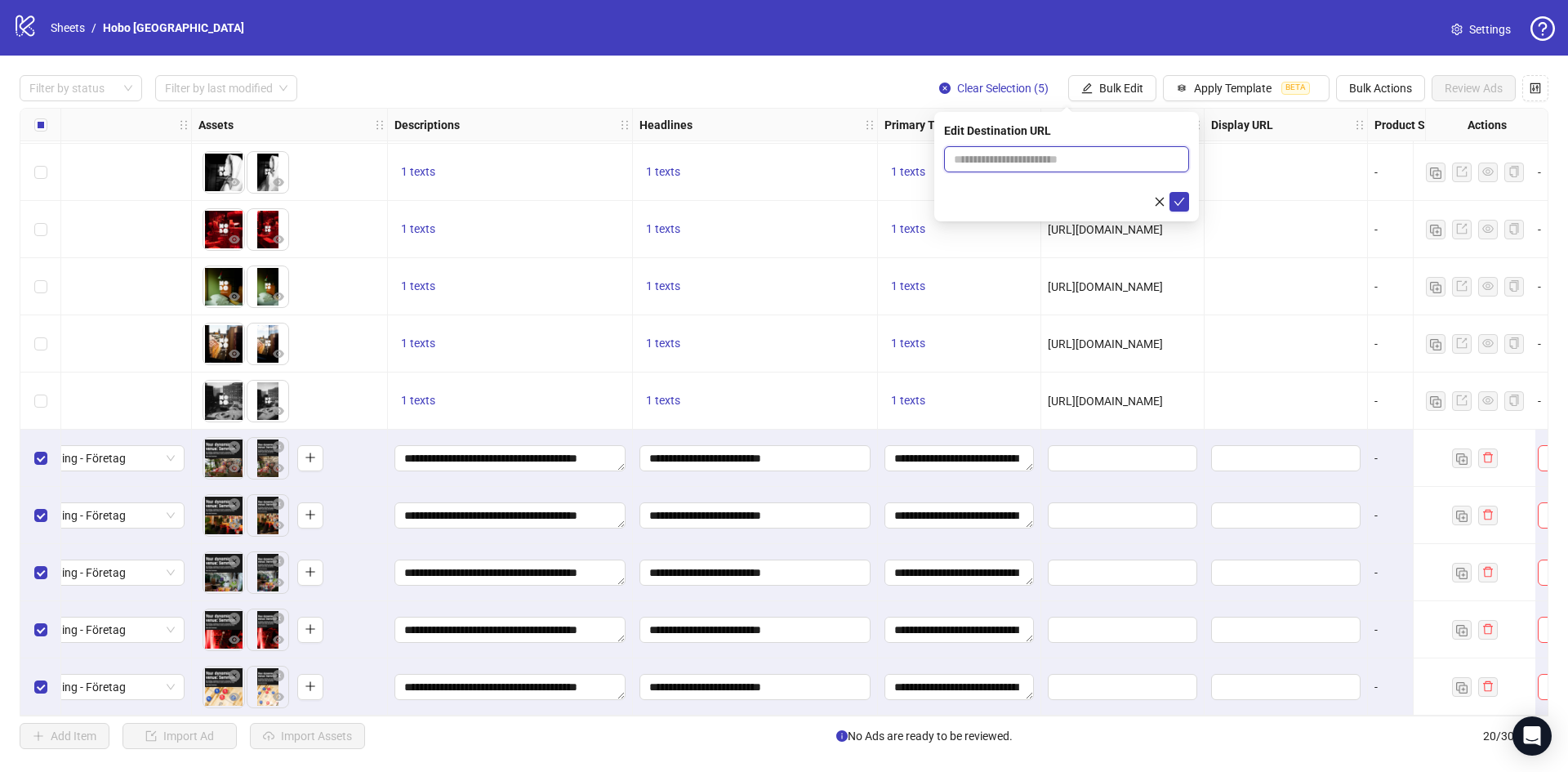
click at [1050, 164] on input "text" at bounding box center [1060, 159] width 212 height 18
paste input "**********"
type input "**********"
click at [1182, 202] on icon "check" at bounding box center [1179, 202] width 12 height 12
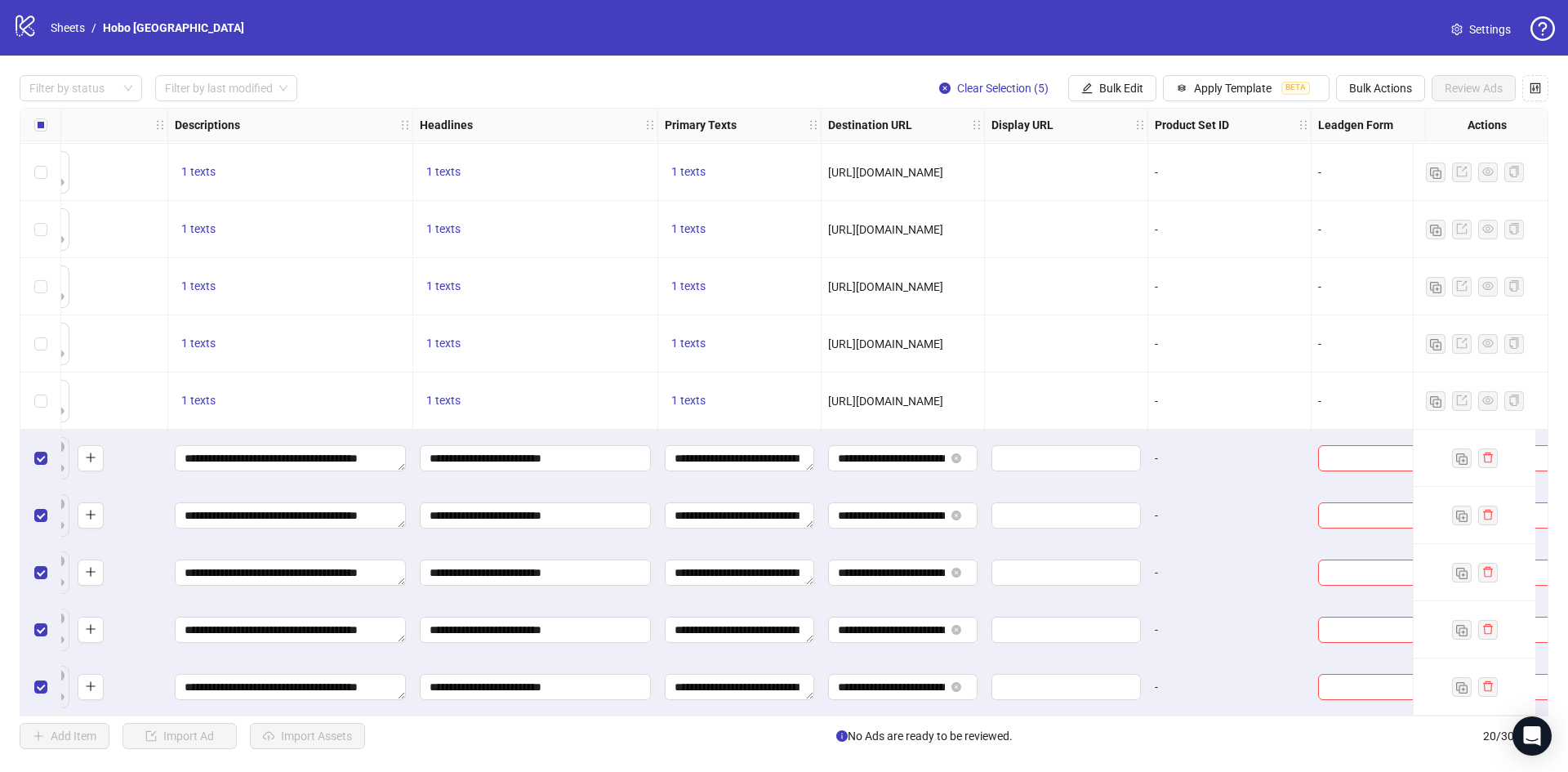
scroll to position [576, 851]
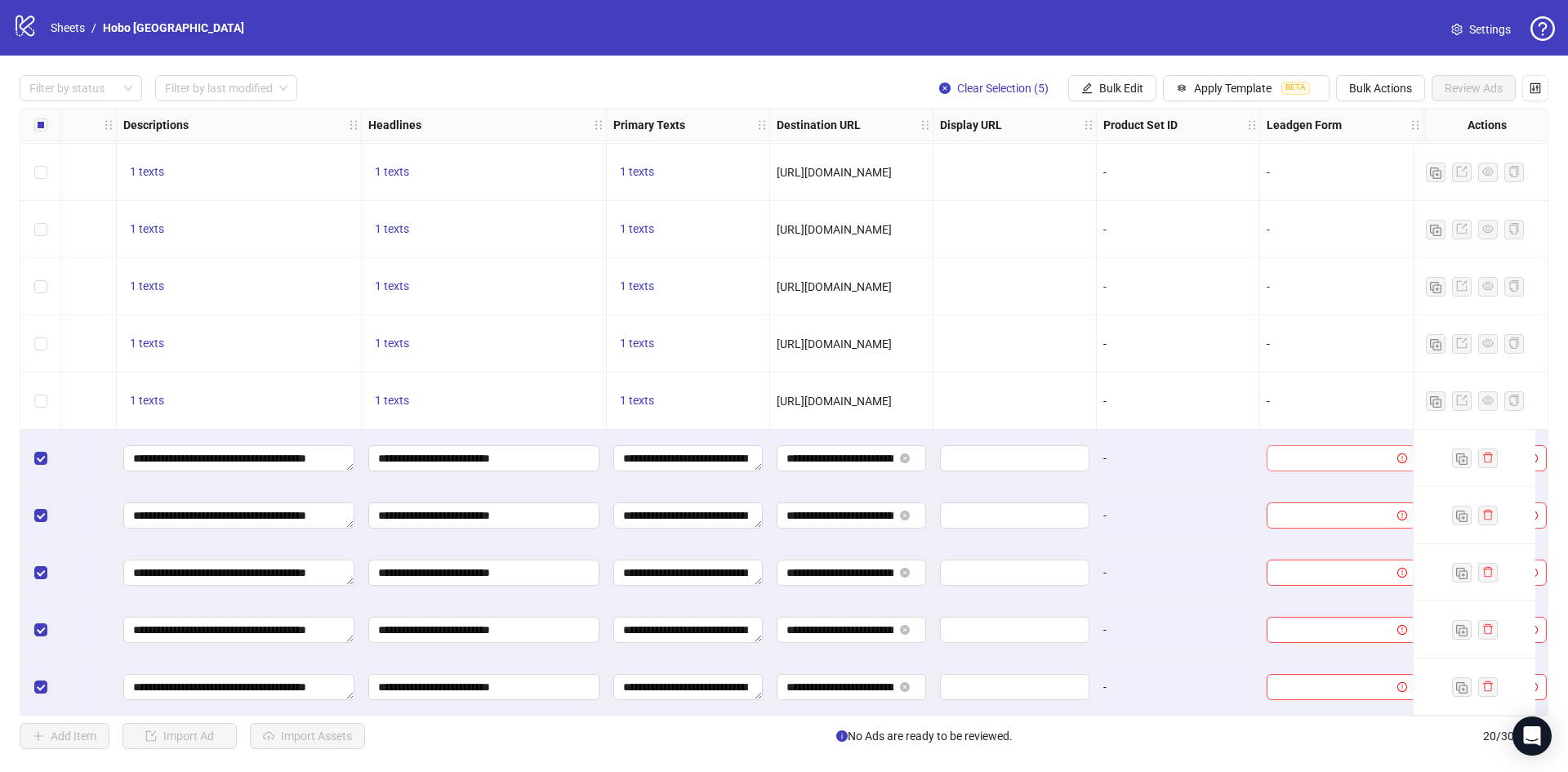
click at [1308, 447] on input "search" at bounding box center [1334, 458] width 115 height 24
click at [1330, 485] on div "M&E - Lead Form - Privat + Företag" at bounding box center [1341, 485] width 123 height 18
click at [1136, 90] on span "Bulk Edit" at bounding box center [1121, 88] width 44 height 13
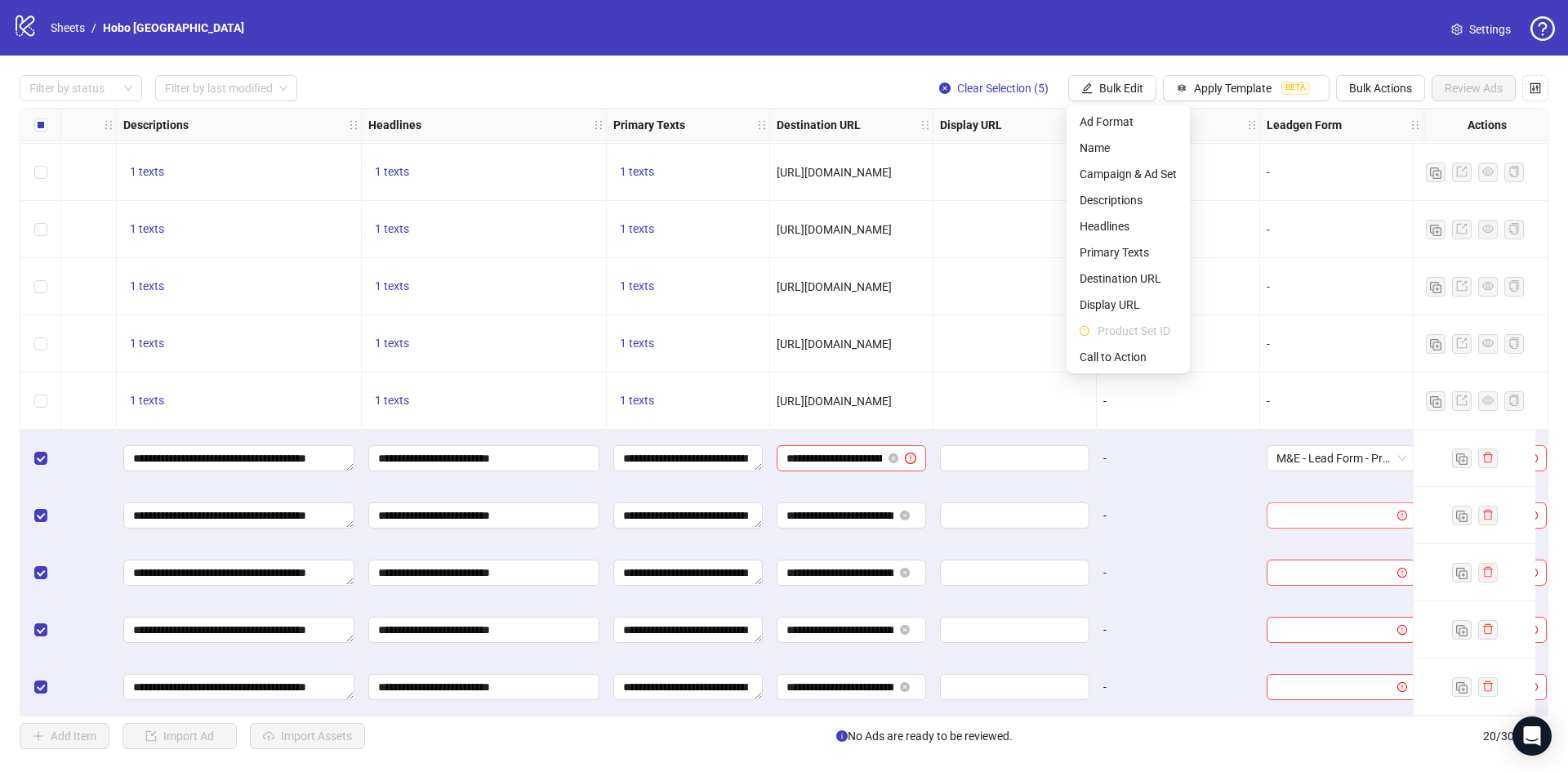
click at [1317, 520] on input "search" at bounding box center [1334, 515] width 115 height 24
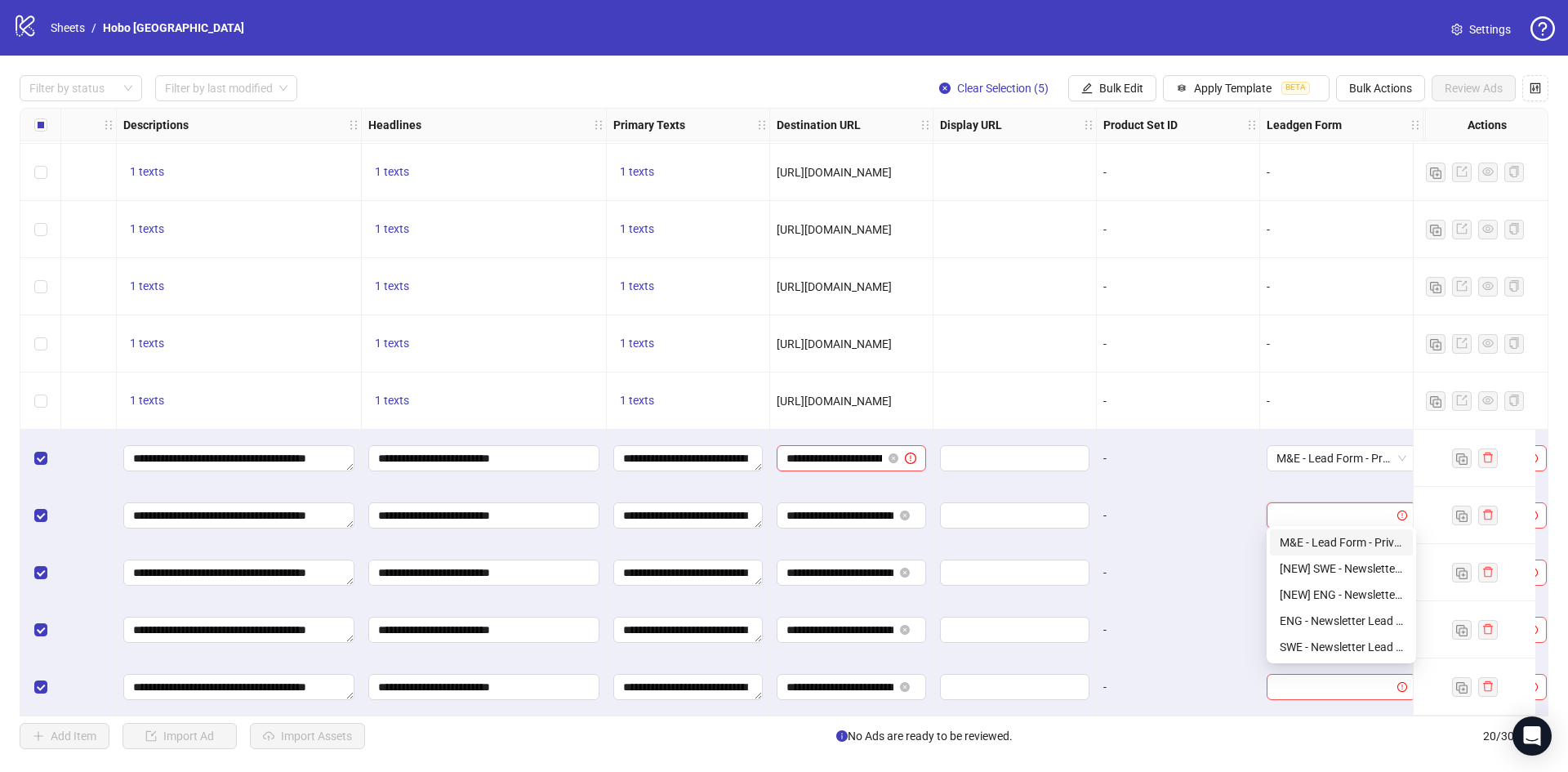
click at [1317, 538] on div "M&E - Lead Form - Privat + Företag" at bounding box center [1341, 543] width 123 height 18
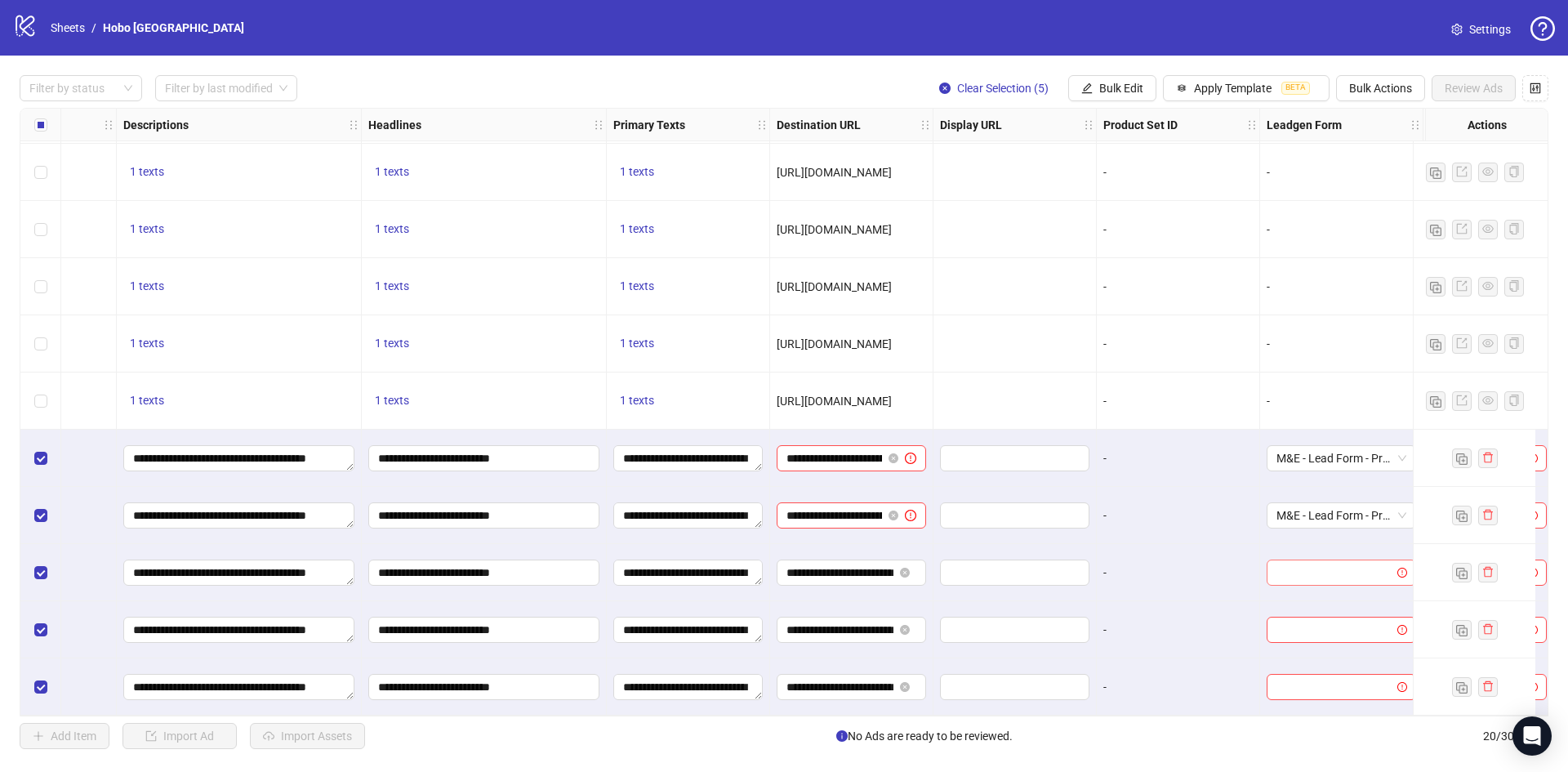
click at [1324, 575] on input "search" at bounding box center [1334, 572] width 115 height 24
click at [1311, 594] on div "M&E - Lead Form - Privat + Företag" at bounding box center [1341, 599] width 123 height 18
click at [1323, 630] on input "search" at bounding box center [1334, 629] width 115 height 24
click at [1321, 482] on div "M&E - Lead Form - Privat + Företag" at bounding box center [1341, 486] width 123 height 18
click at [1324, 677] on input "search" at bounding box center [1334, 686] width 115 height 24
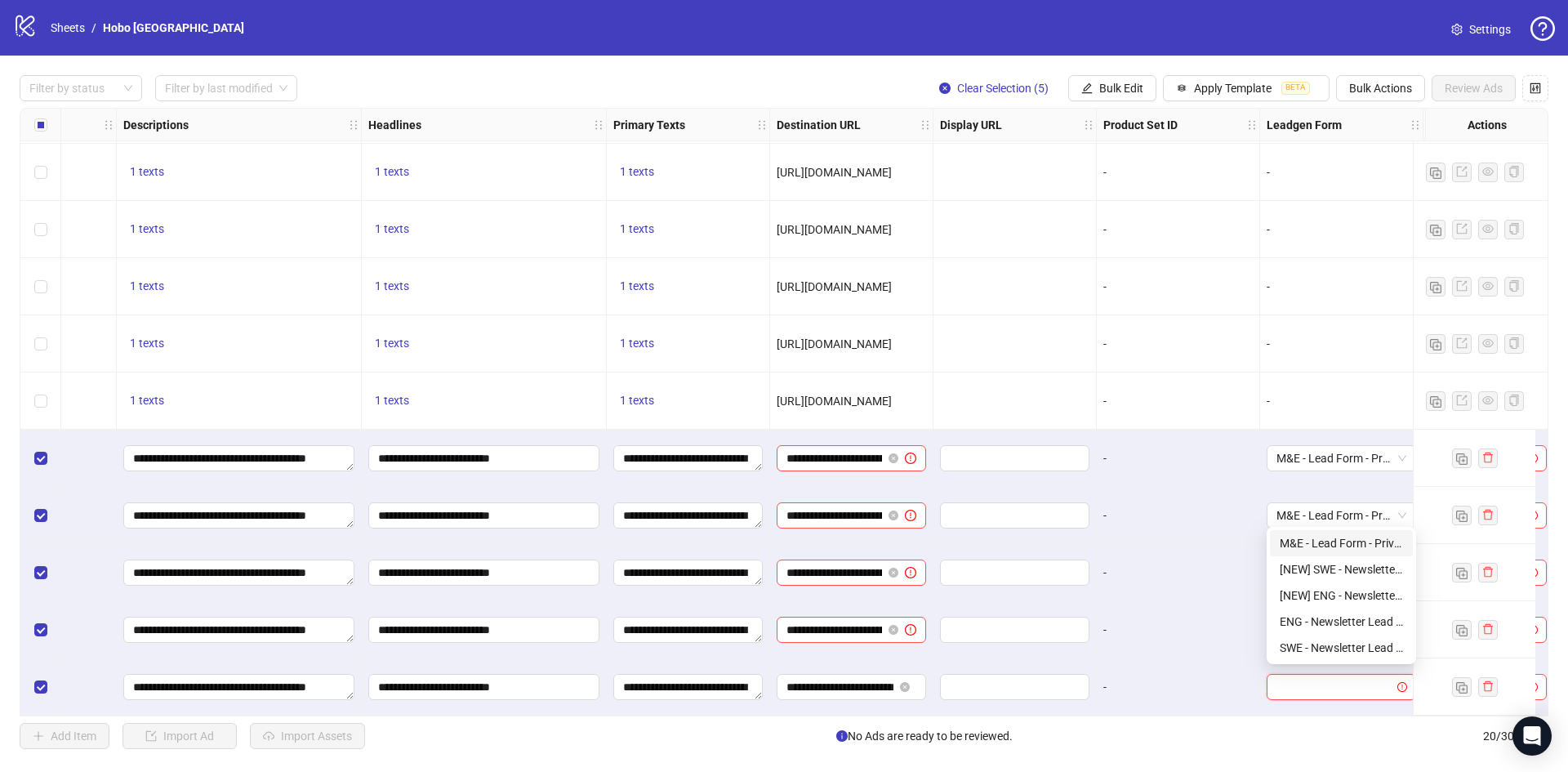
click at [1312, 550] on div "M&E - Lead Form - Privat + Företag" at bounding box center [1341, 543] width 123 height 18
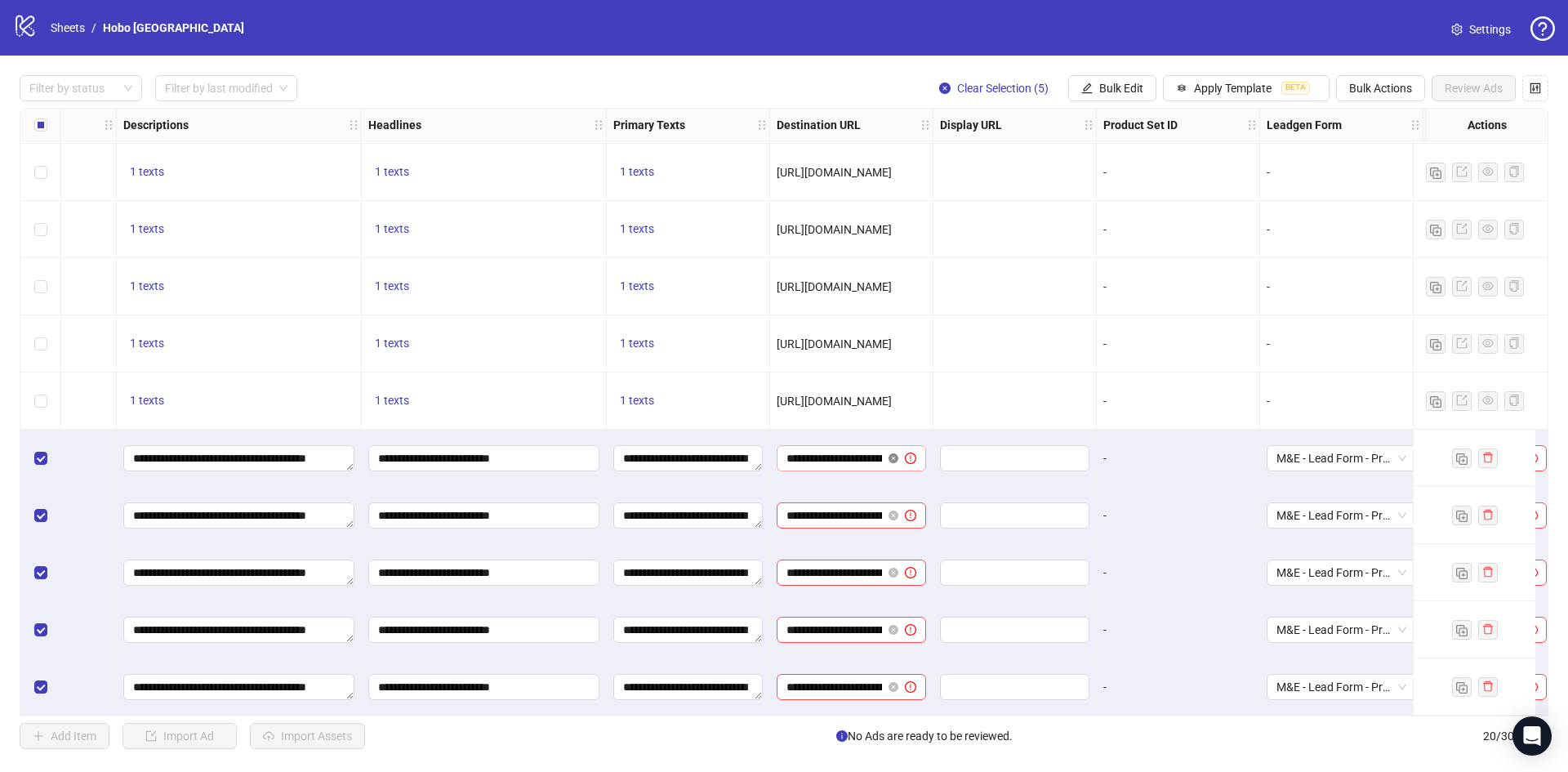
click at [892, 453] on icon "close-circle" at bounding box center [893, 458] width 10 height 10
click at [891, 510] on icon "close-circle" at bounding box center [893, 515] width 10 height 10
click at [893, 568] on icon "close-circle" at bounding box center [893, 573] width 10 height 10
click at [890, 627] on icon "close-circle" at bounding box center [893, 630] width 10 height 10
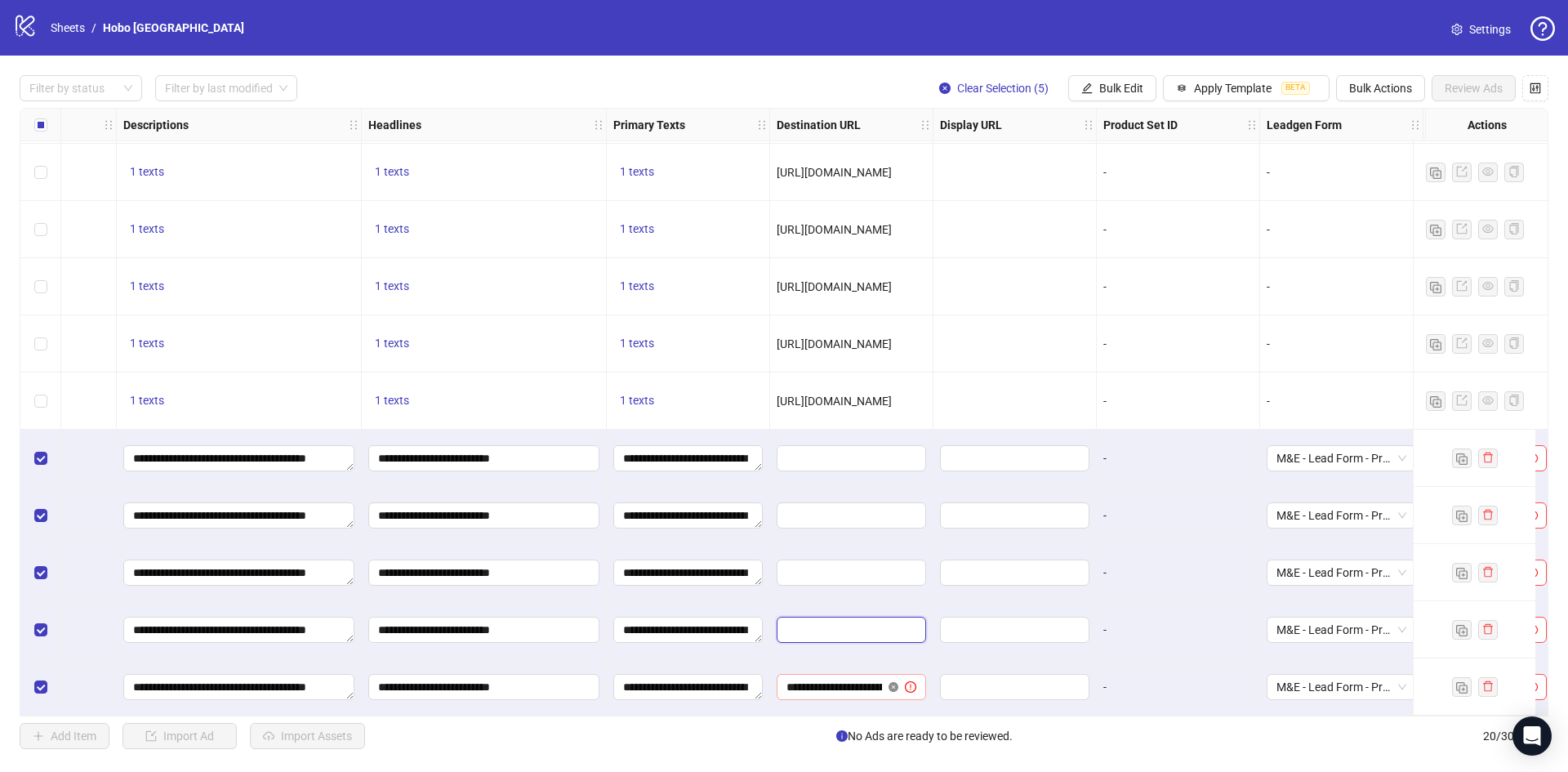
click at [893, 683] on icon "close-circle" at bounding box center [893, 687] width 10 height 10
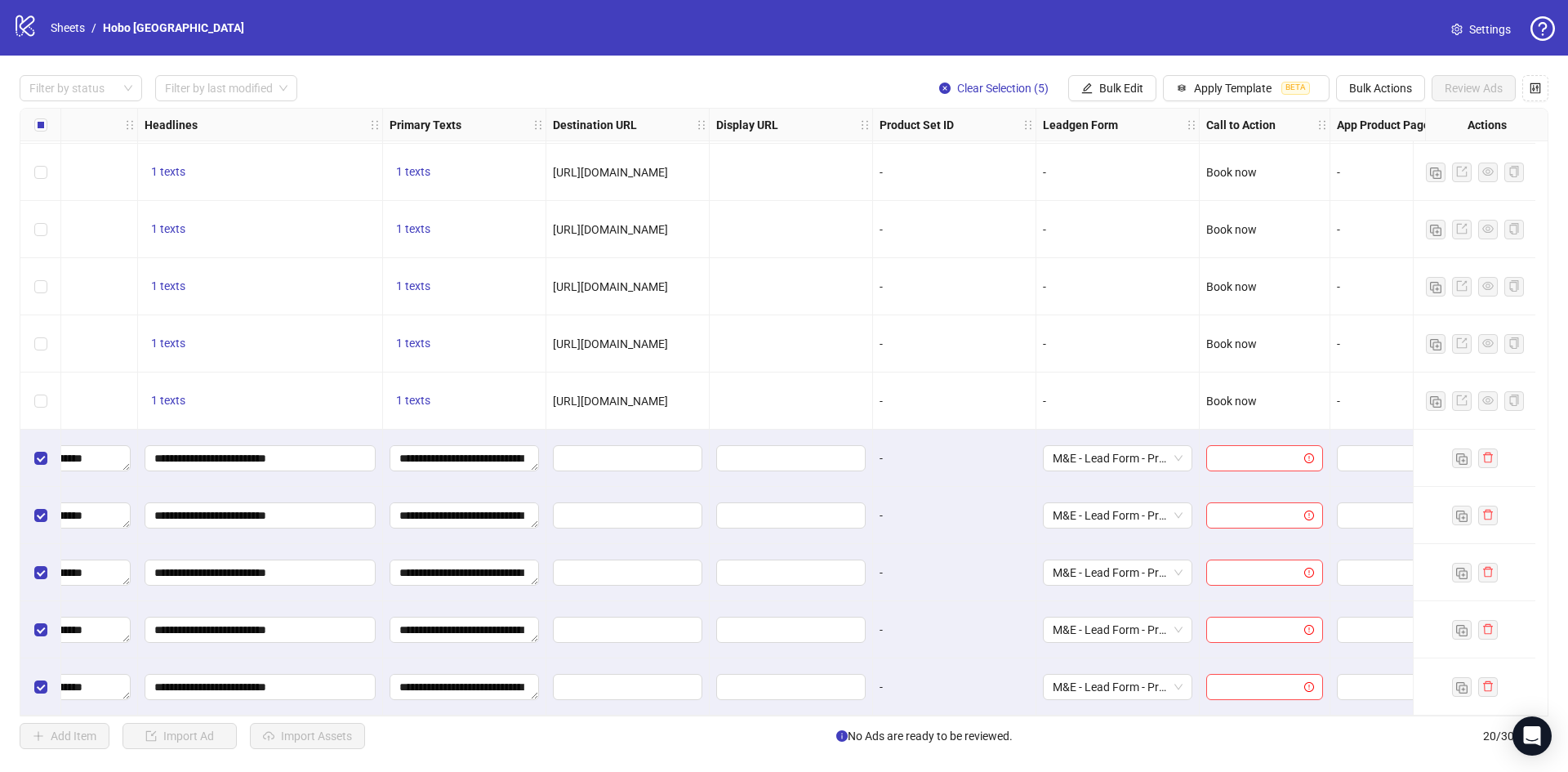
click at [668, 487] on div at bounding box center [628, 515] width 163 height 57
click at [1115, 85] on span "Bulk Edit" at bounding box center [1121, 88] width 44 height 13
click at [1126, 360] on span "Call to Action" at bounding box center [1129, 357] width 97 height 18
click at [1060, 166] on input "search" at bounding box center [1059, 158] width 211 height 24
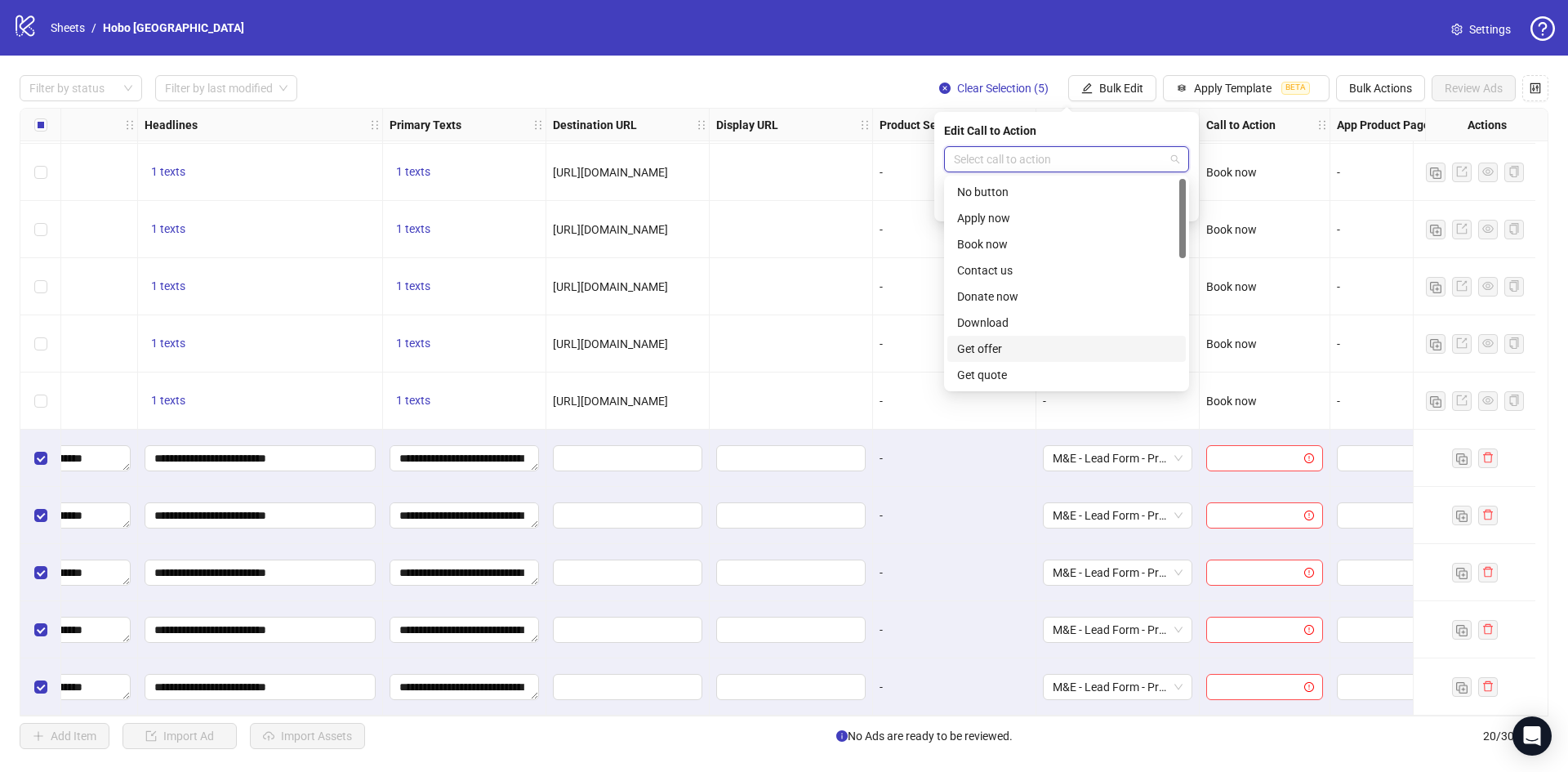
click at [1009, 373] on div "Get quote" at bounding box center [1066, 374] width 219 height 18
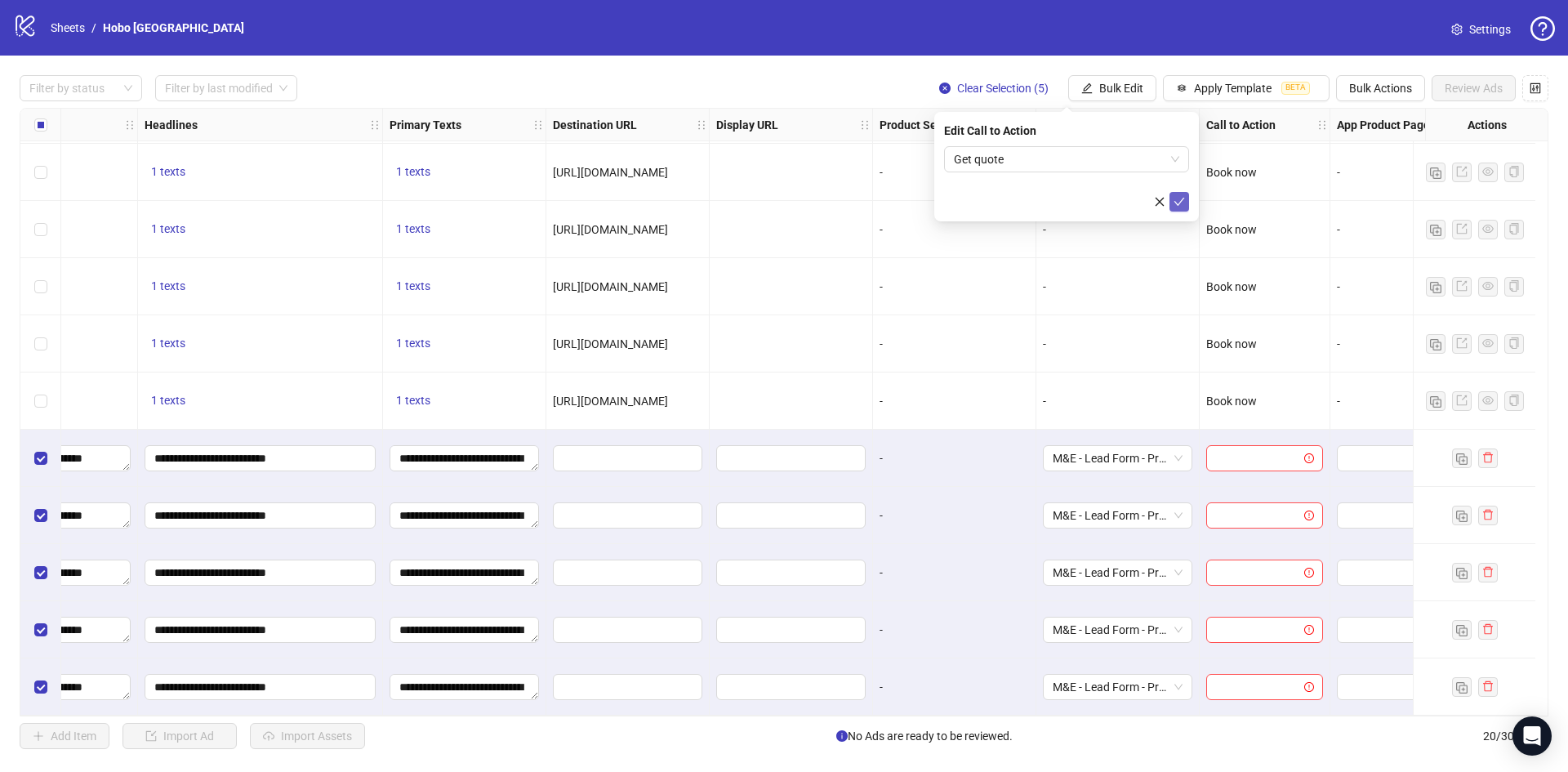
click at [1174, 196] on icon "check" at bounding box center [1179, 202] width 12 height 12
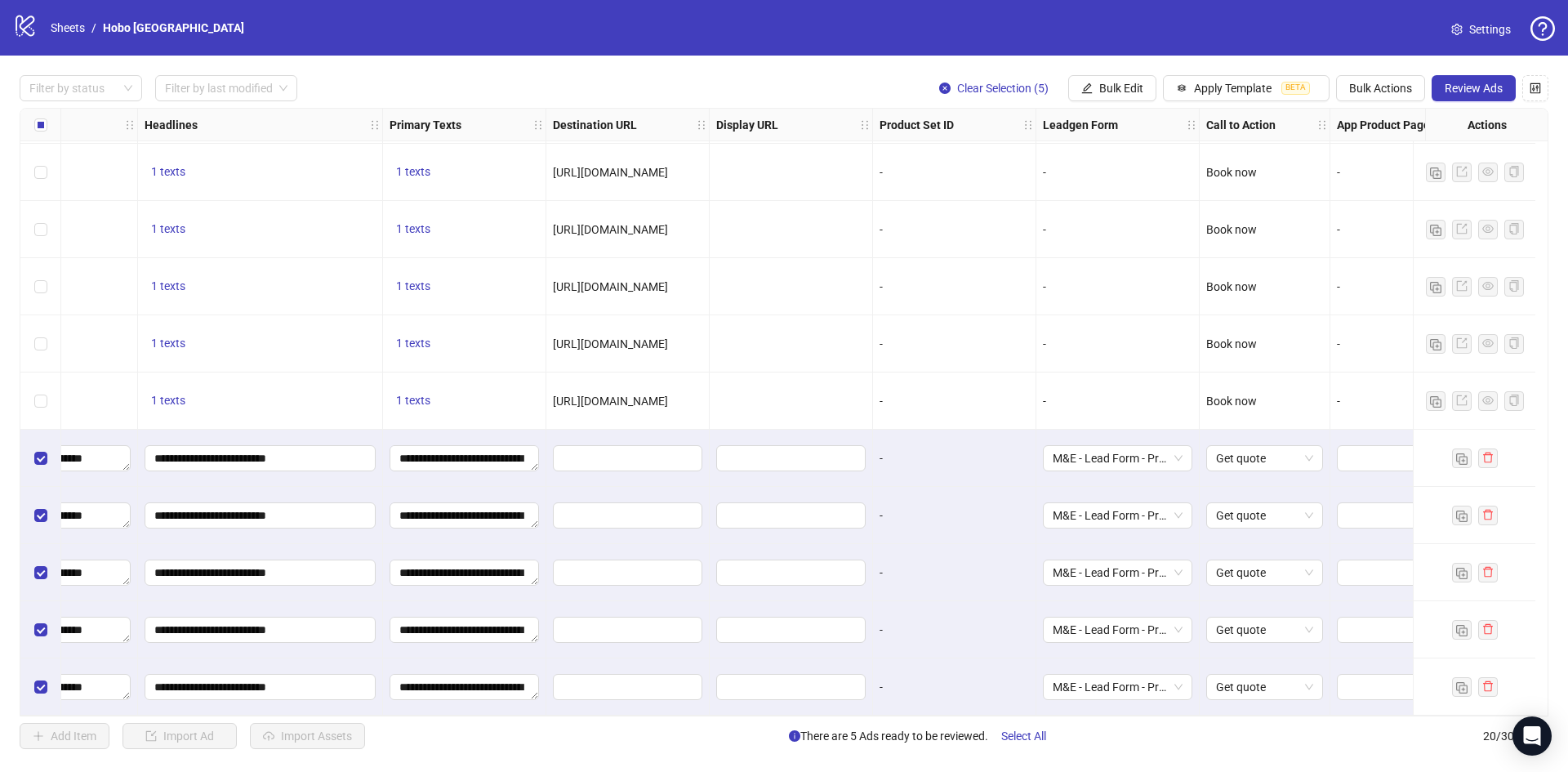
scroll to position [576, 1156]
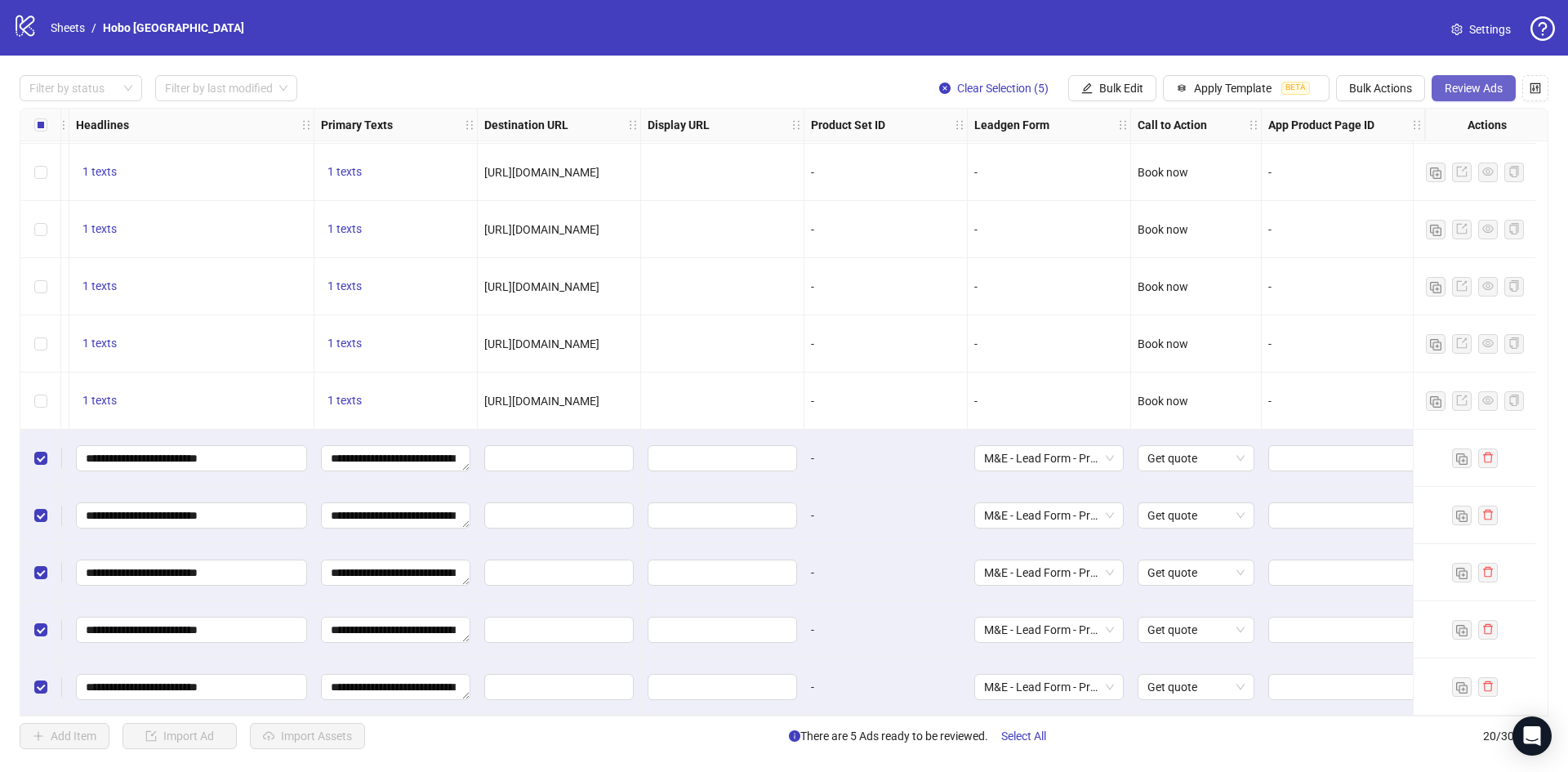
click at [1460, 86] on span "Review Ads" at bounding box center [1474, 88] width 58 height 13
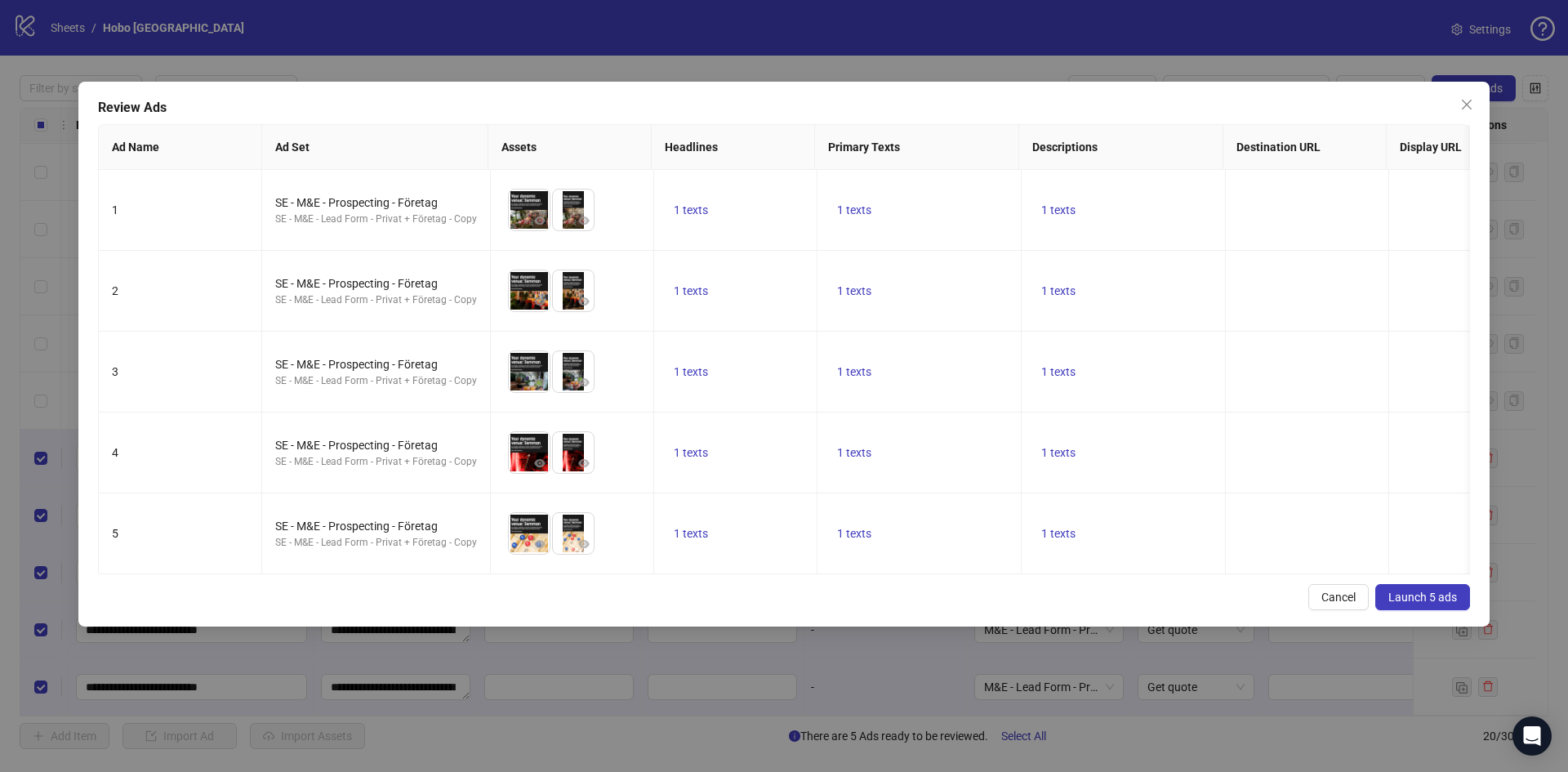
click at [1428, 604] on span "Launch 5 ads" at bounding box center [1422, 596] width 69 height 13
